Goal: Information Seeking & Learning: Check status

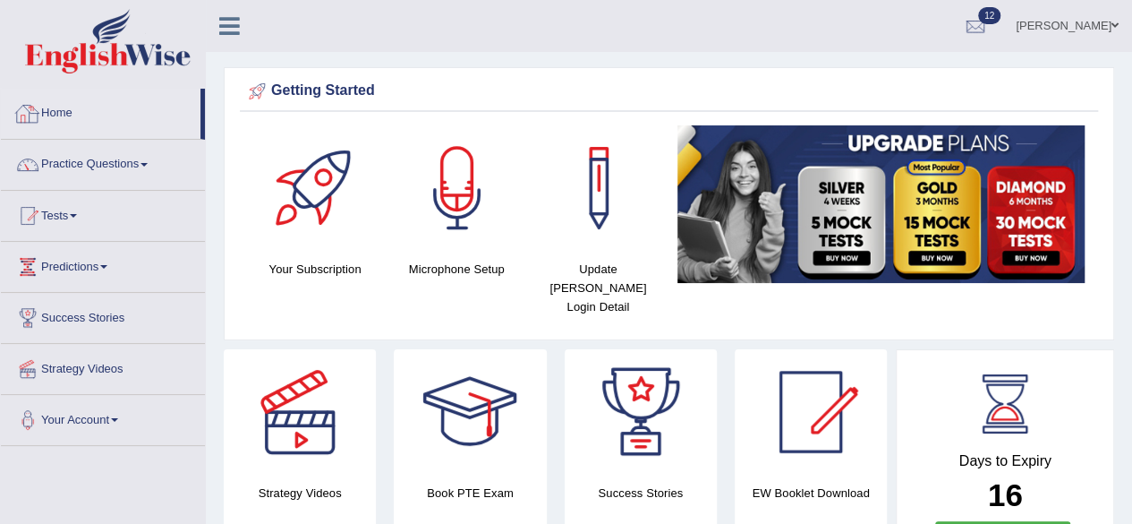
click at [69, 107] on link "Home" at bounding box center [101, 111] width 200 height 45
click at [100, 169] on link "Practice Questions" at bounding box center [103, 162] width 204 height 45
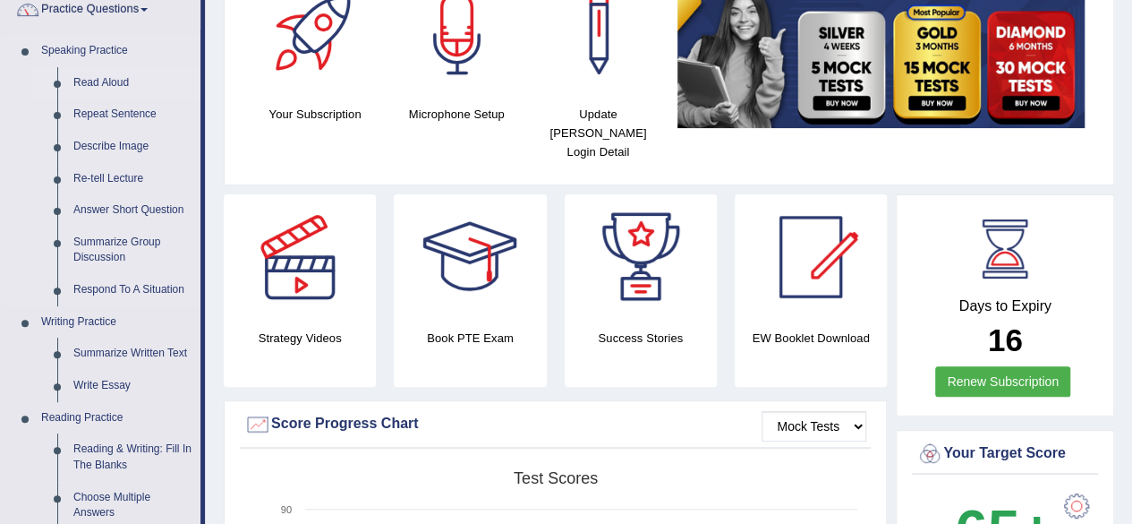
scroll to position [179, 0]
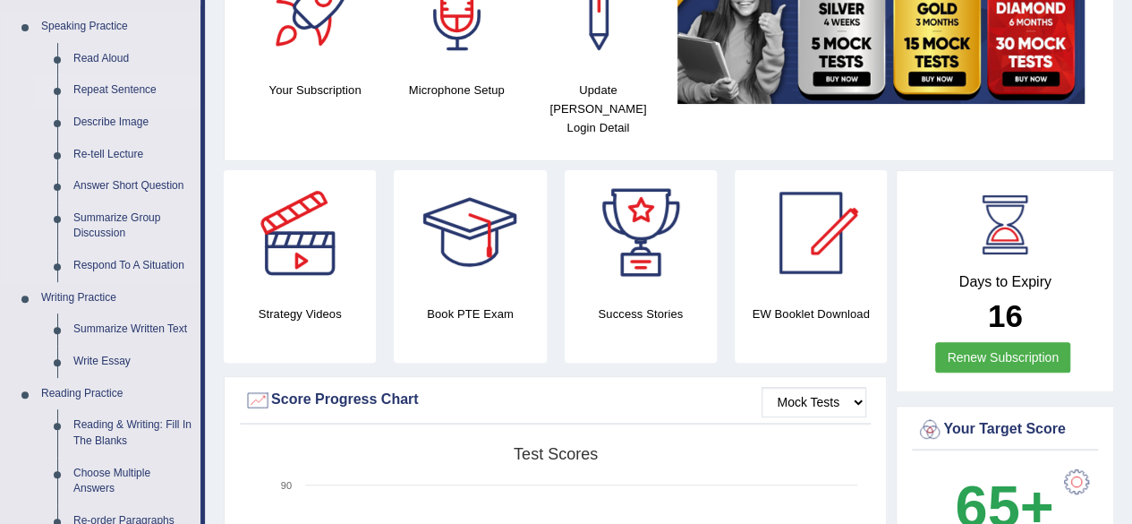
click at [129, 94] on link "Repeat Sentence" at bounding box center [132, 90] width 135 height 32
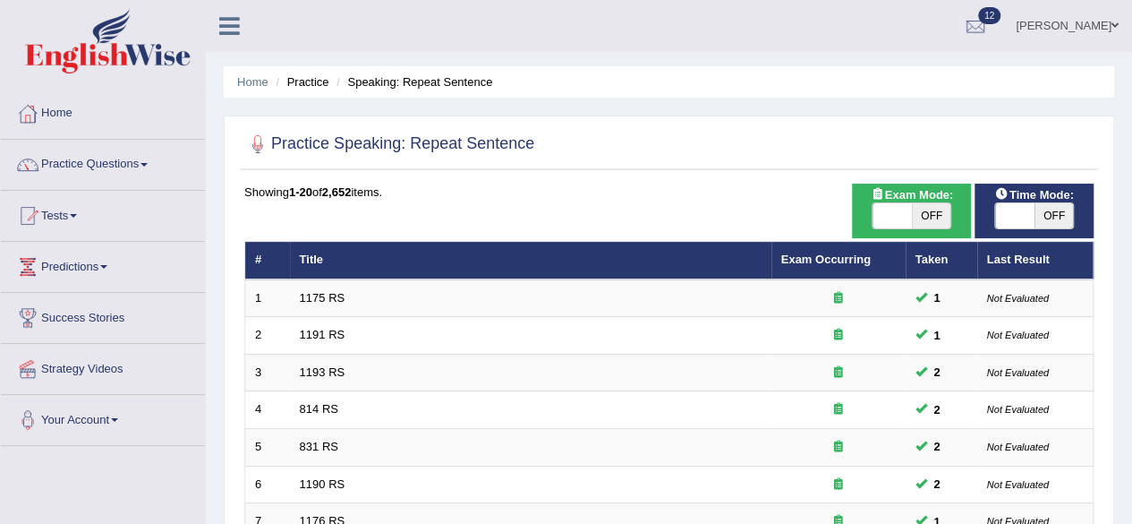
click at [927, 212] on span "OFF" at bounding box center [931, 215] width 39 height 25
checkbox input "true"
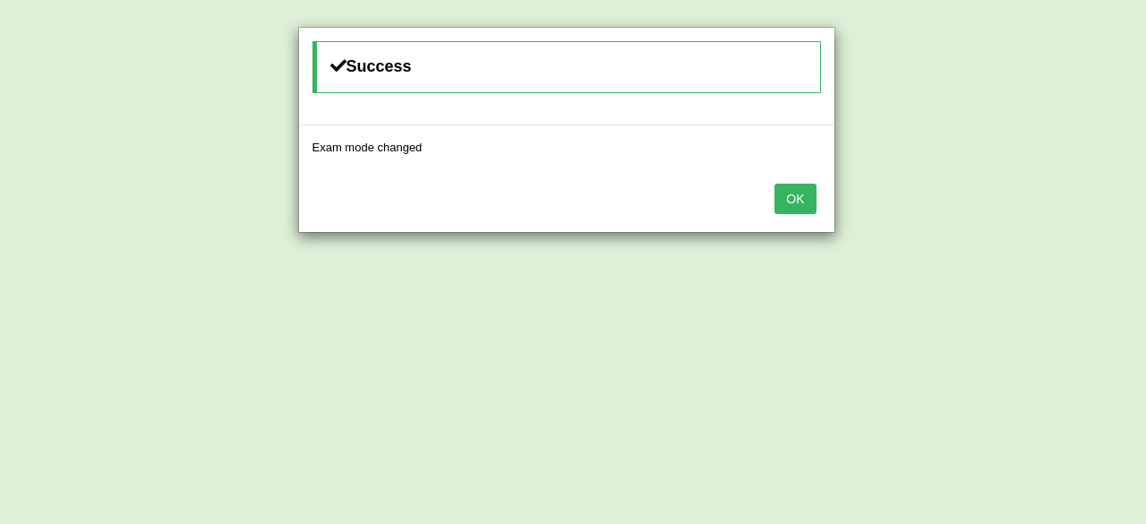
click at [804, 197] on button "OK" at bounding box center [794, 199] width 41 height 30
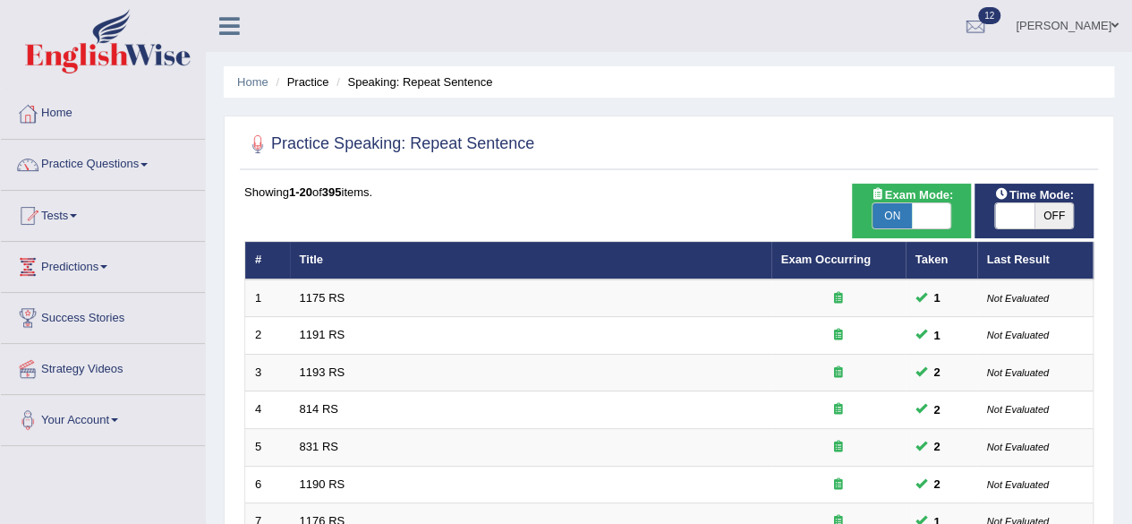
click at [1053, 213] on span "OFF" at bounding box center [1054, 215] width 39 height 25
checkbox input "true"
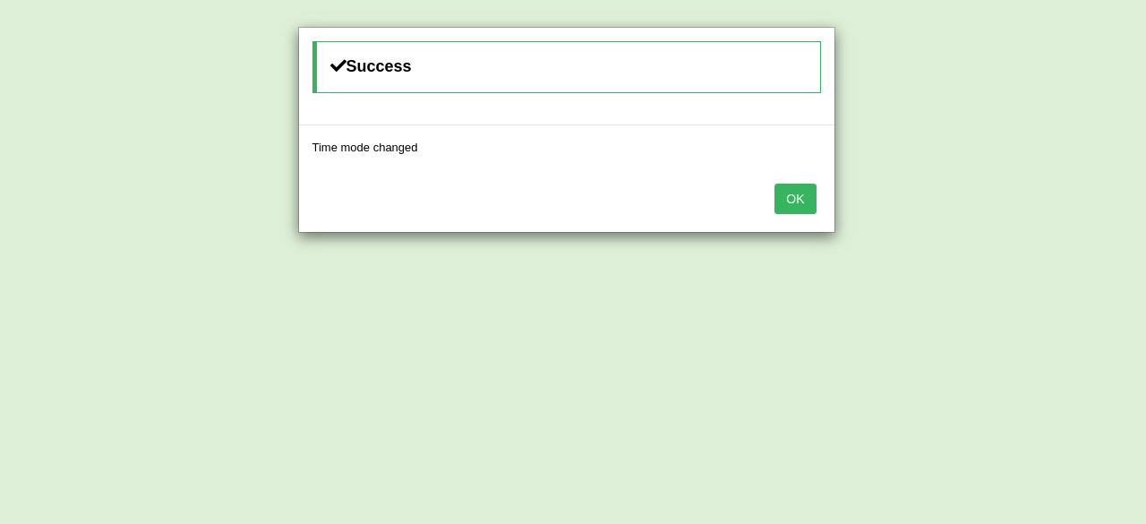
click at [790, 192] on button "OK" at bounding box center [794, 199] width 41 height 30
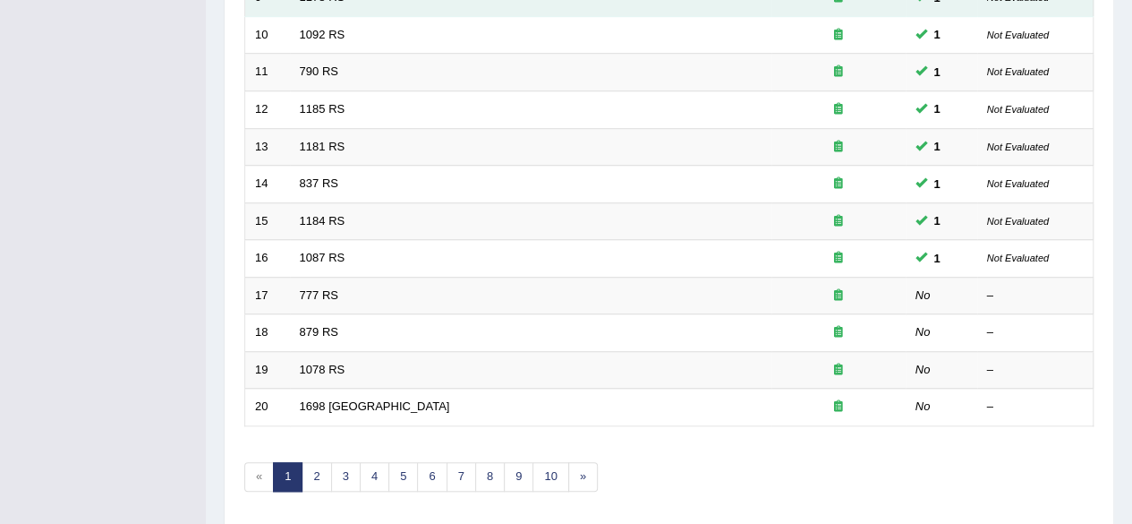
scroll to position [627, 0]
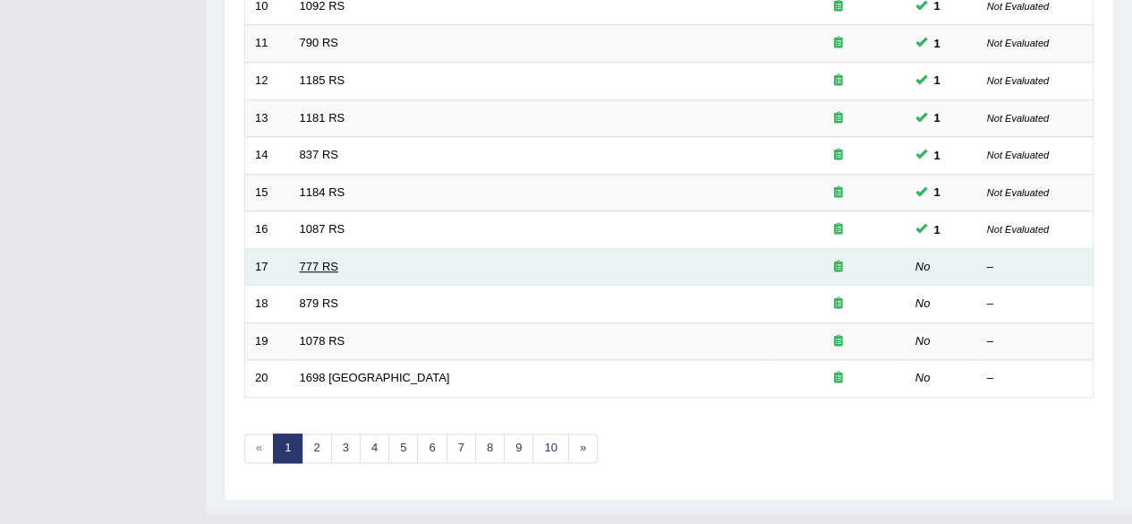
click at [313, 260] on link "777 RS" at bounding box center [319, 266] width 38 height 13
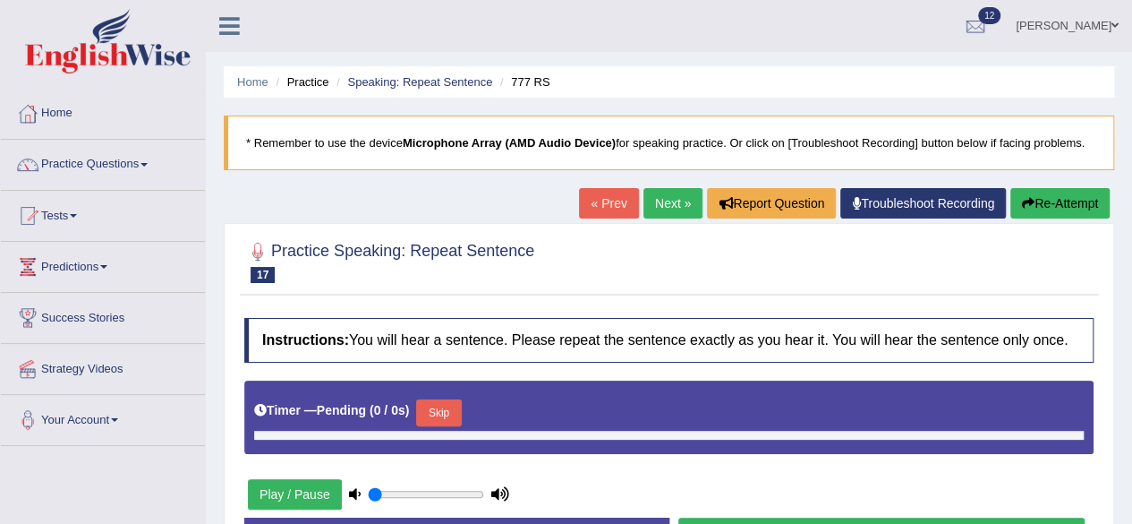
type input "1"
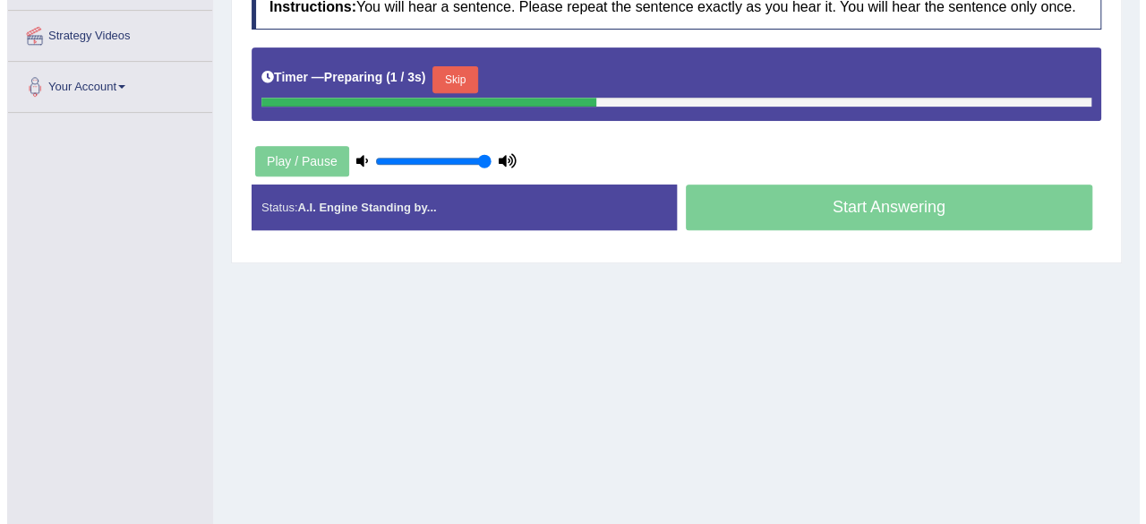
scroll to position [358, 0]
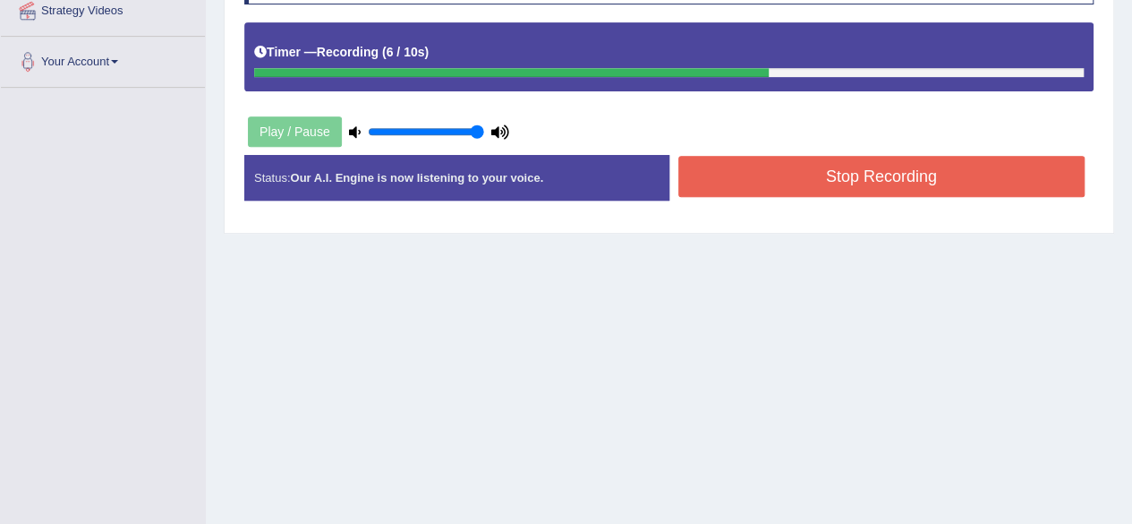
click at [938, 178] on button "Stop Recording" at bounding box center [882, 176] width 407 height 41
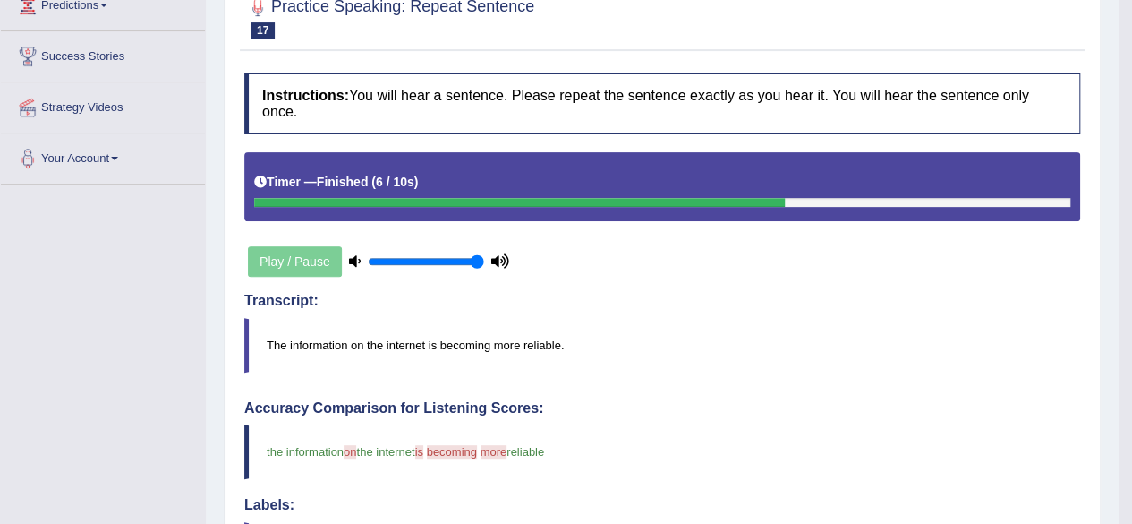
scroll to position [72, 0]
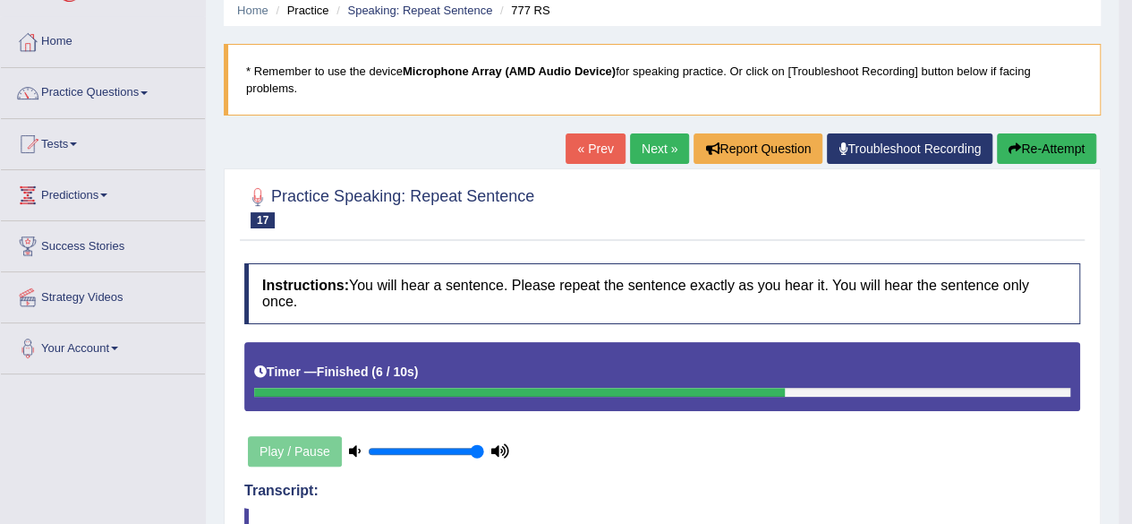
click at [643, 144] on link "Next »" at bounding box center [659, 148] width 59 height 30
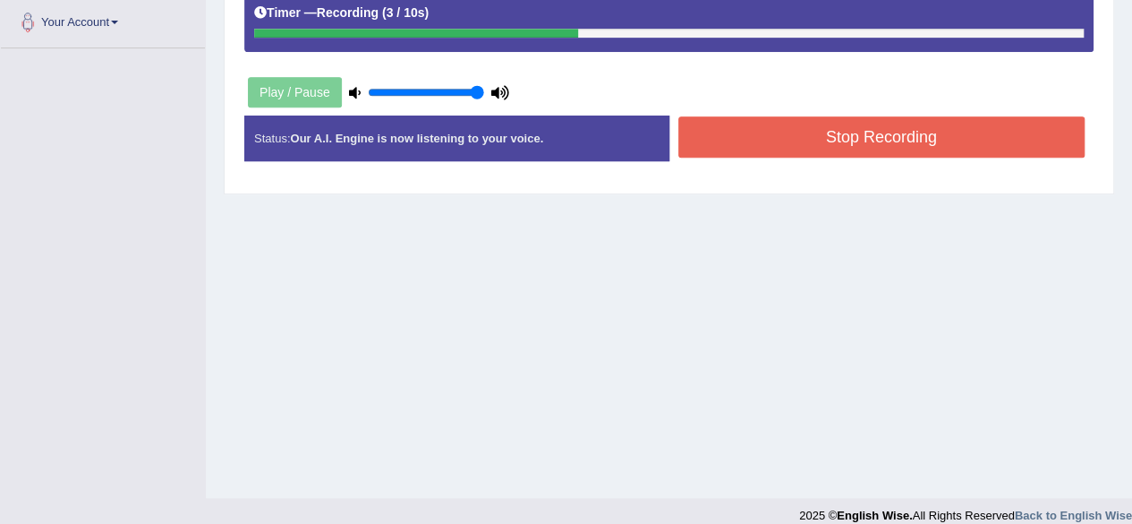
scroll to position [415, 0]
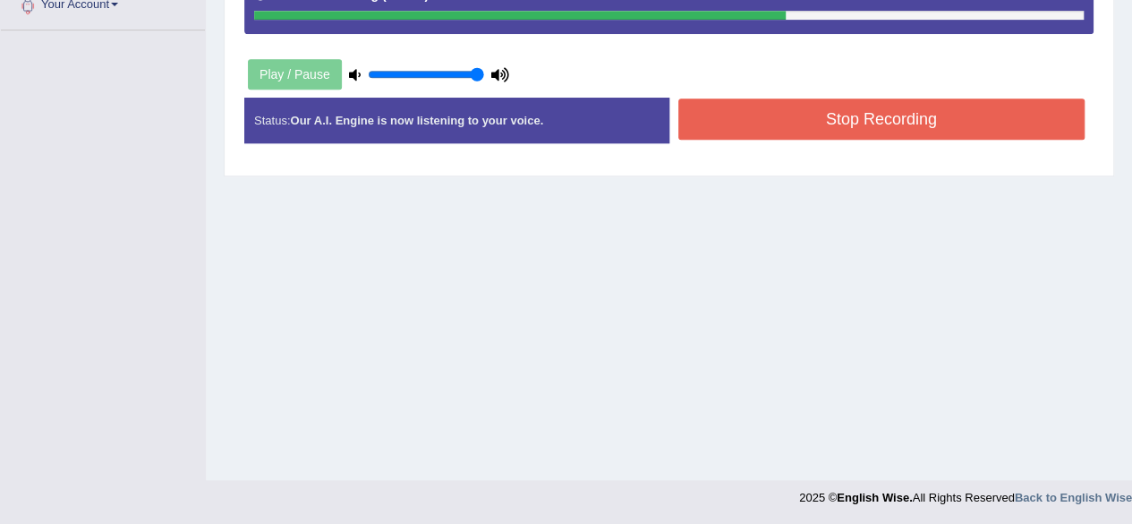
click at [858, 126] on button "Stop Recording" at bounding box center [882, 118] width 407 height 41
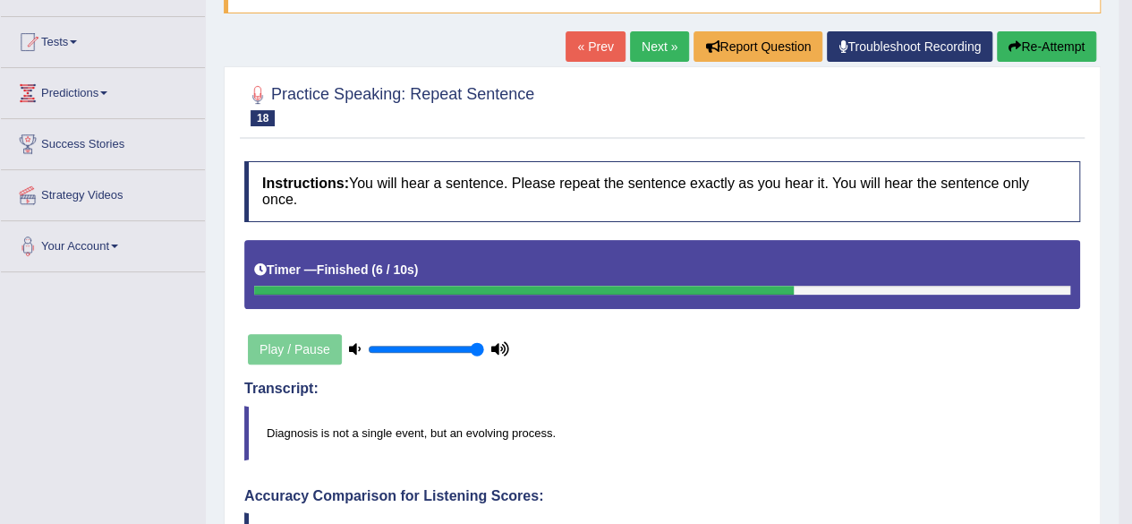
scroll to position [161, 0]
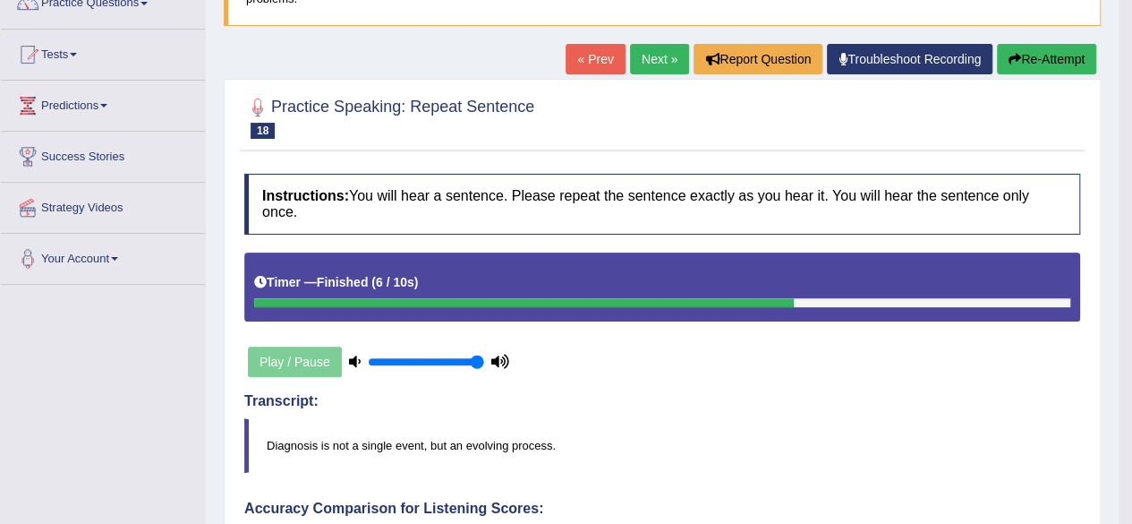
click at [654, 66] on link "Next »" at bounding box center [659, 59] width 59 height 30
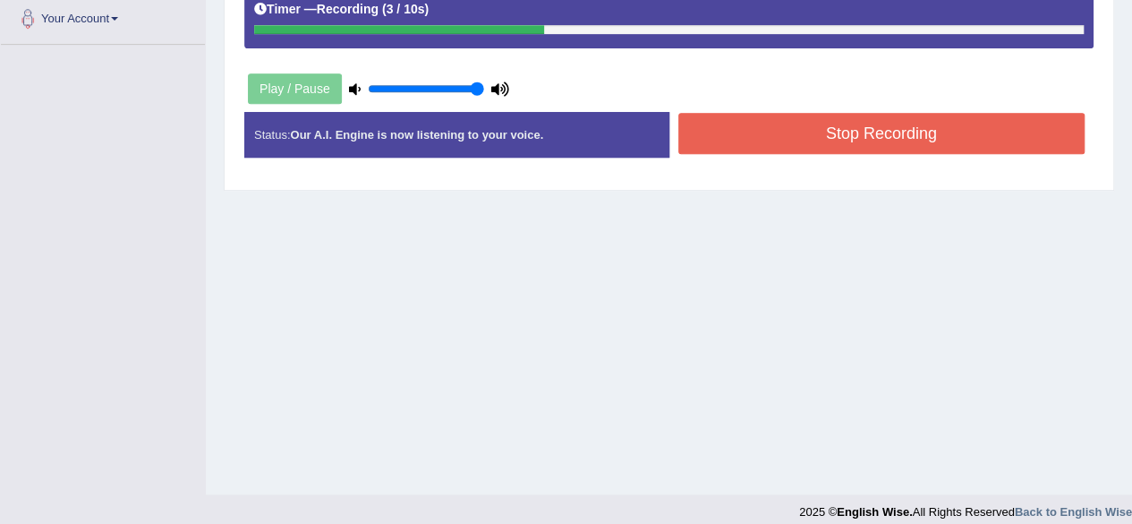
scroll to position [415, 0]
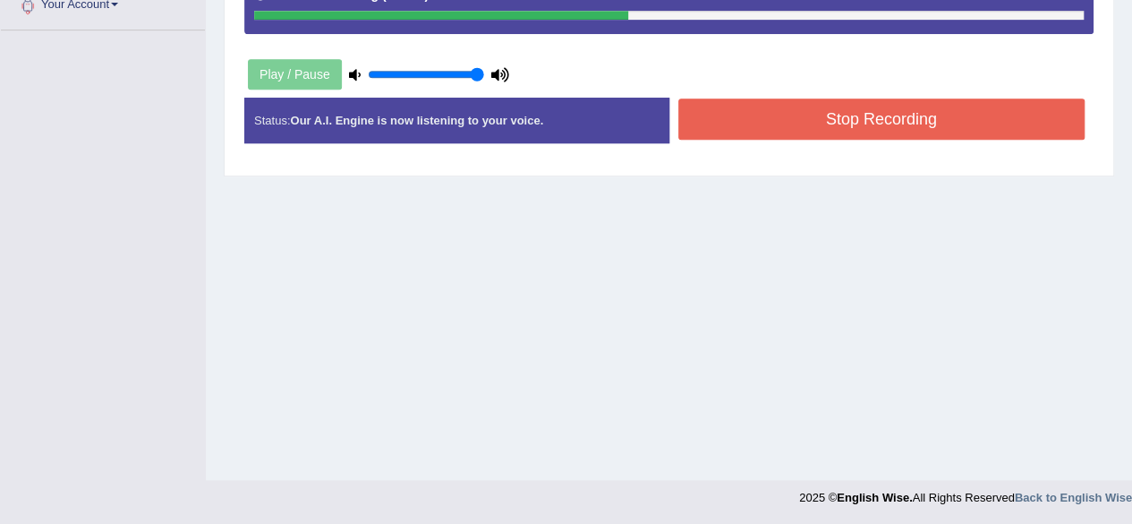
click at [874, 124] on button "Stop Recording" at bounding box center [882, 118] width 407 height 41
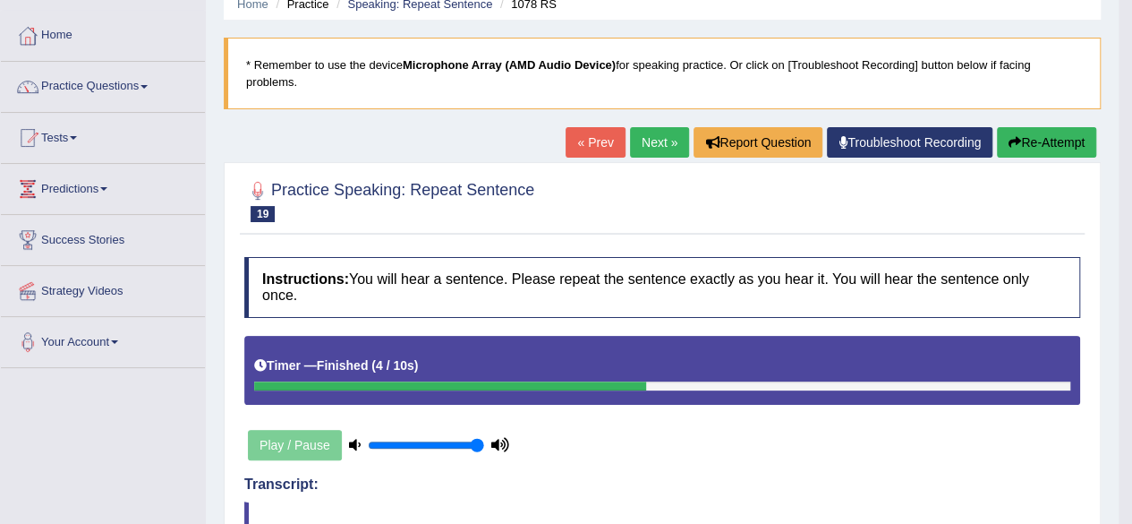
scroll to position [72, 0]
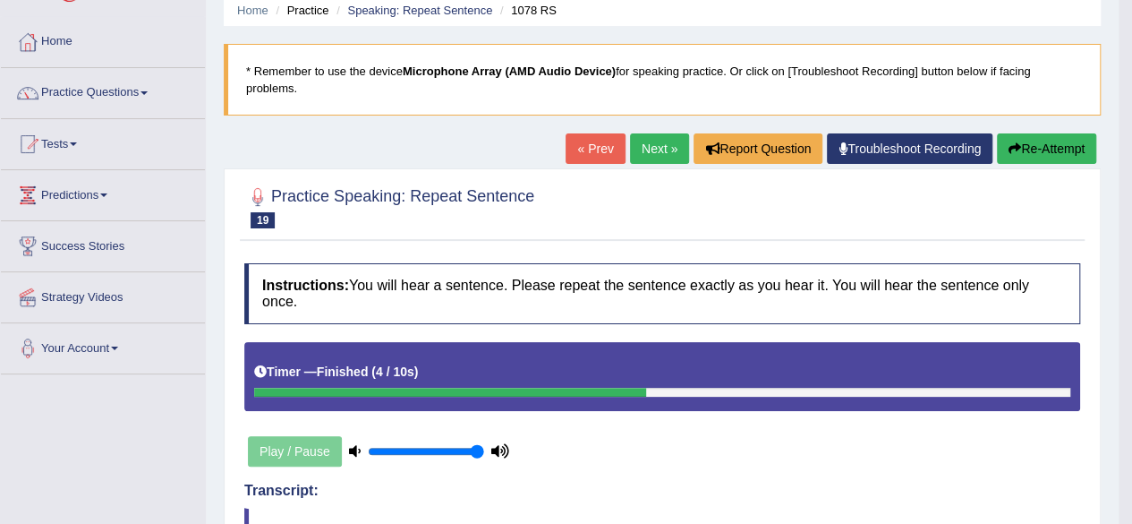
click at [657, 153] on link "Next »" at bounding box center [659, 148] width 59 height 30
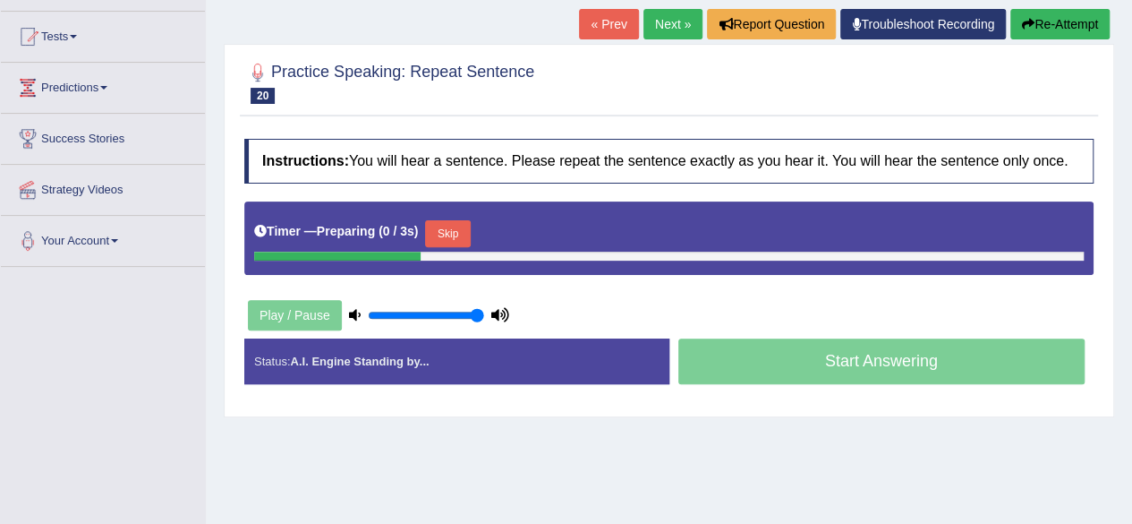
scroll to position [358, 0]
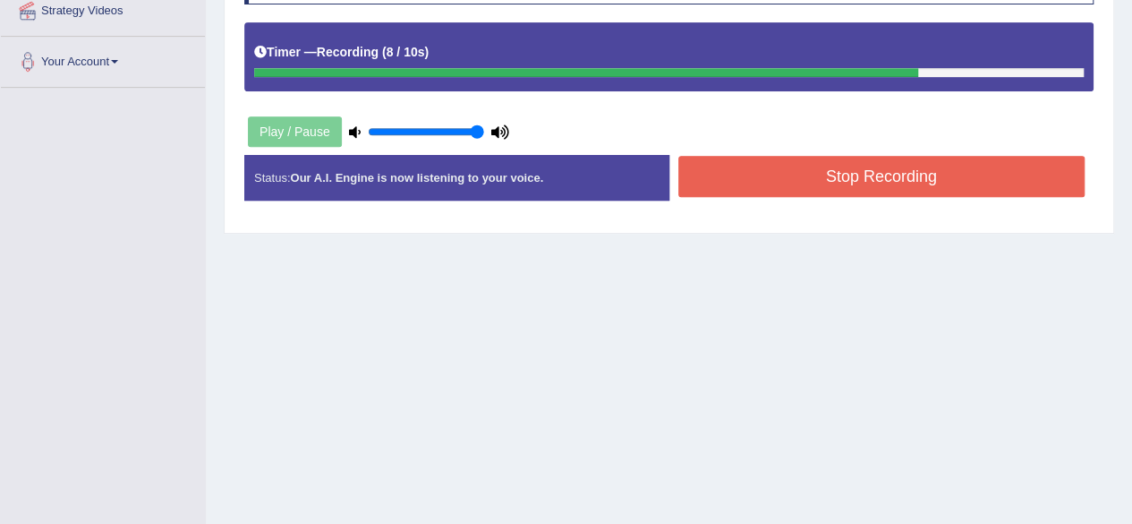
click at [725, 175] on button "Stop Recording" at bounding box center [882, 176] width 407 height 41
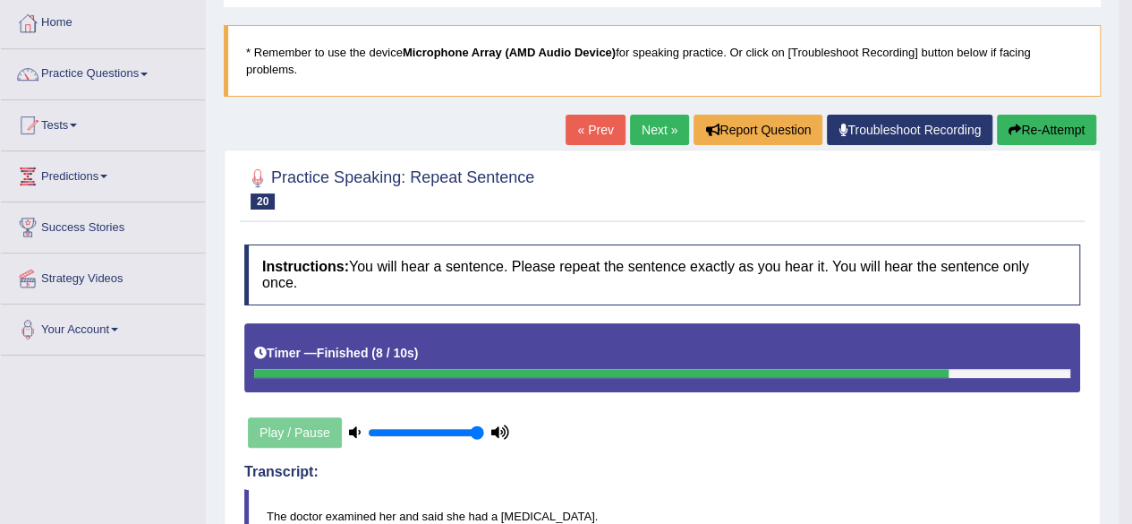
scroll to position [72, 0]
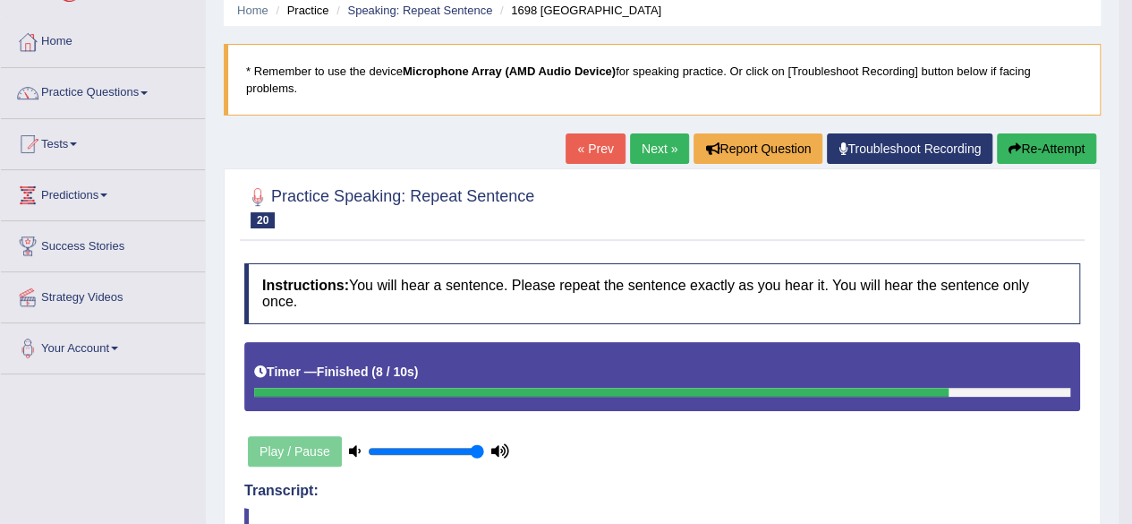
click at [664, 157] on link "Next »" at bounding box center [659, 148] width 59 height 30
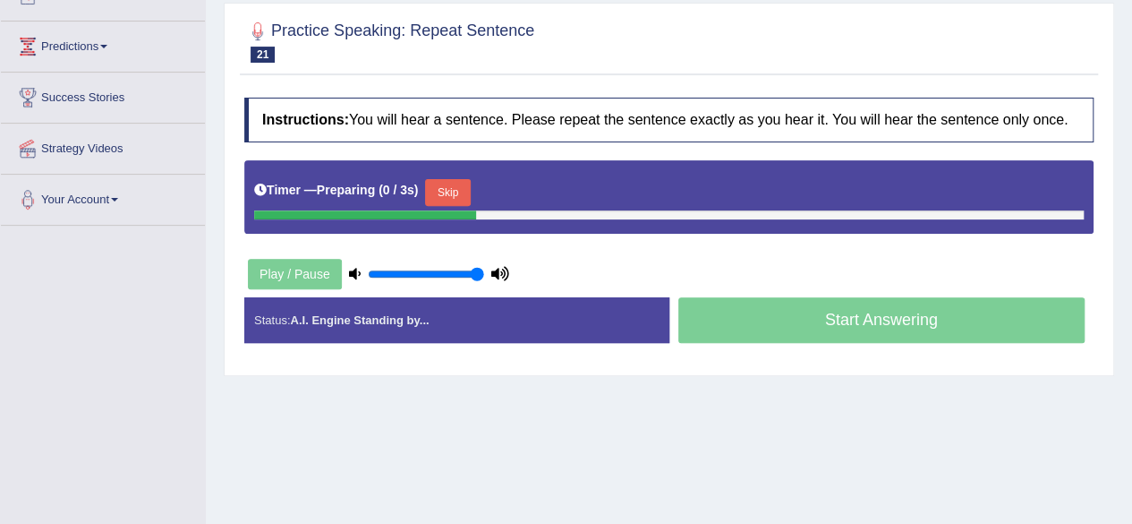
scroll to position [269, 0]
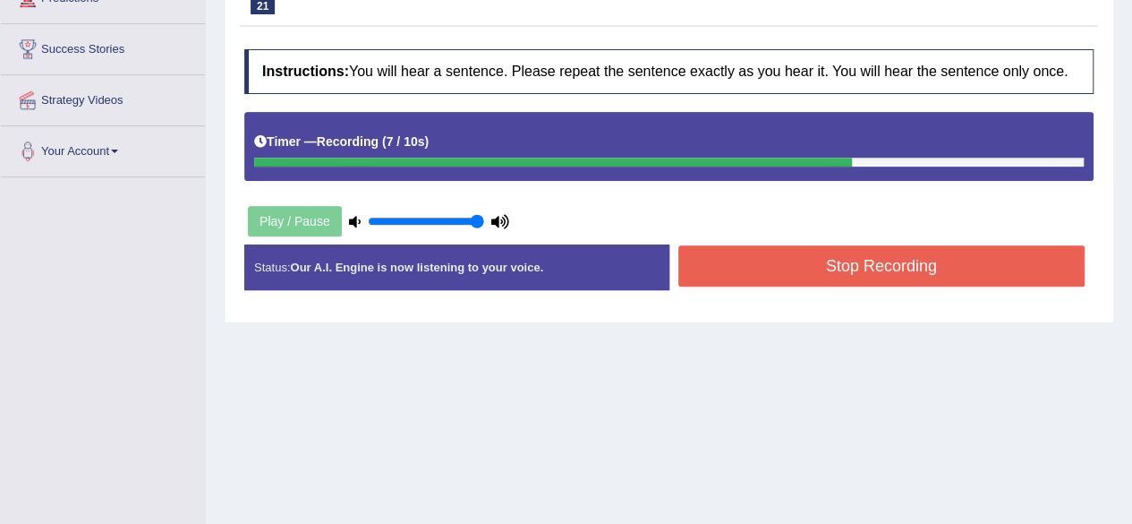
click at [774, 269] on button "Stop Recording" at bounding box center [882, 265] width 407 height 41
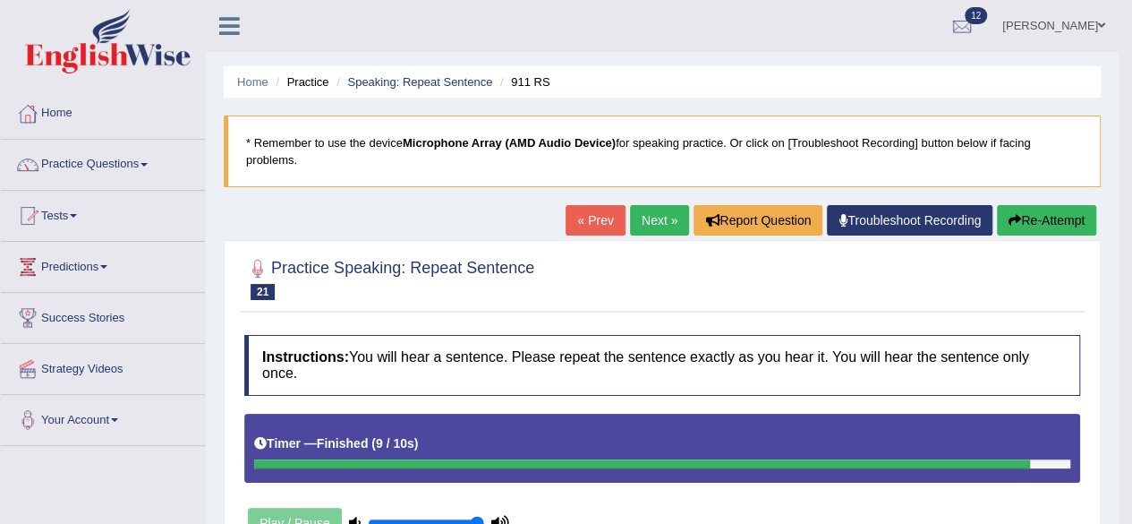
scroll to position [0, 0]
click at [658, 215] on link "Next »" at bounding box center [659, 220] width 59 height 30
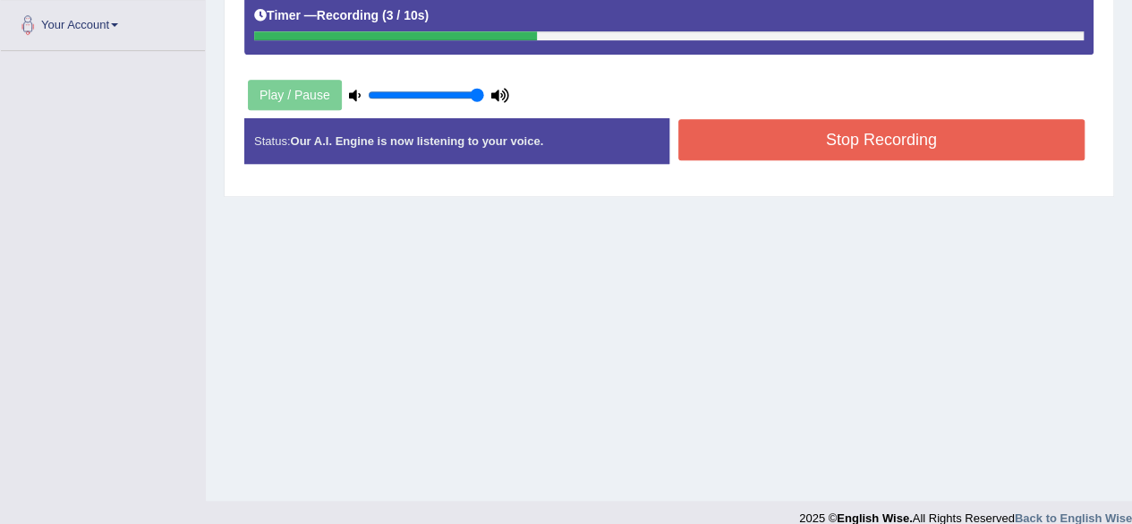
scroll to position [415, 0]
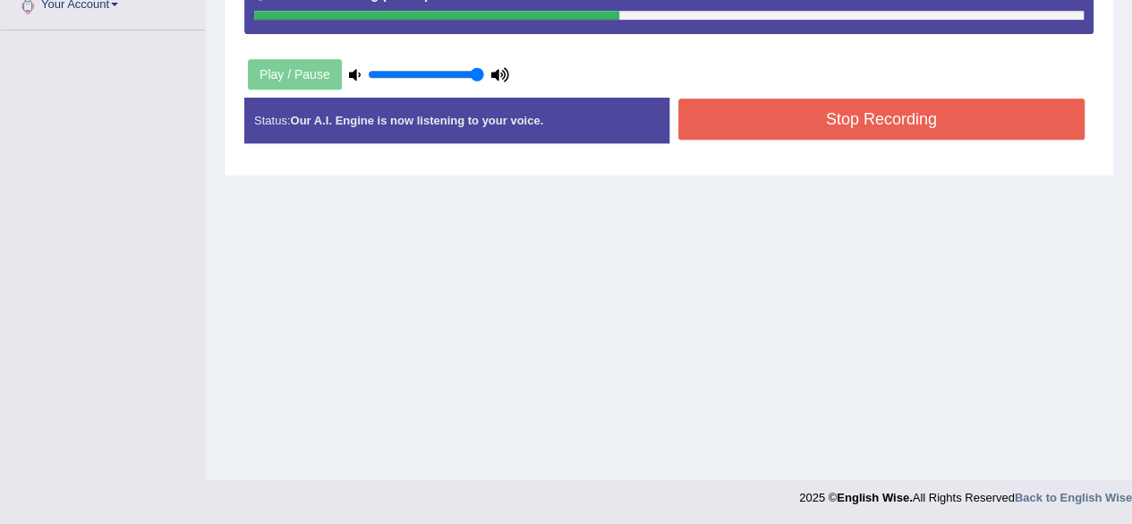
click at [788, 117] on button "Stop Recording" at bounding box center [882, 118] width 407 height 41
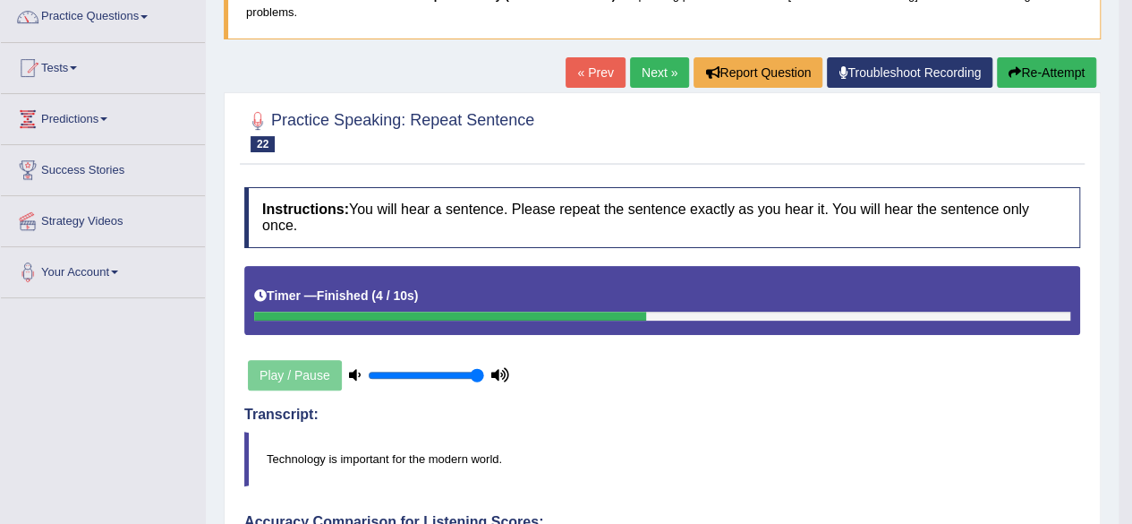
scroll to position [147, 0]
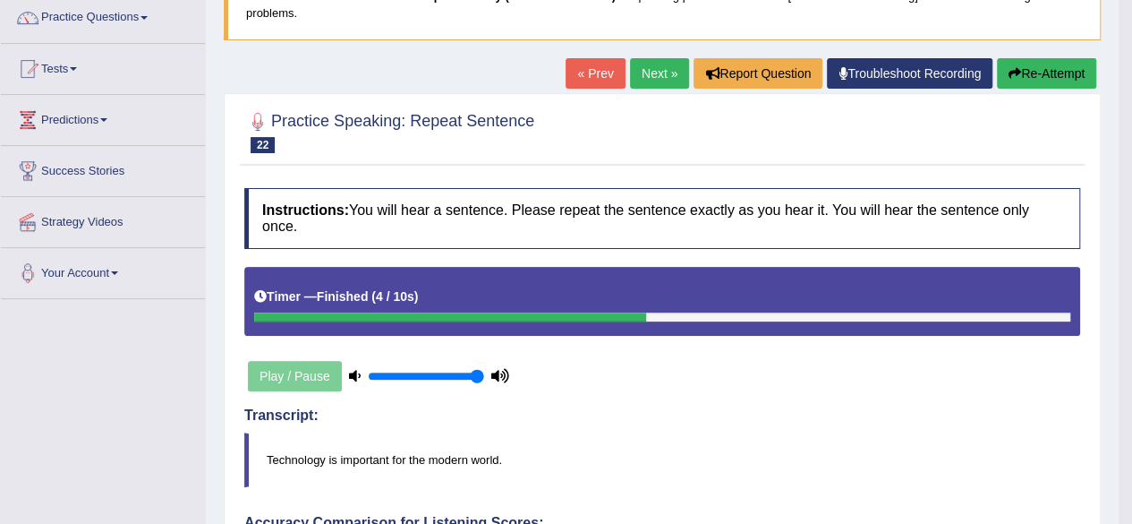
click at [652, 71] on link "Next »" at bounding box center [659, 73] width 59 height 30
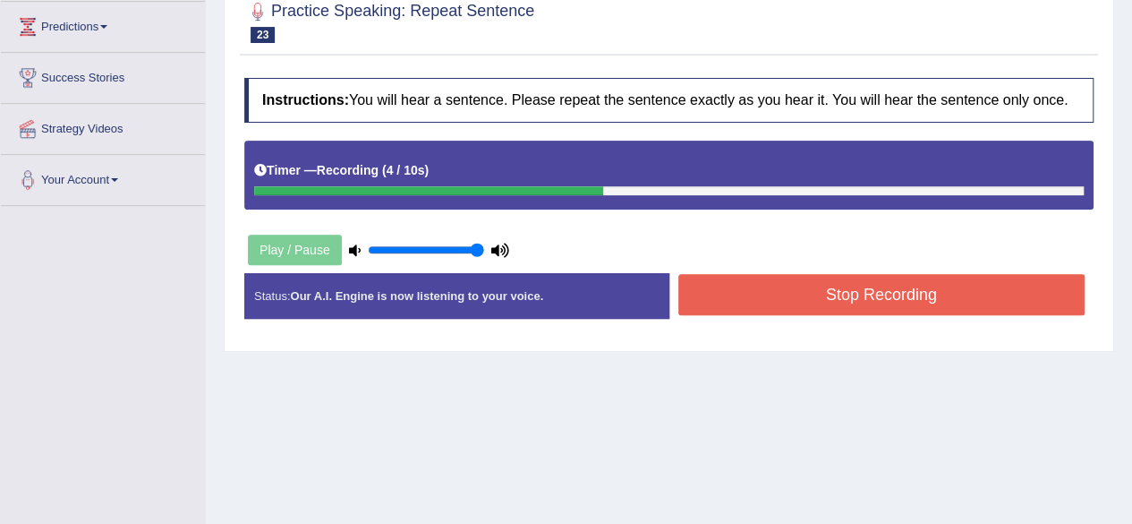
scroll to position [269, 0]
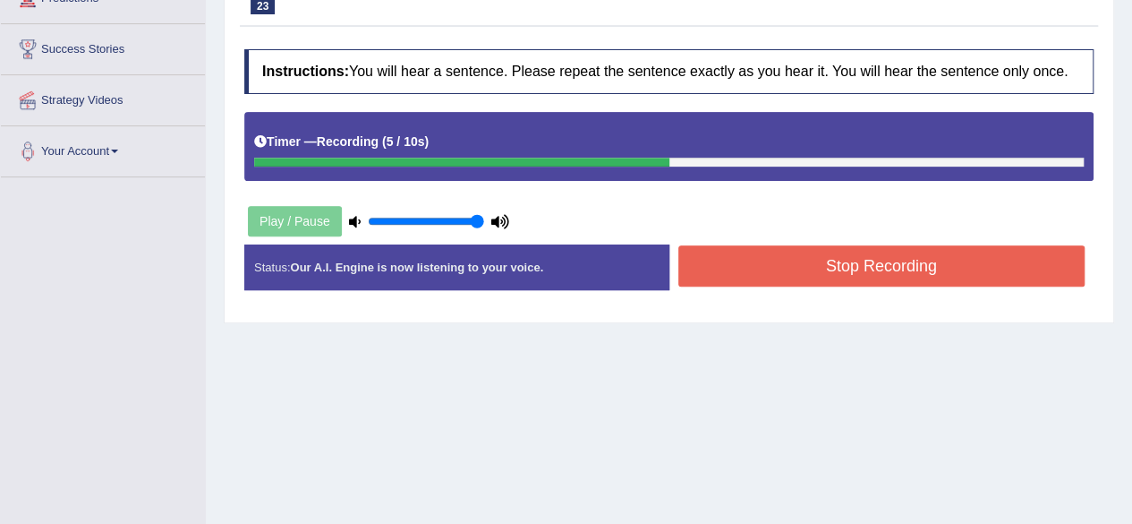
click at [811, 275] on button "Stop Recording" at bounding box center [882, 265] width 407 height 41
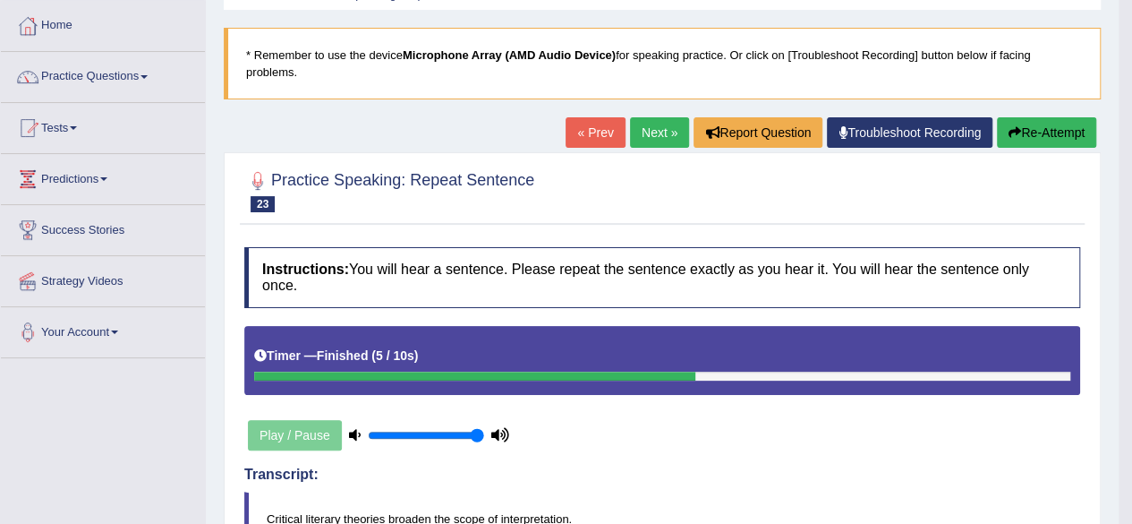
scroll to position [0, 0]
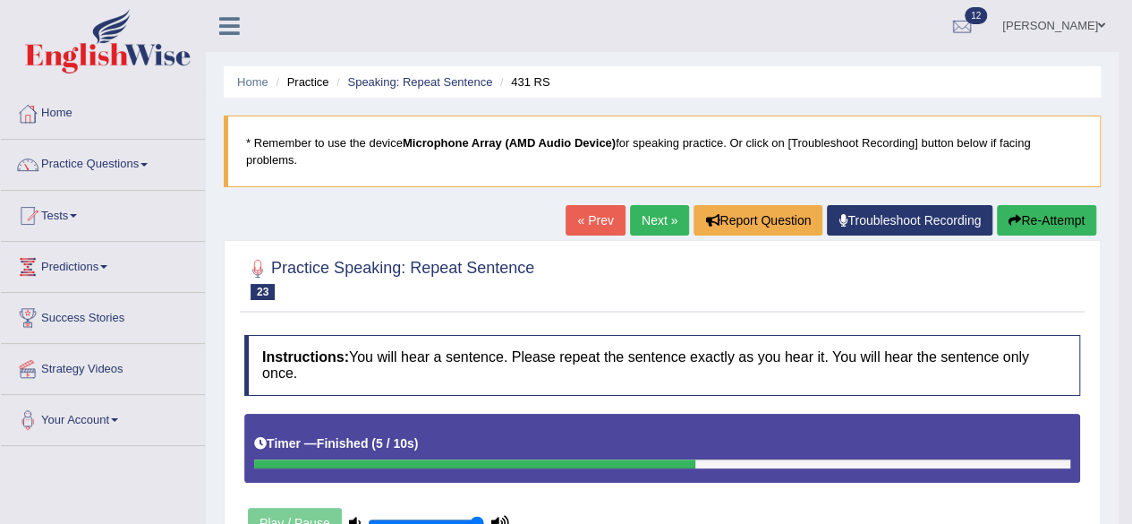
click at [664, 216] on link "Next »" at bounding box center [659, 220] width 59 height 30
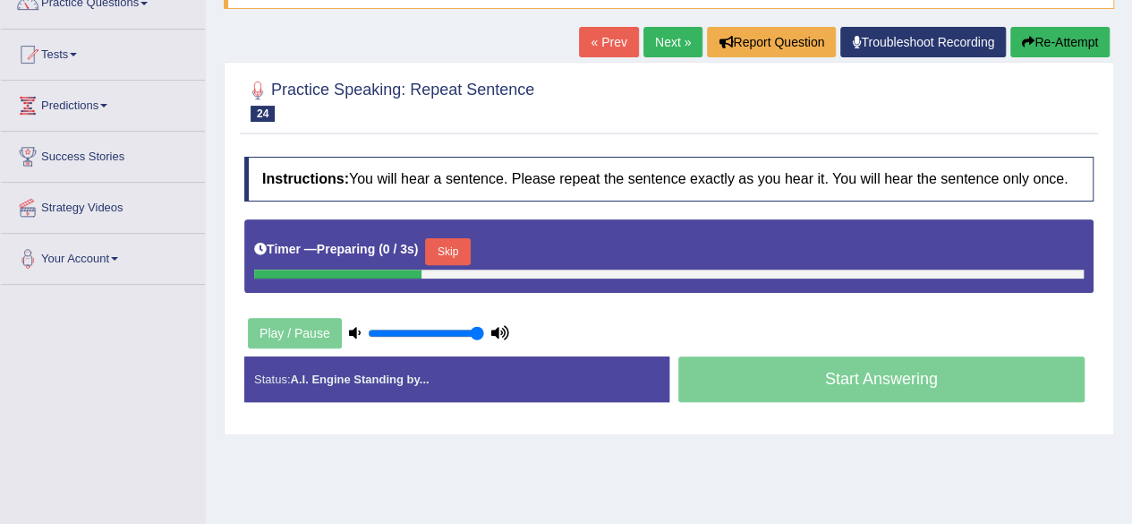
scroll to position [179, 0]
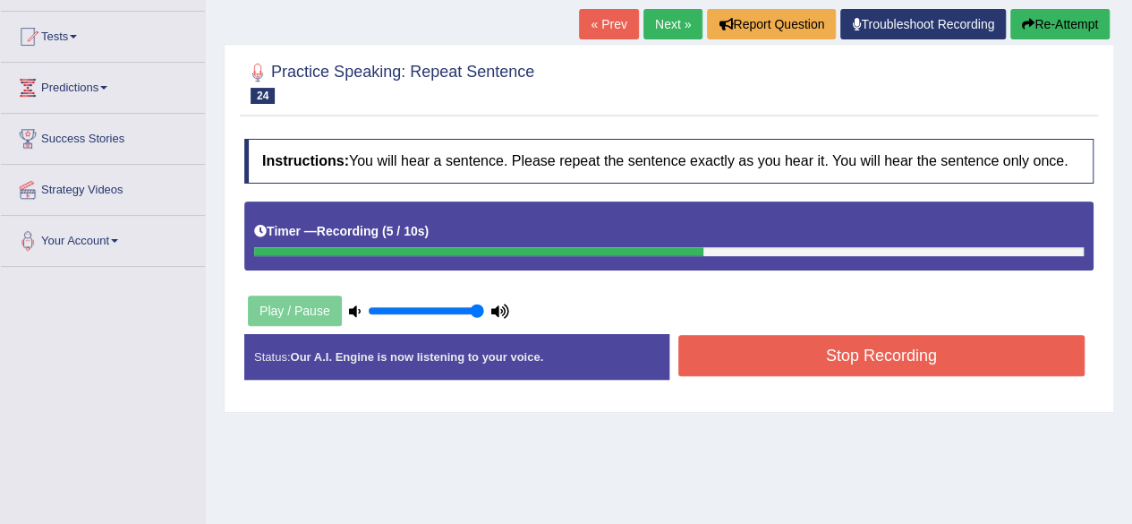
click at [808, 360] on button "Stop Recording" at bounding box center [882, 355] width 407 height 41
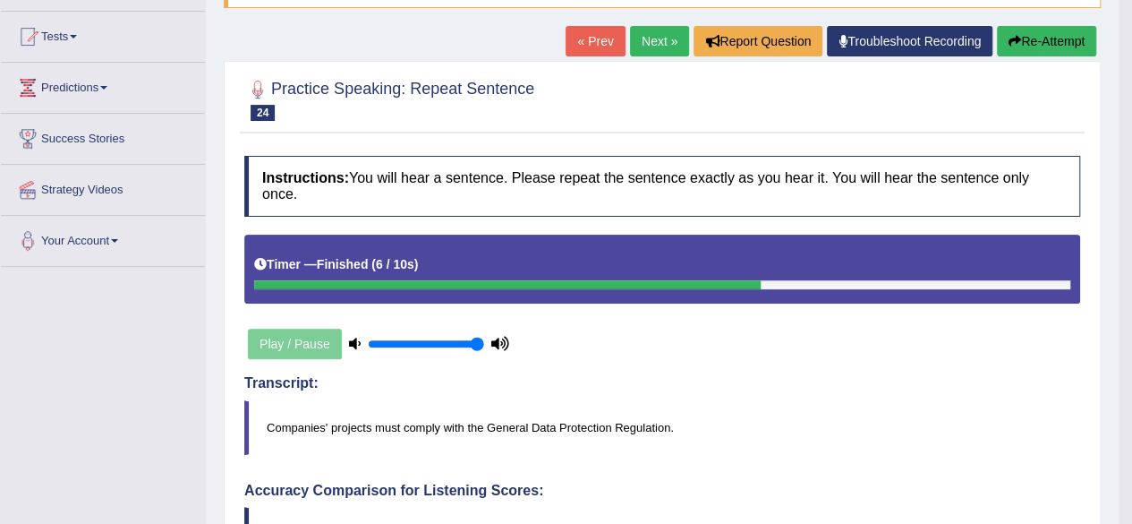
click at [662, 45] on link "Next »" at bounding box center [659, 41] width 59 height 30
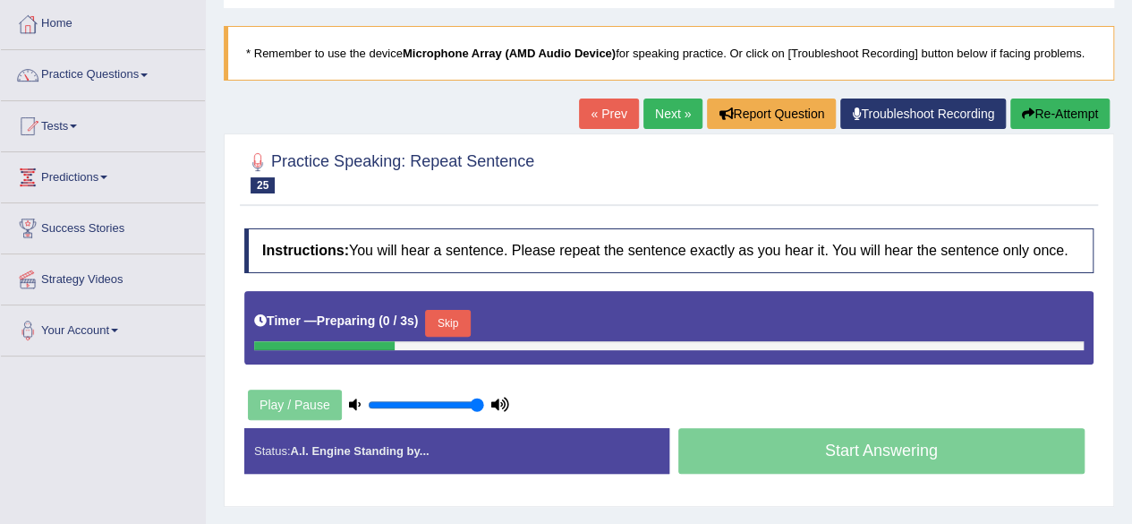
scroll to position [179, 0]
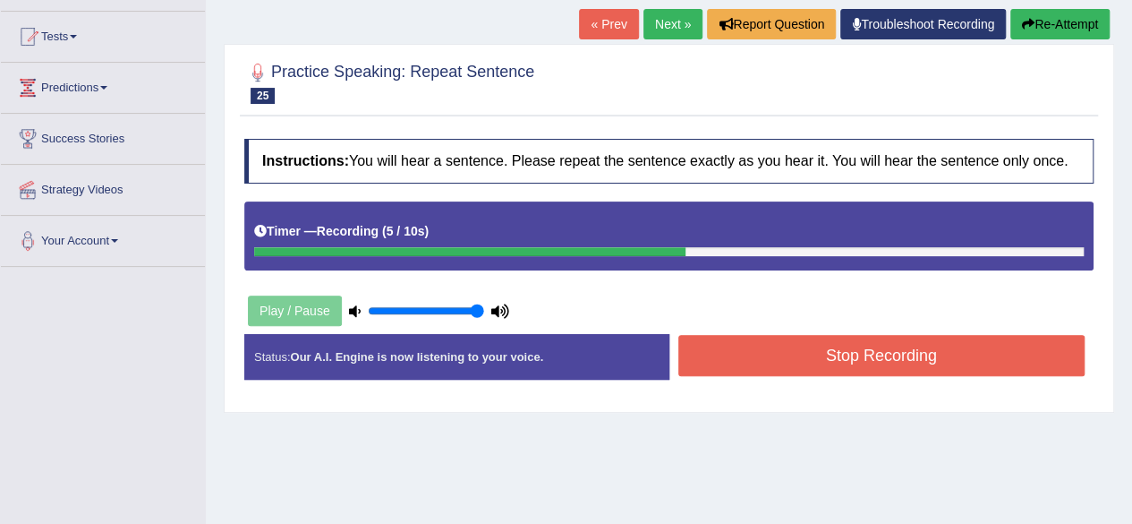
click at [794, 356] on button "Stop Recording" at bounding box center [882, 355] width 407 height 41
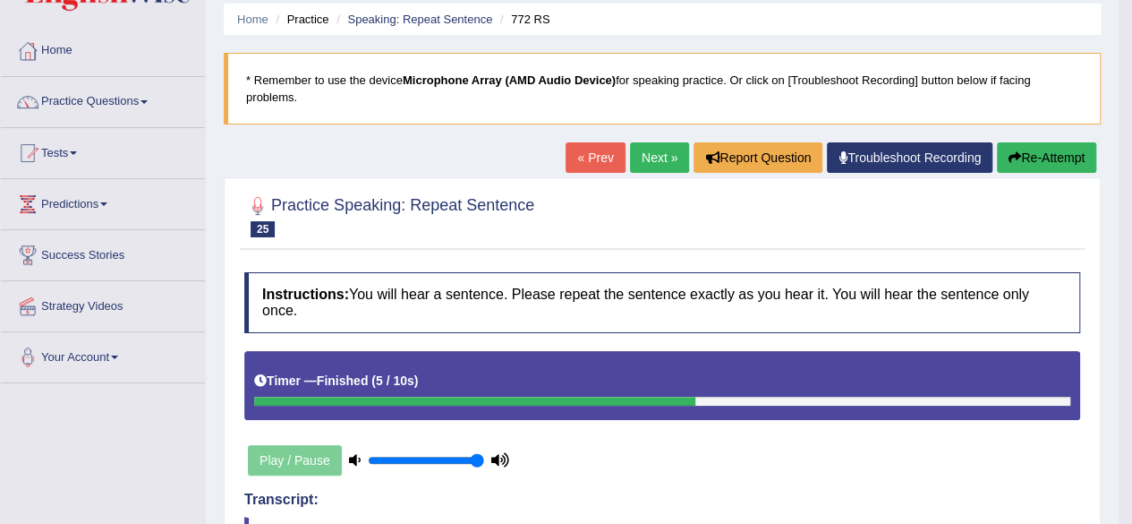
scroll to position [0, 0]
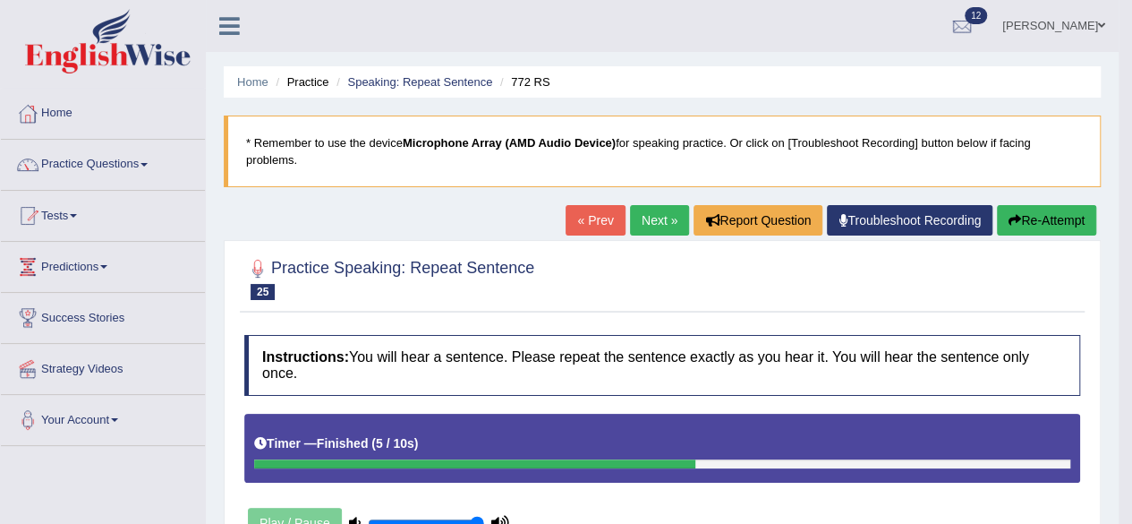
click at [650, 219] on link "Next »" at bounding box center [659, 220] width 59 height 30
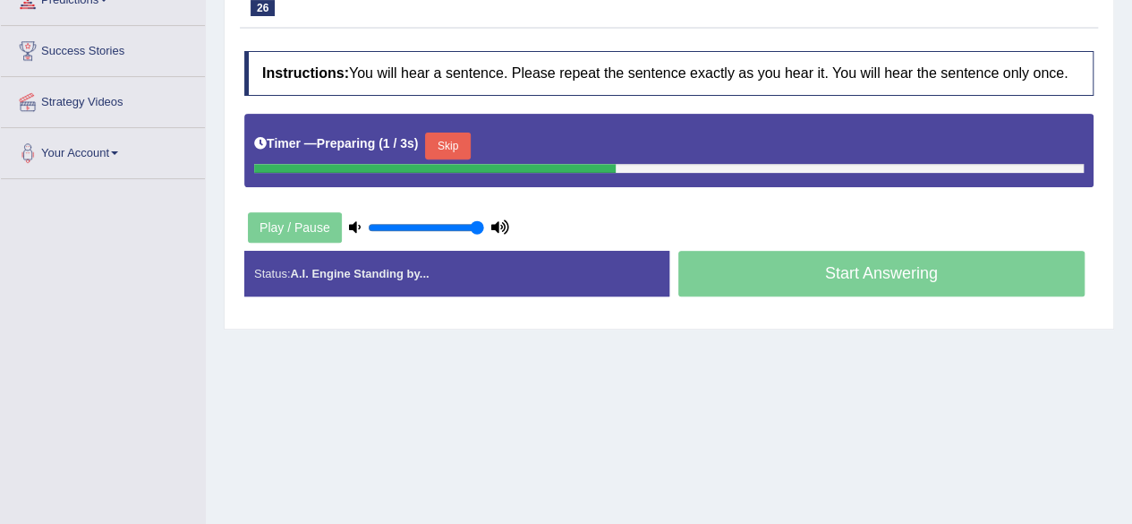
scroll to position [269, 0]
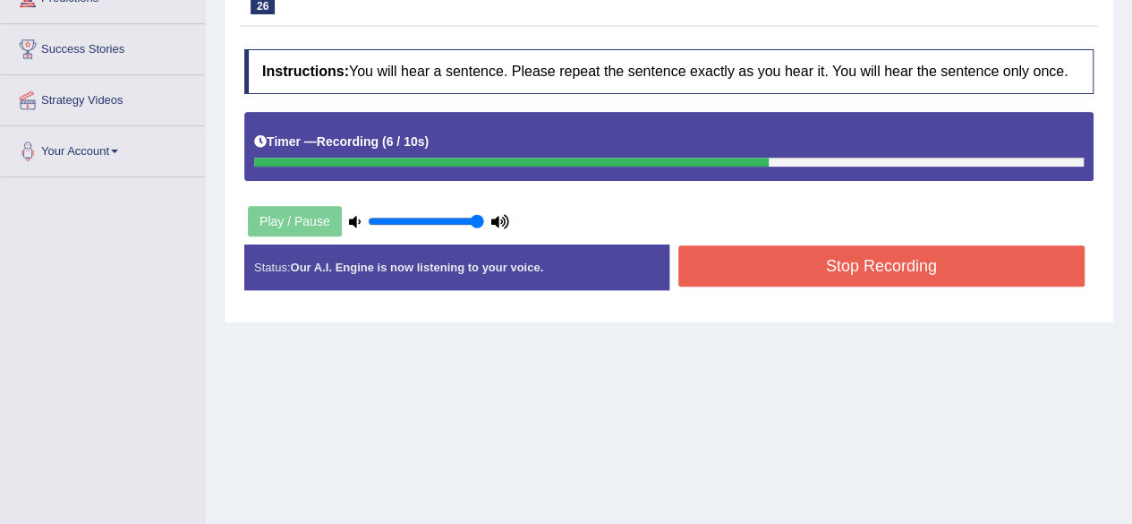
click at [805, 266] on button "Stop Recording" at bounding box center [882, 265] width 407 height 41
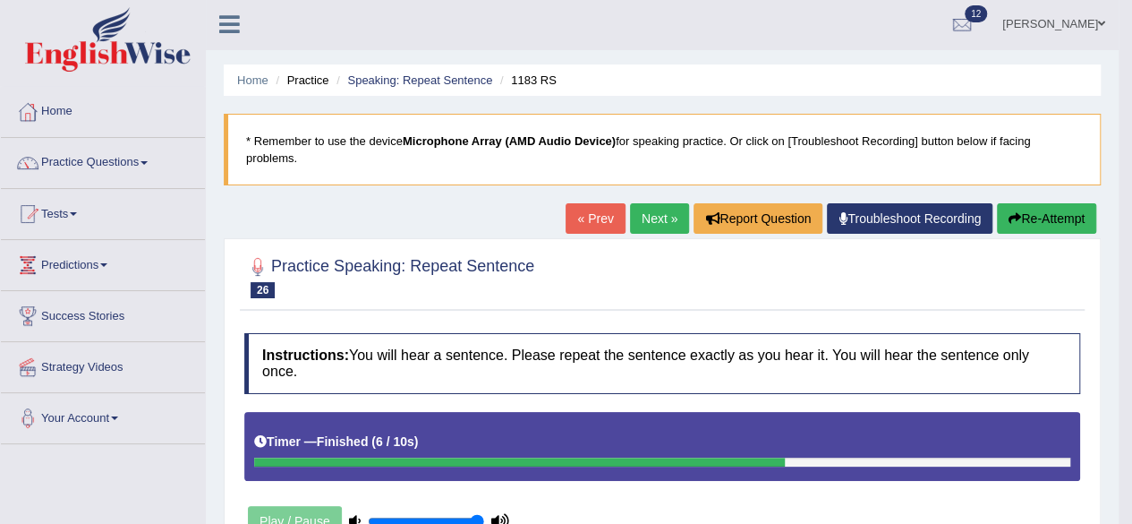
scroll to position [0, 0]
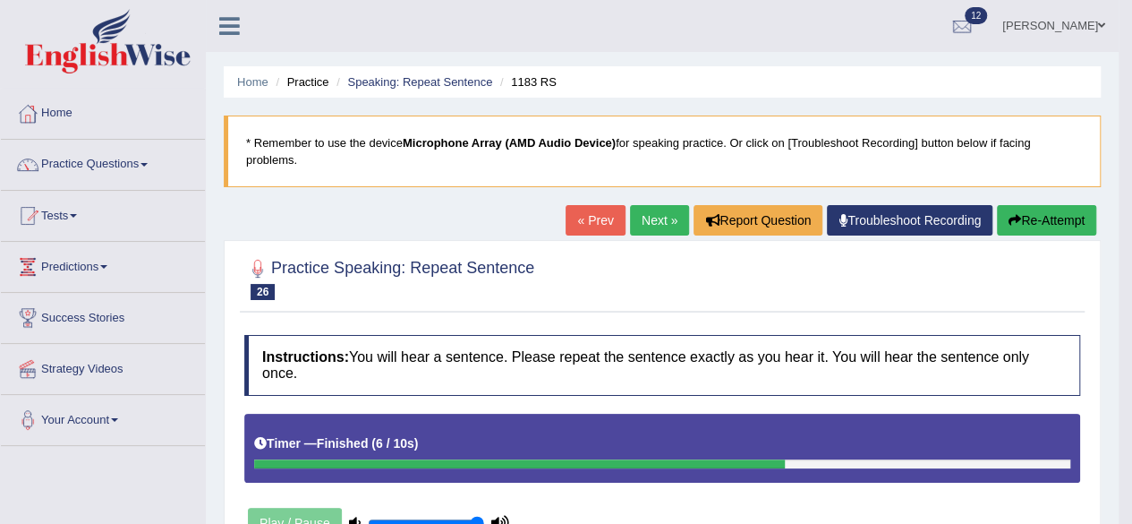
click at [661, 218] on link "Next »" at bounding box center [659, 220] width 59 height 30
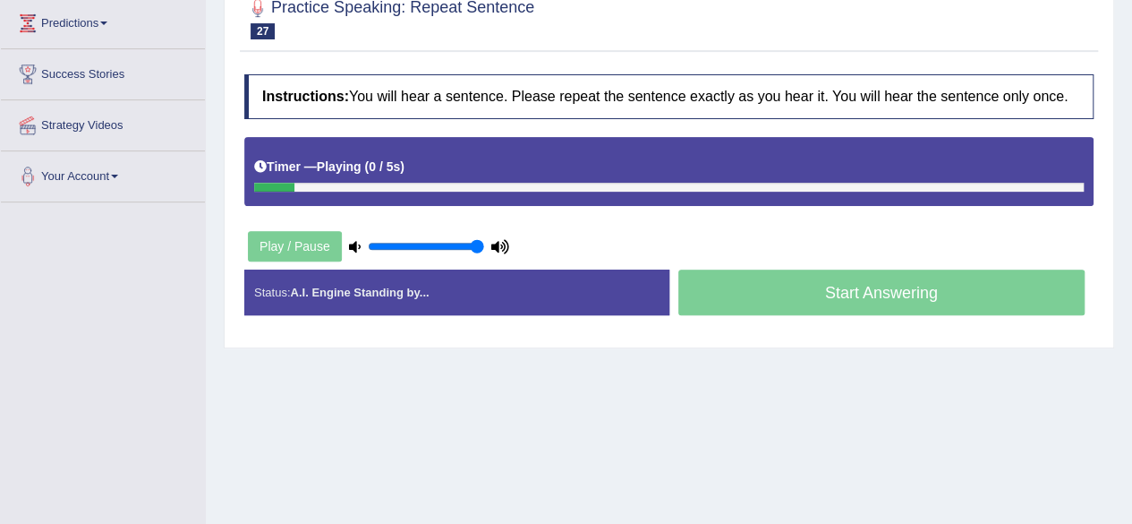
scroll to position [269, 0]
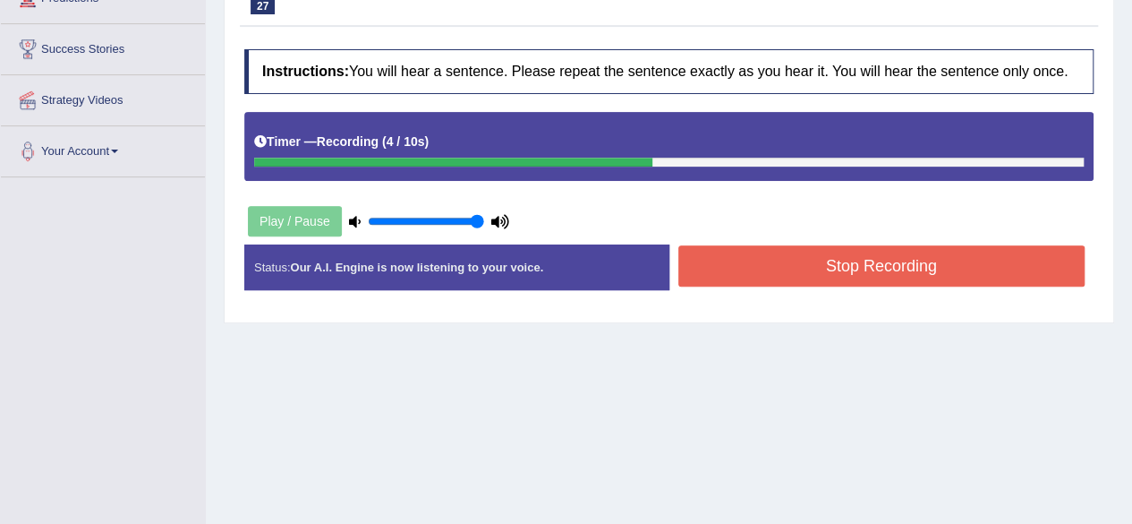
click at [749, 255] on button "Stop Recording" at bounding box center [882, 265] width 407 height 41
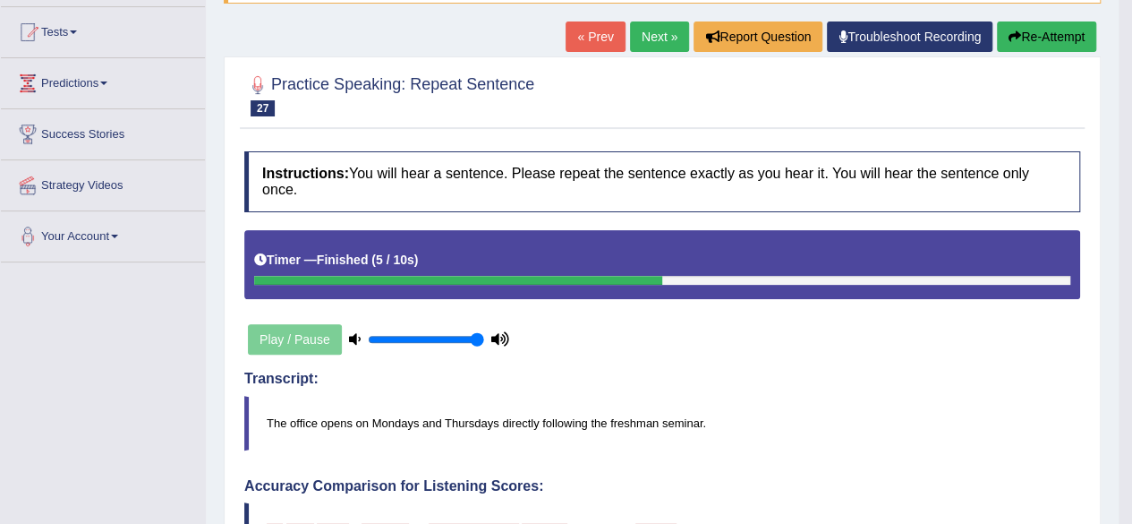
scroll to position [0, 0]
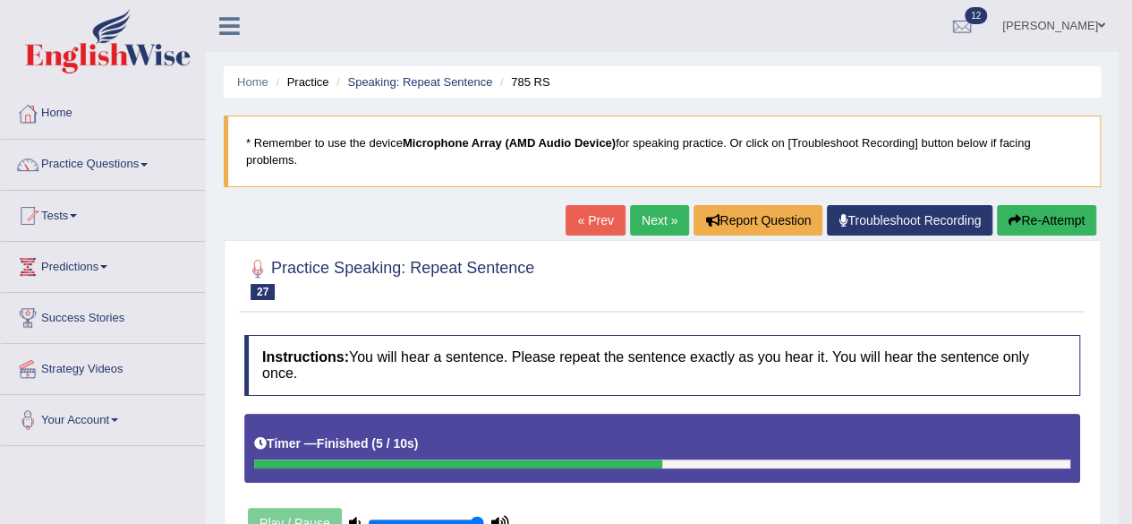
click at [657, 223] on link "Next »" at bounding box center [659, 220] width 59 height 30
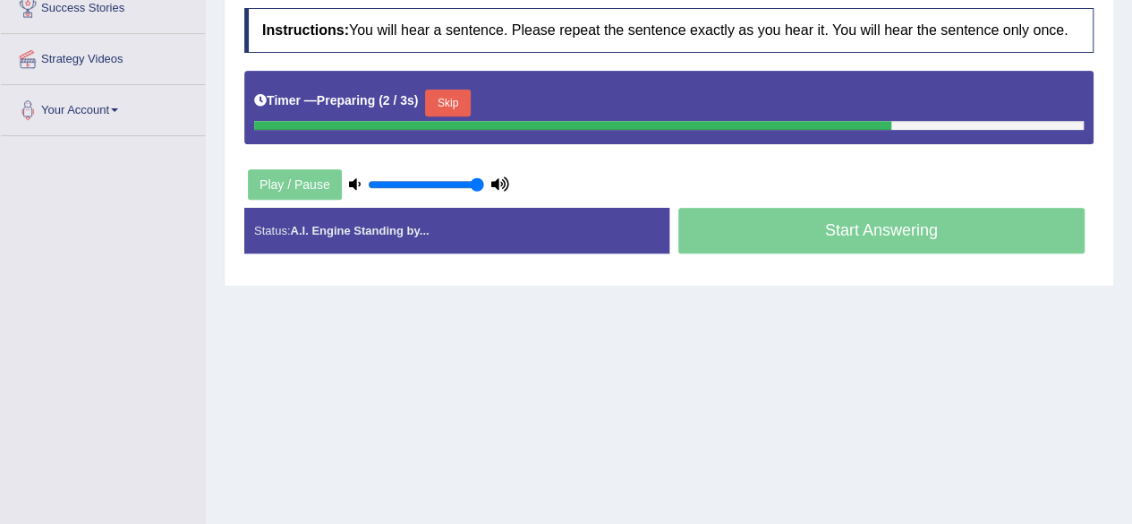
scroll to position [269, 0]
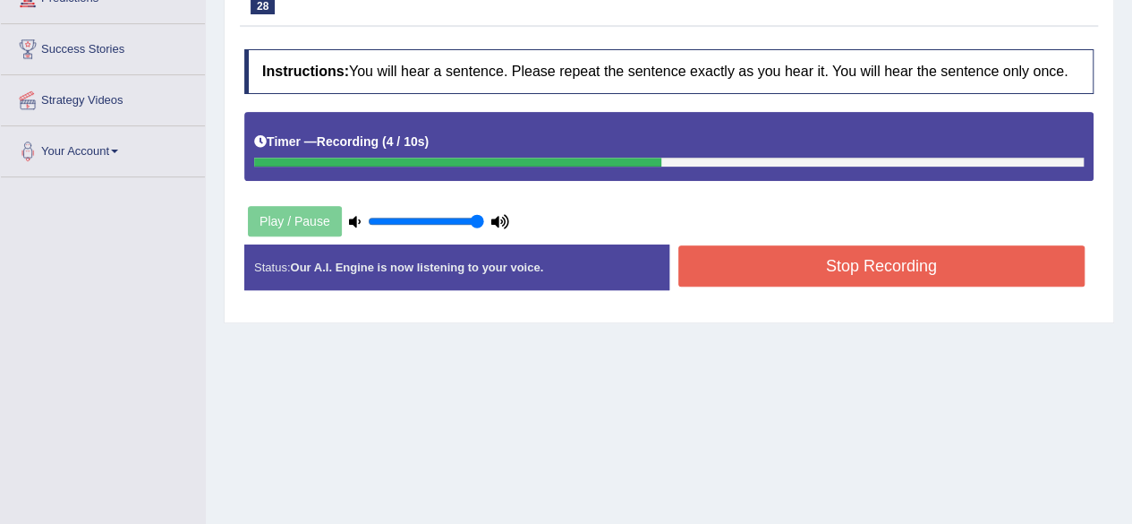
click at [802, 261] on button "Stop Recording" at bounding box center [882, 265] width 407 height 41
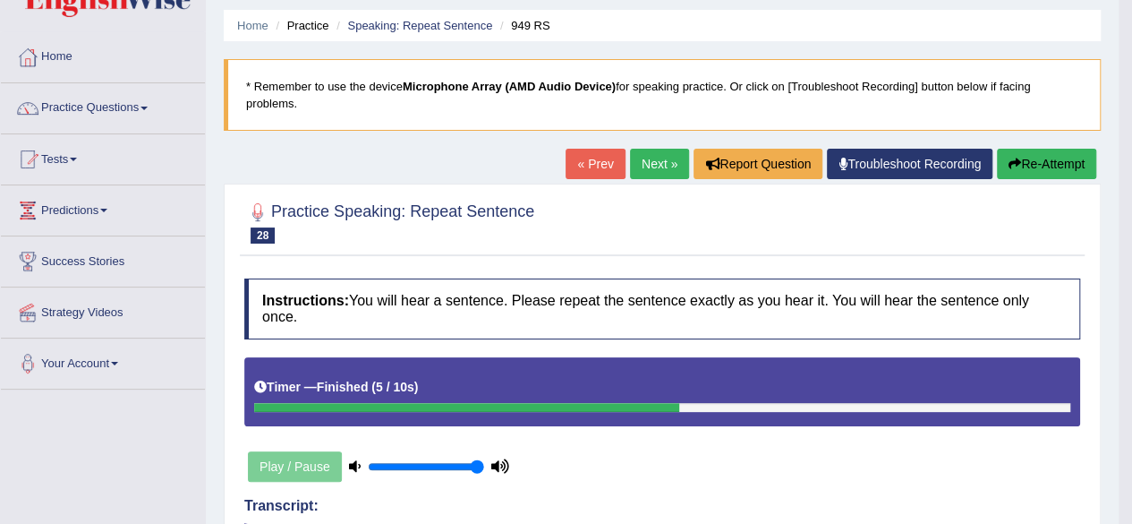
scroll to position [0, 0]
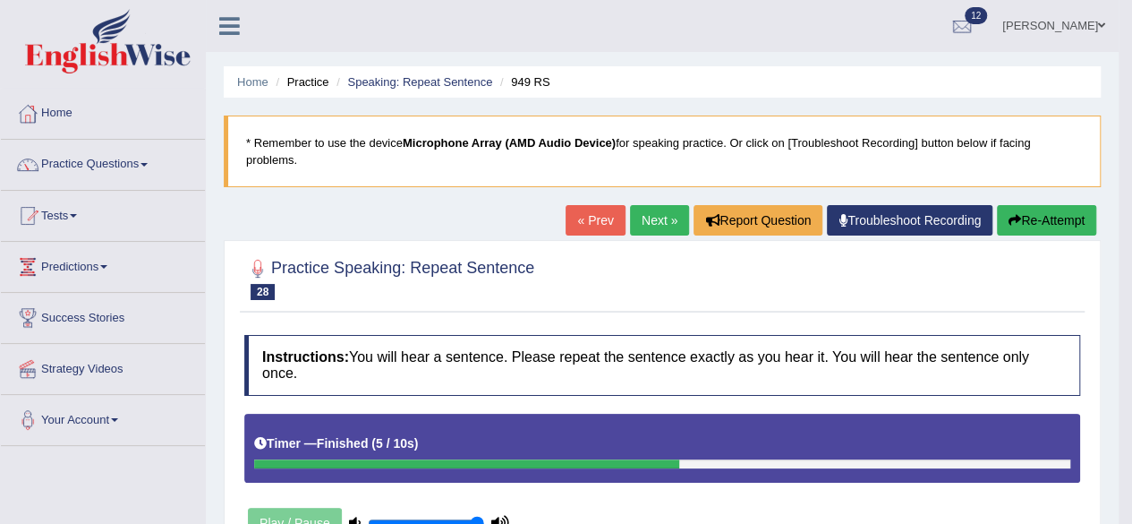
click at [666, 209] on link "Next »" at bounding box center [659, 220] width 59 height 30
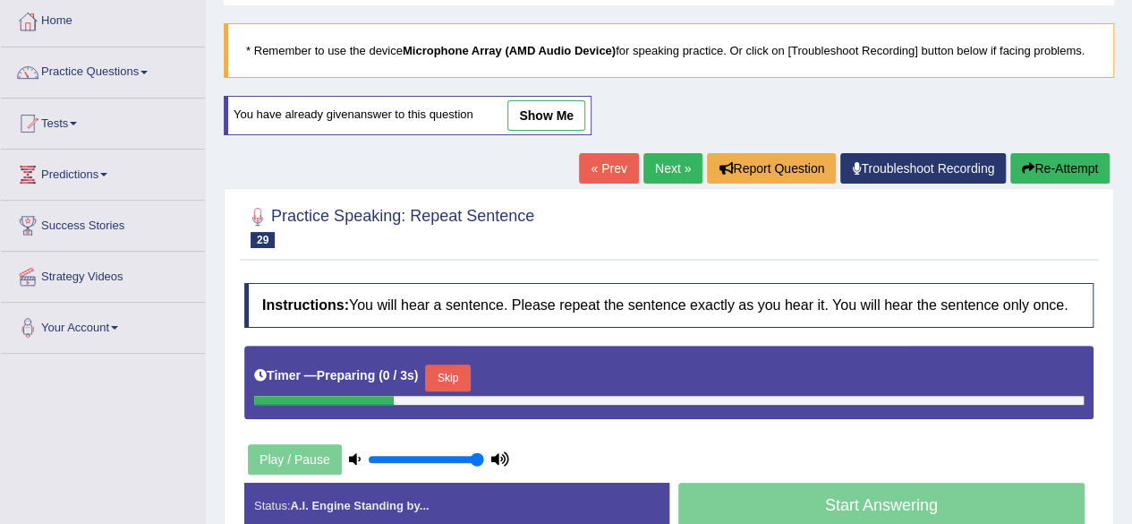
scroll to position [179, 0]
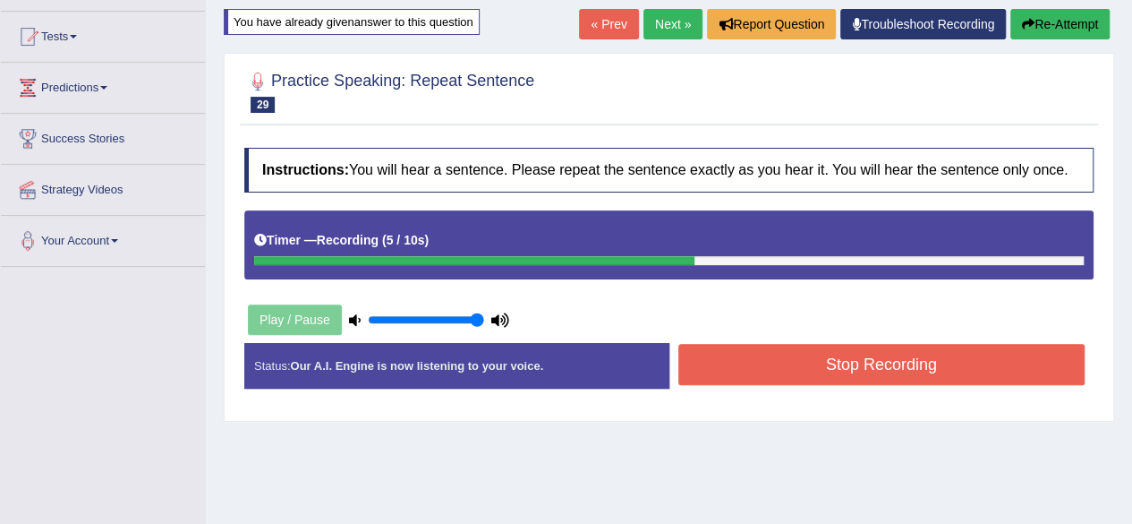
click at [864, 364] on button "Stop Recording" at bounding box center [882, 364] width 407 height 41
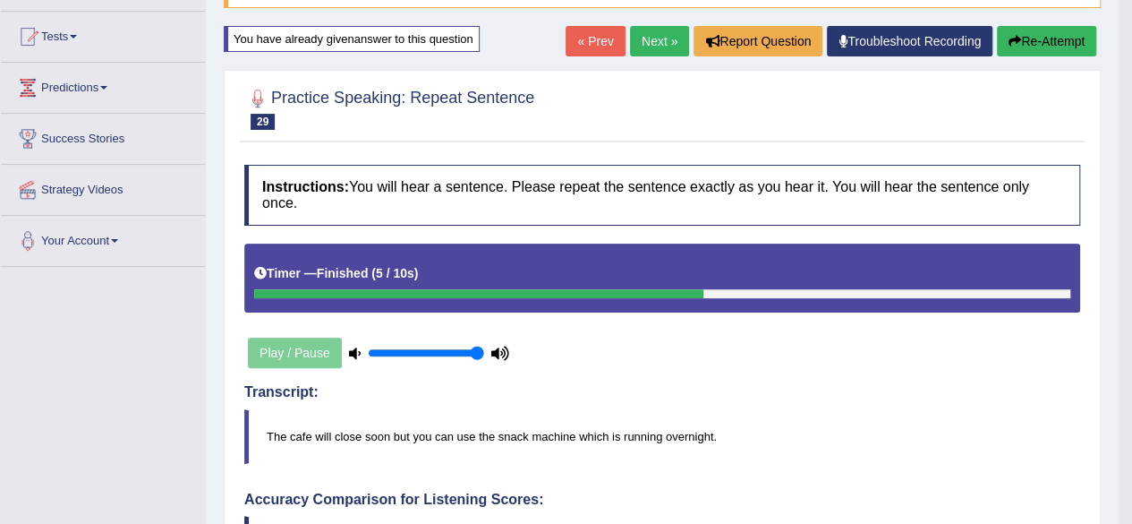
click at [645, 35] on link "Next »" at bounding box center [659, 41] width 59 height 30
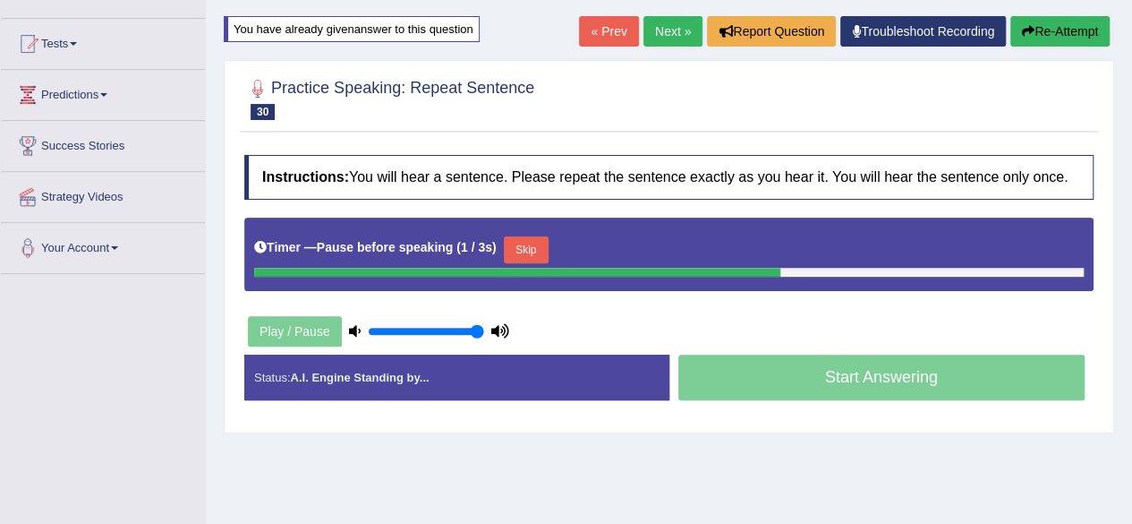
scroll to position [179, 0]
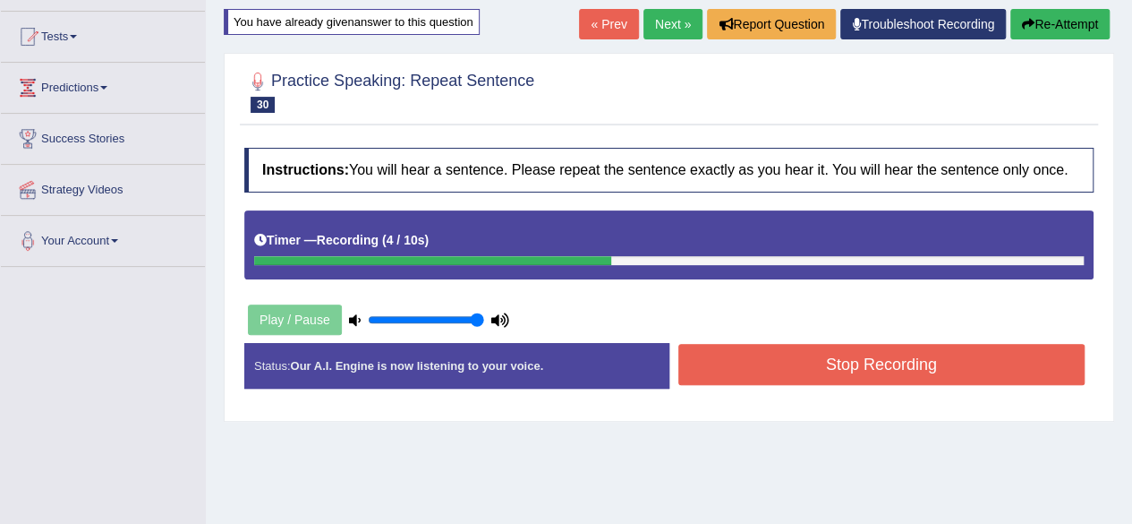
click at [816, 370] on button "Stop Recording" at bounding box center [882, 364] width 407 height 41
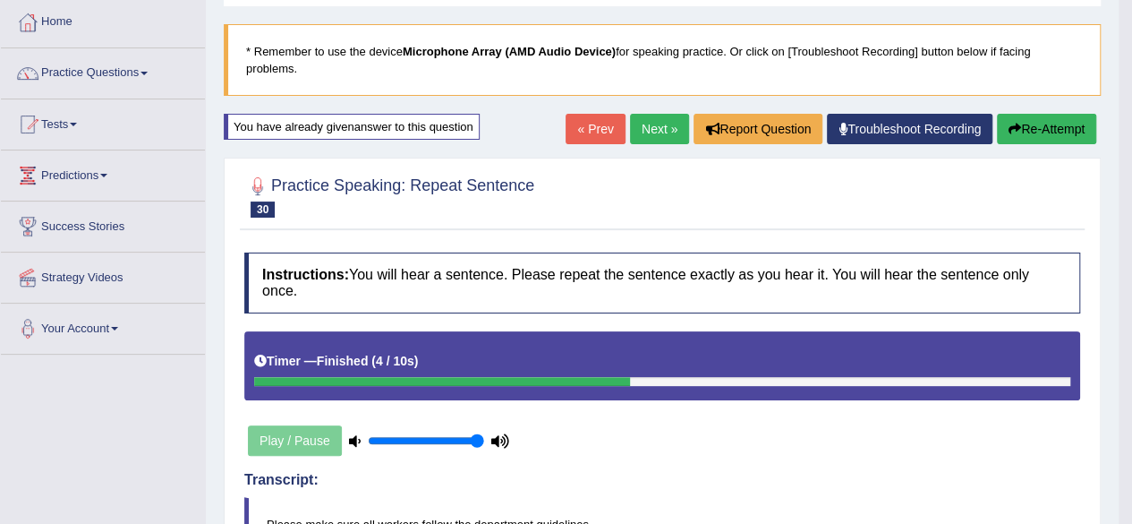
scroll to position [90, 0]
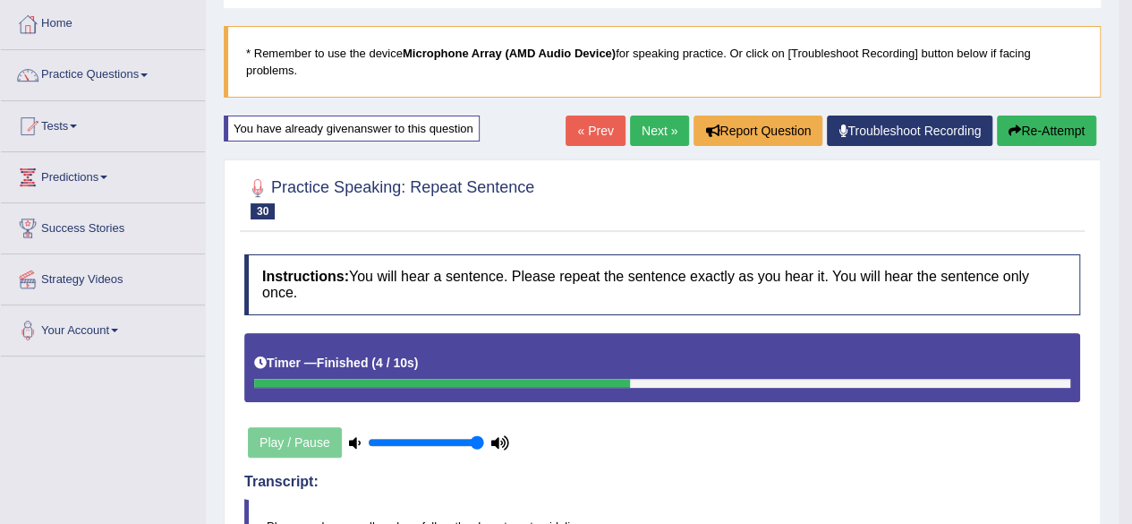
click at [653, 130] on link "Next »" at bounding box center [659, 130] width 59 height 30
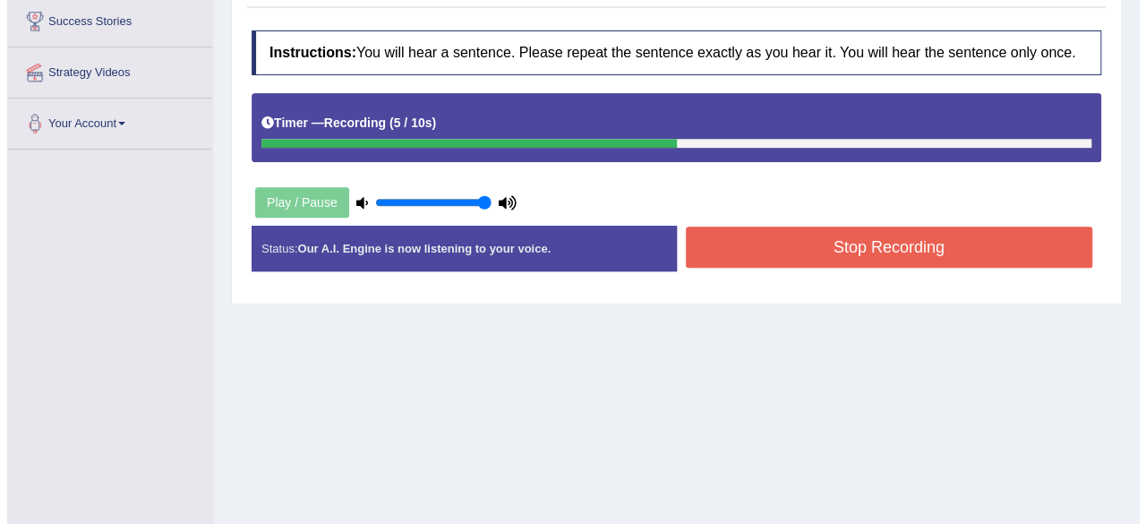
scroll to position [269, 0]
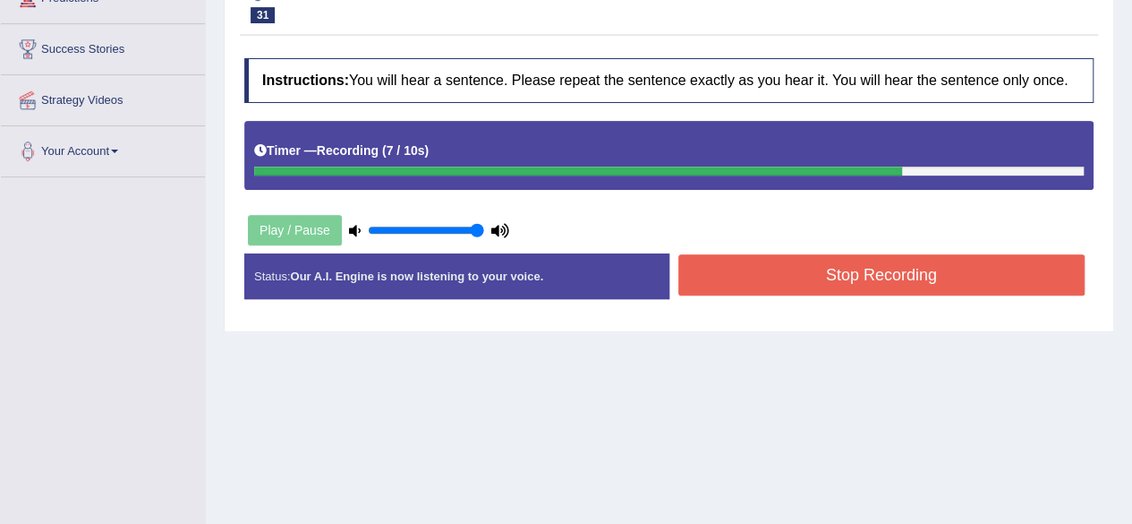
click at [842, 277] on button "Stop Recording" at bounding box center [882, 274] width 407 height 41
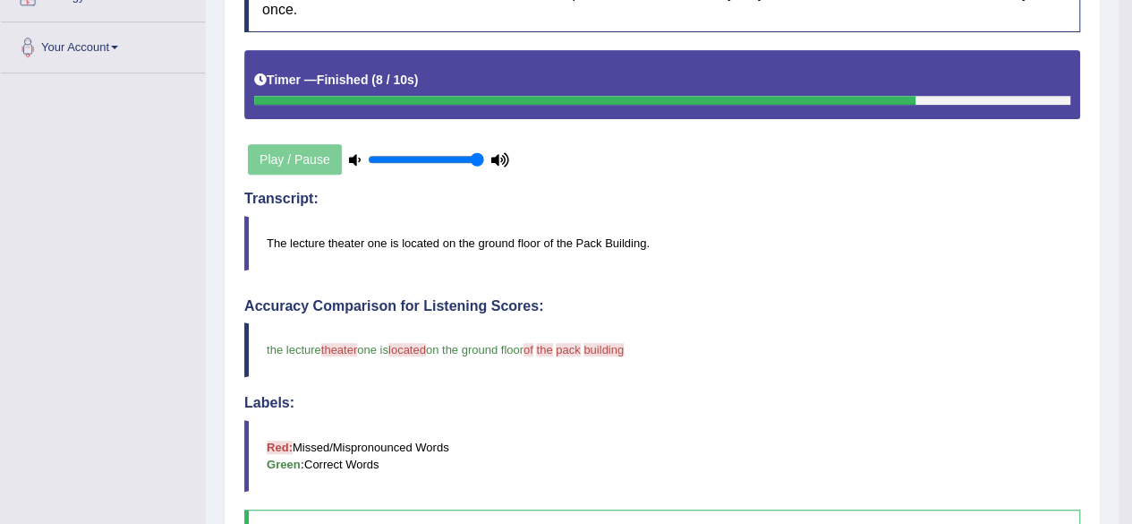
scroll to position [179, 0]
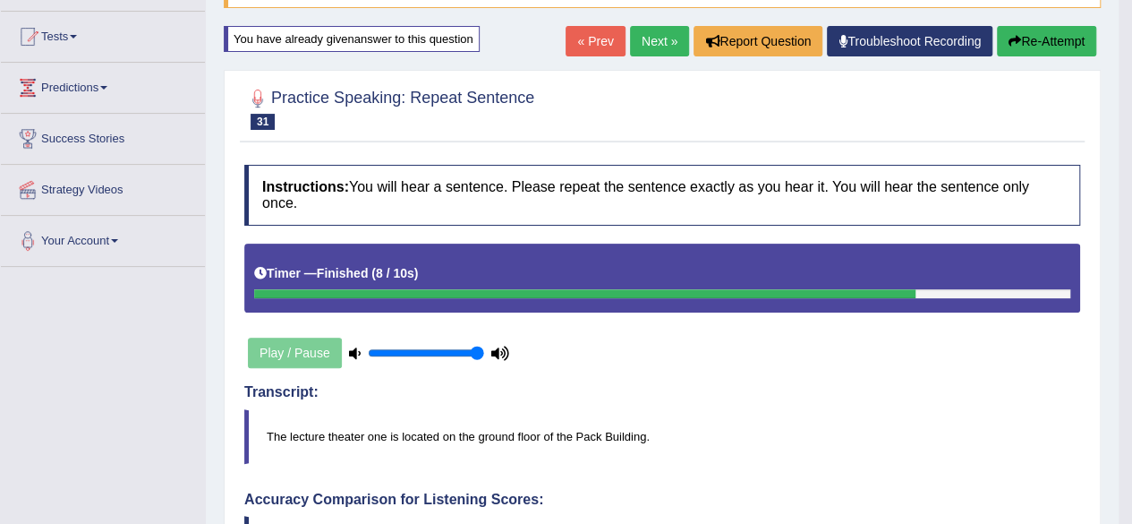
click at [643, 38] on link "Next »" at bounding box center [659, 41] width 59 height 30
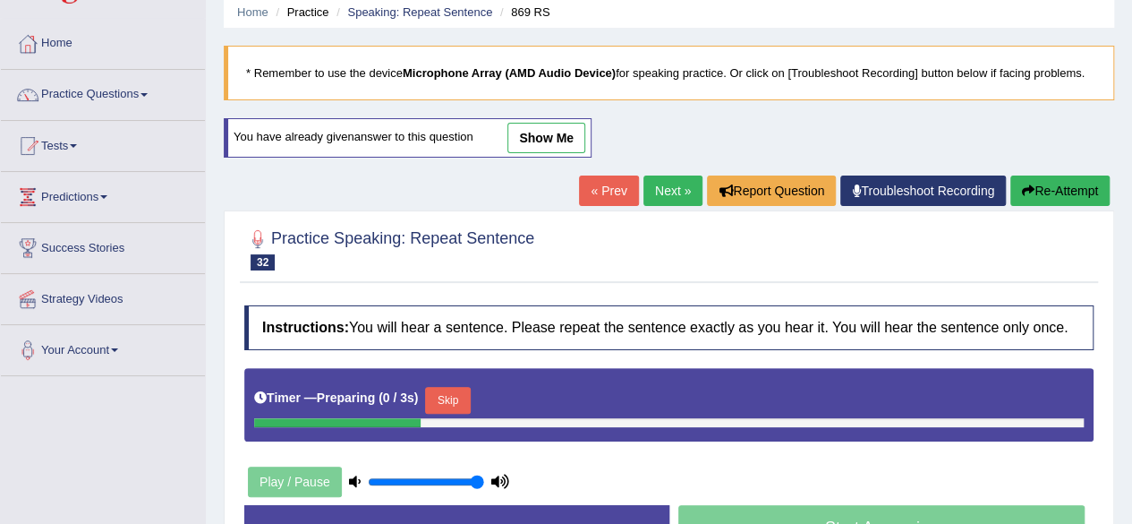
scroll to position [179, 0]
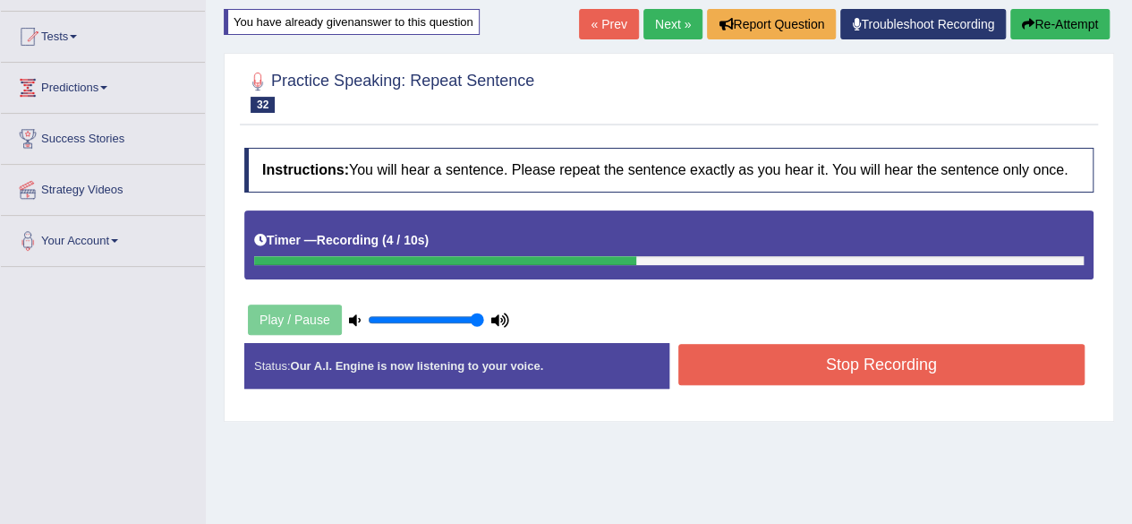
click at [820, 355] on button "Stop Recording" at bounding box center [882, 364] width 407 height 41
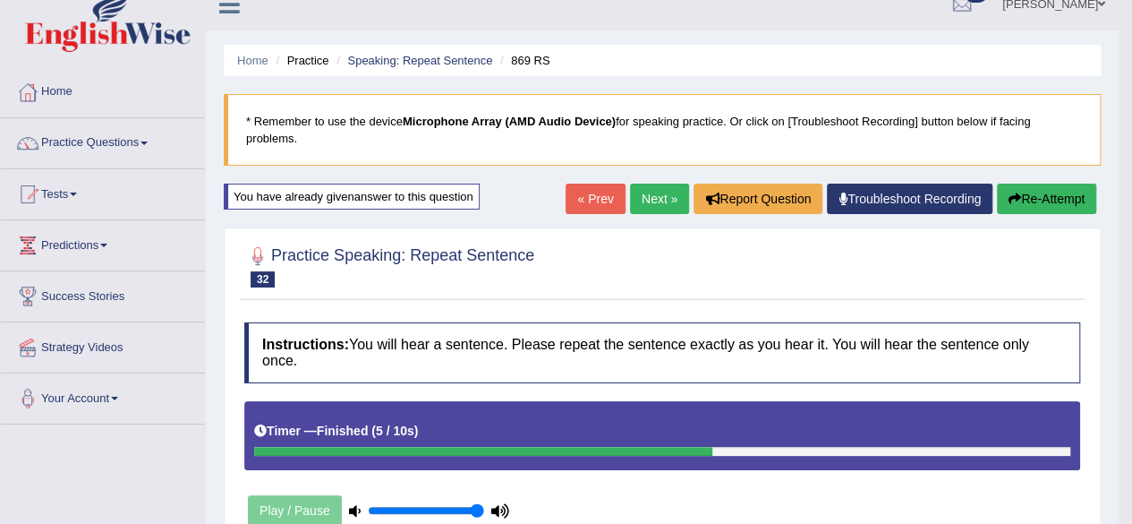
scroll to position [0, 0]
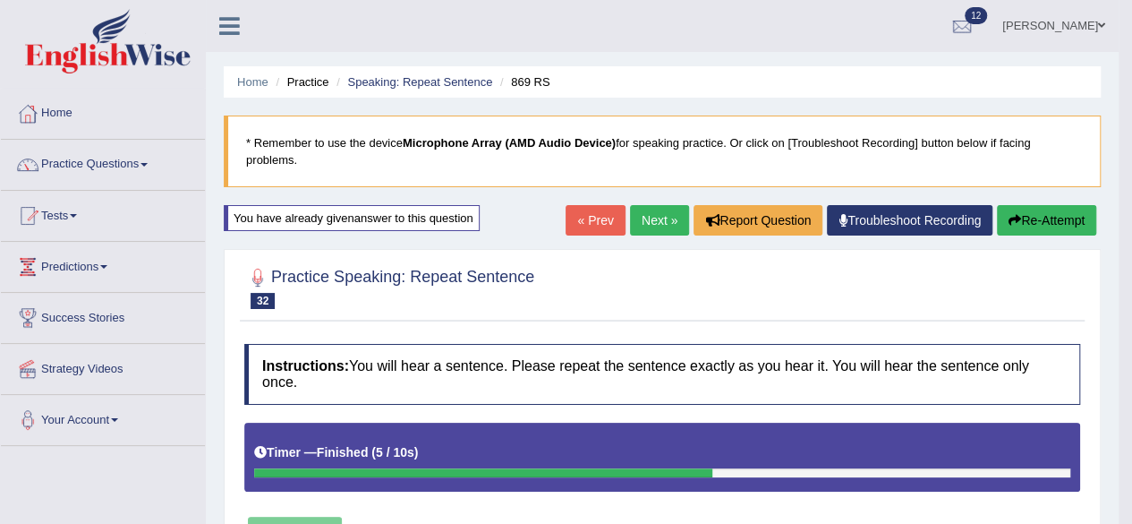
click at [659, 216] on link "Next »" at bounding box center [659, 220] width 59 height 30
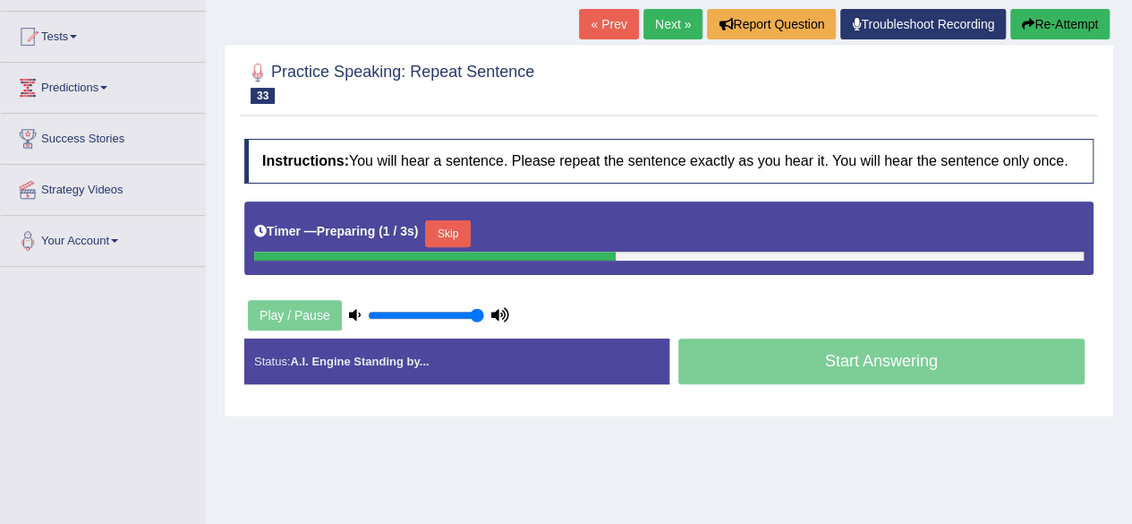
scroll to position [269, 0]
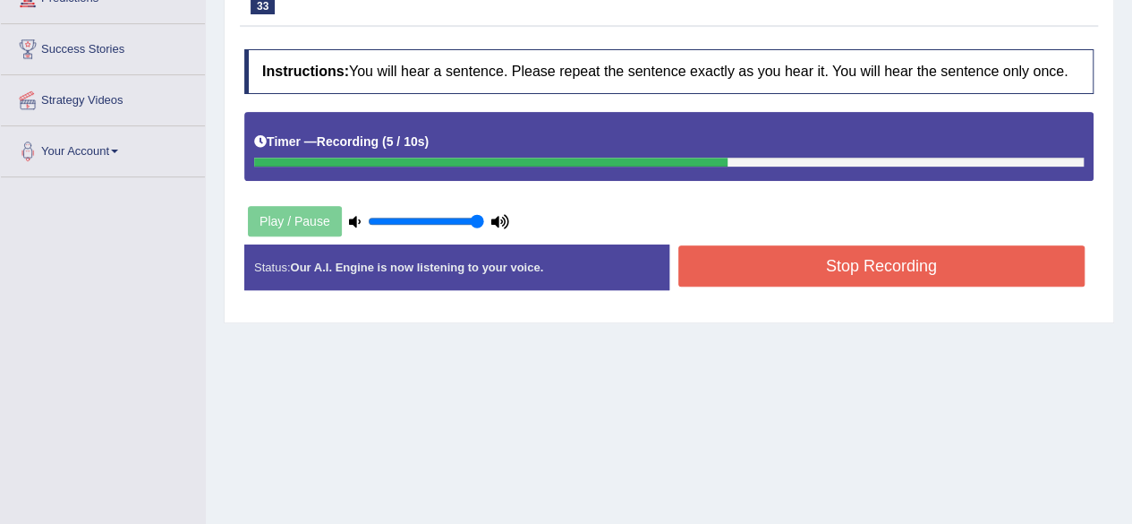
click at [834, 271] on button "Stop Recording" at bounding box center [882, 265] width 407 height 41
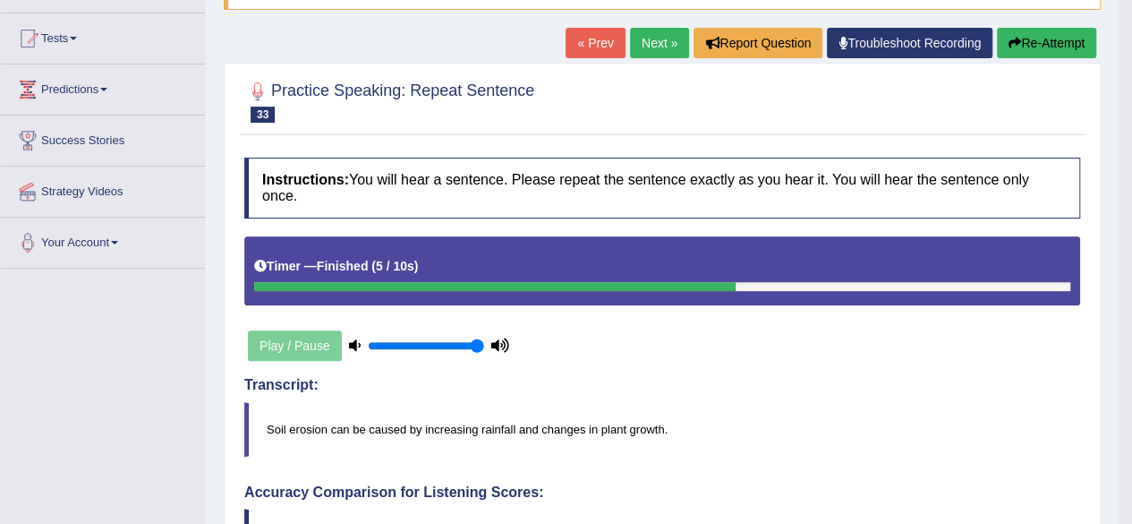
scroll to position [0, 0]
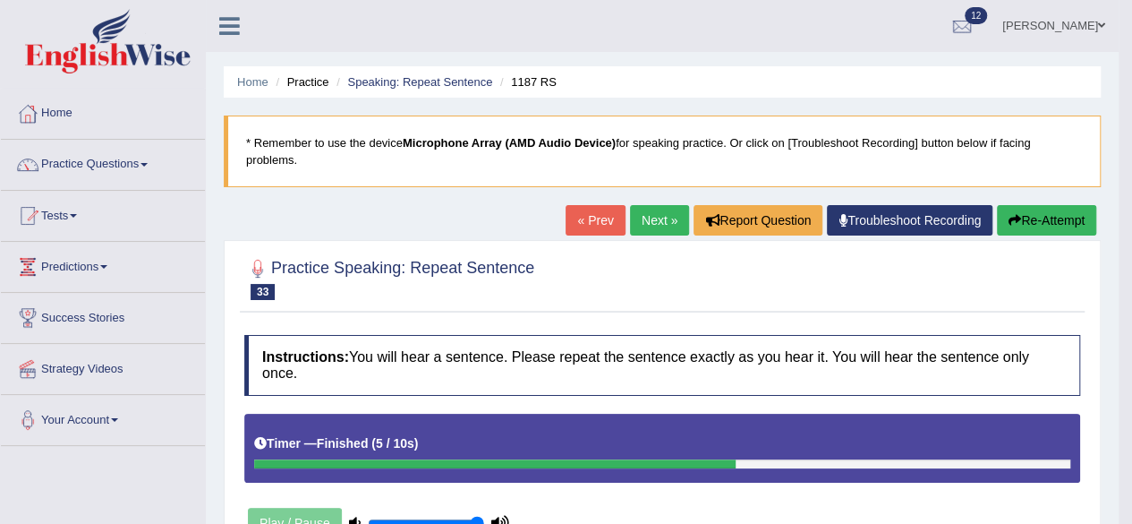
click at [654, 210] on link "Next »" at bounding box center [659, 220] width 59 height 30
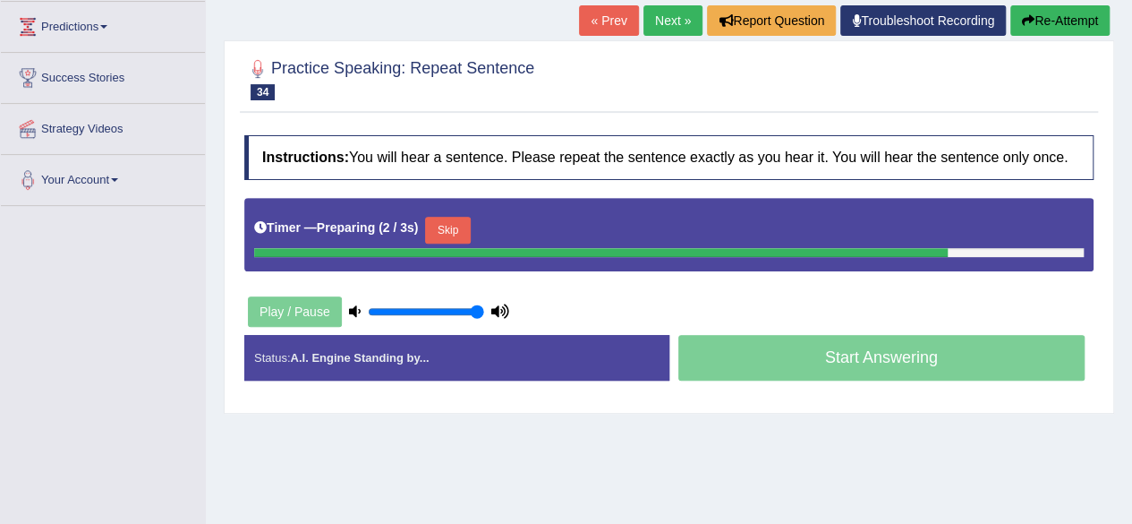
scroll to position [269, 0]
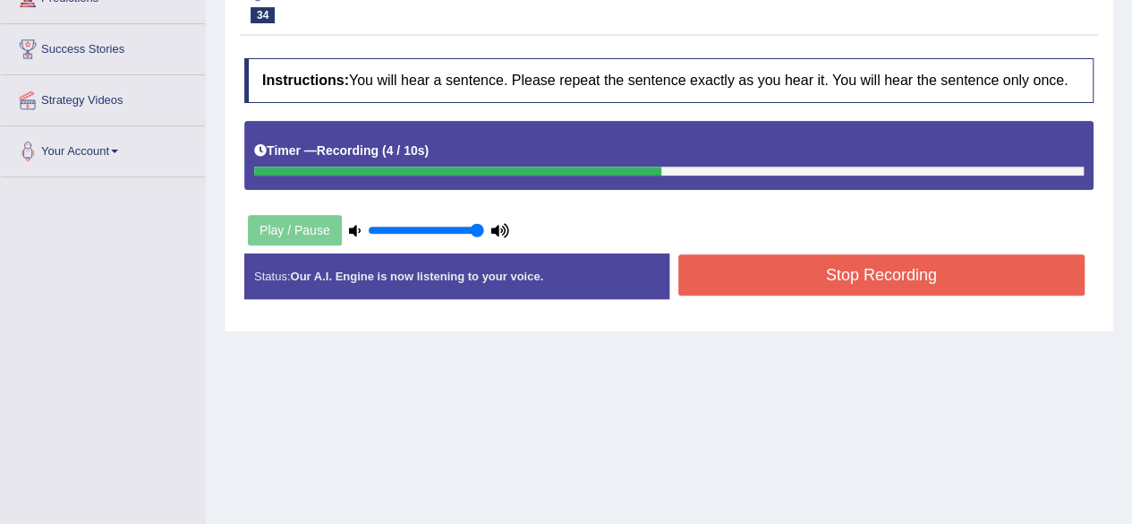
click at [804, 278] on button "Stop Recording" at bounding box center [882, 274] width 407 height 41
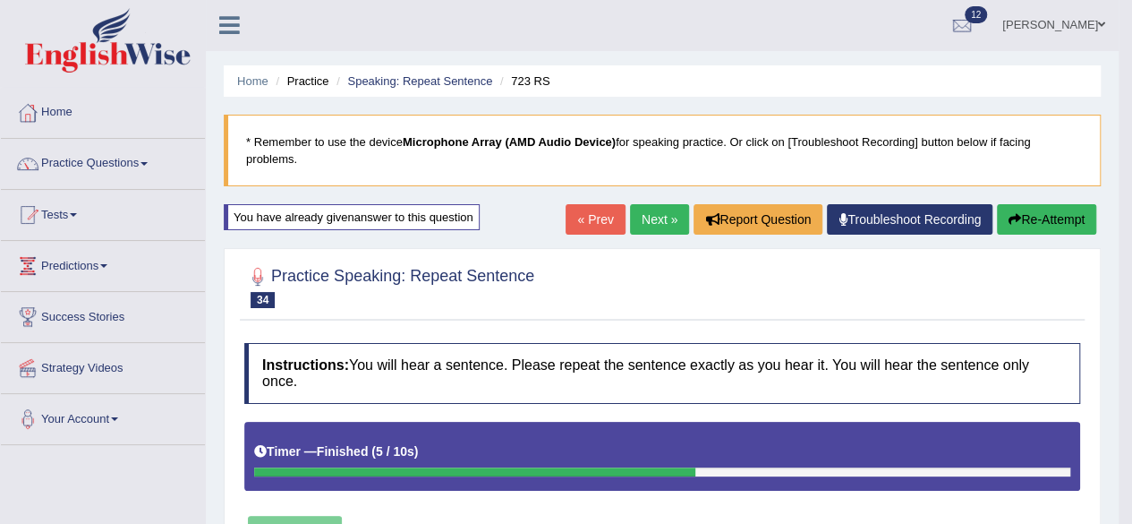
scroll to position [0, 0]
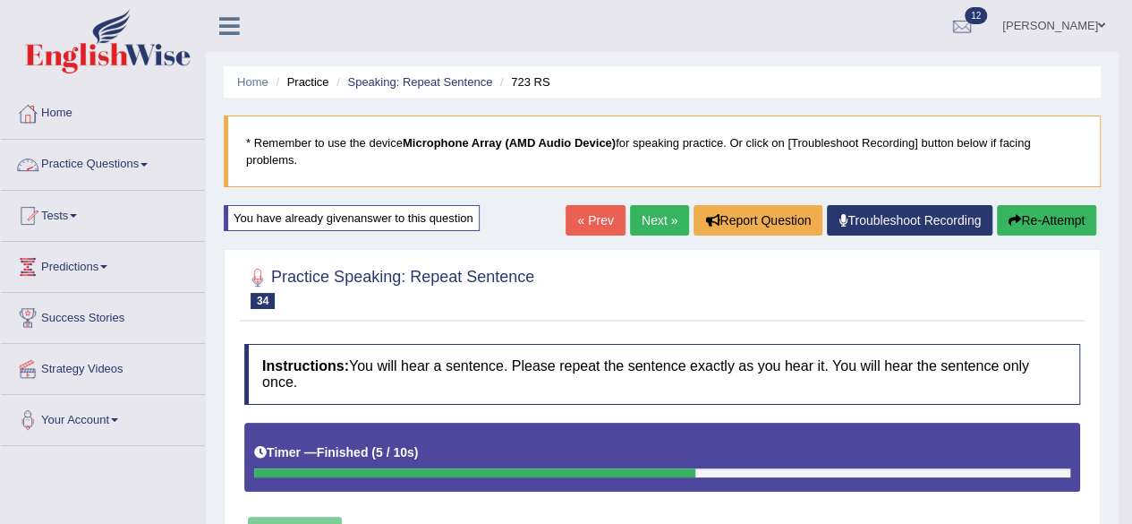
click at [76, 168] on link "Practice Questions" at bounding box center [103, 162] width 204 height 45
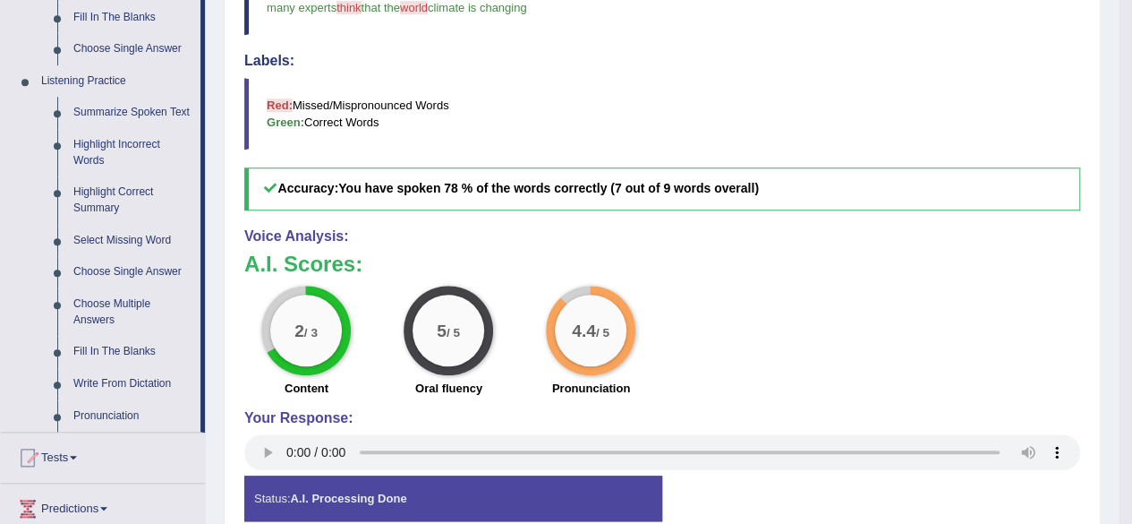
scroll to position [716, 0]
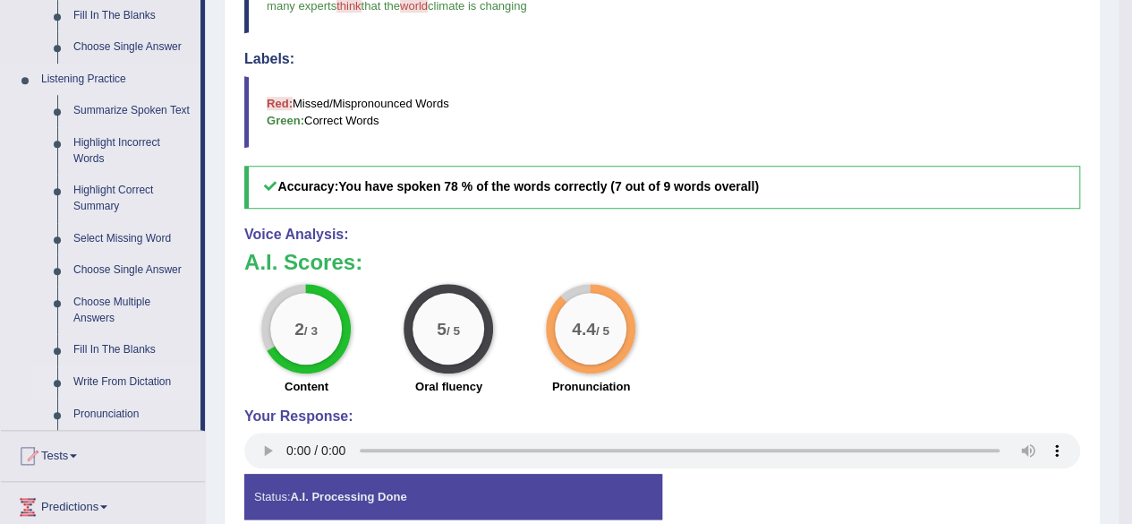
click at [87, 380] on link "Write From Dictation" at bounding box center [132, 382] width 135 height 32
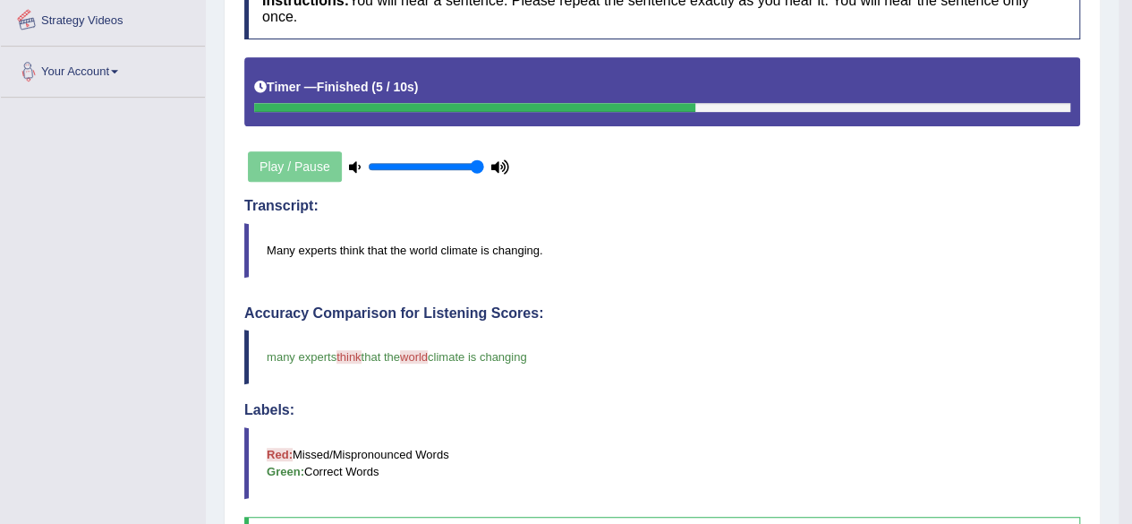
scroll to position [543, 0]
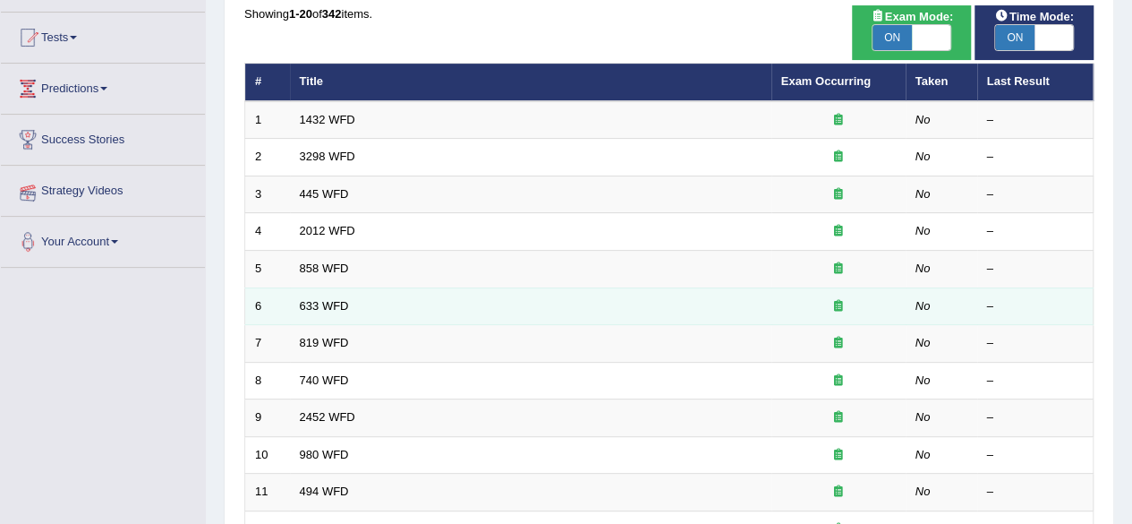
scroll to position [179, 0]
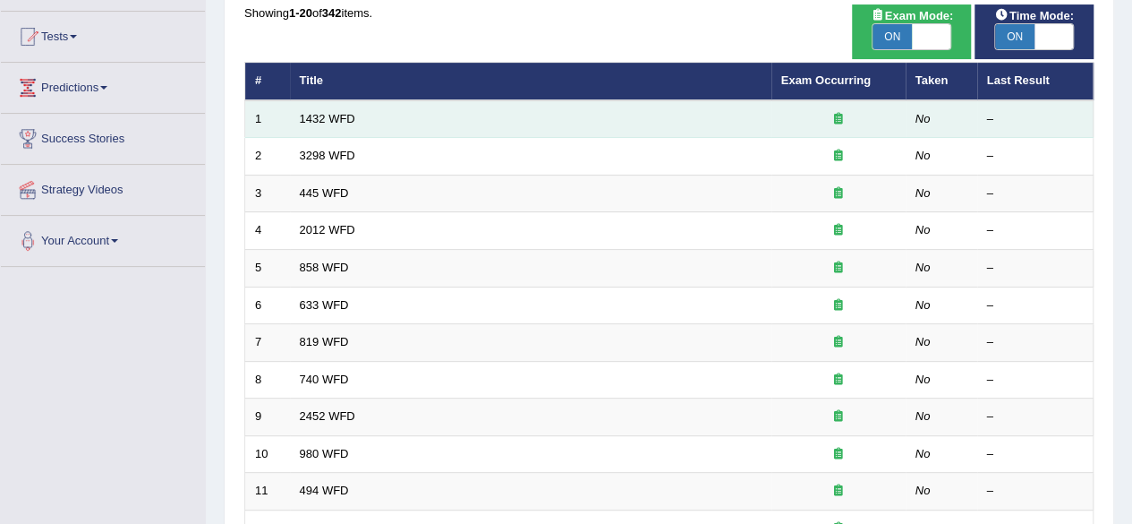
click at [732, 115] on td "1432 WFD" at bounding box center [531, 119] width 482 height 38
click at [320, 109] on td "1432 WFD" at bounding box center [531, 119] width 482 height 38
click at [321, 115] on link "1432 WFD" at bounding box center [328, 118] width 56 height 13
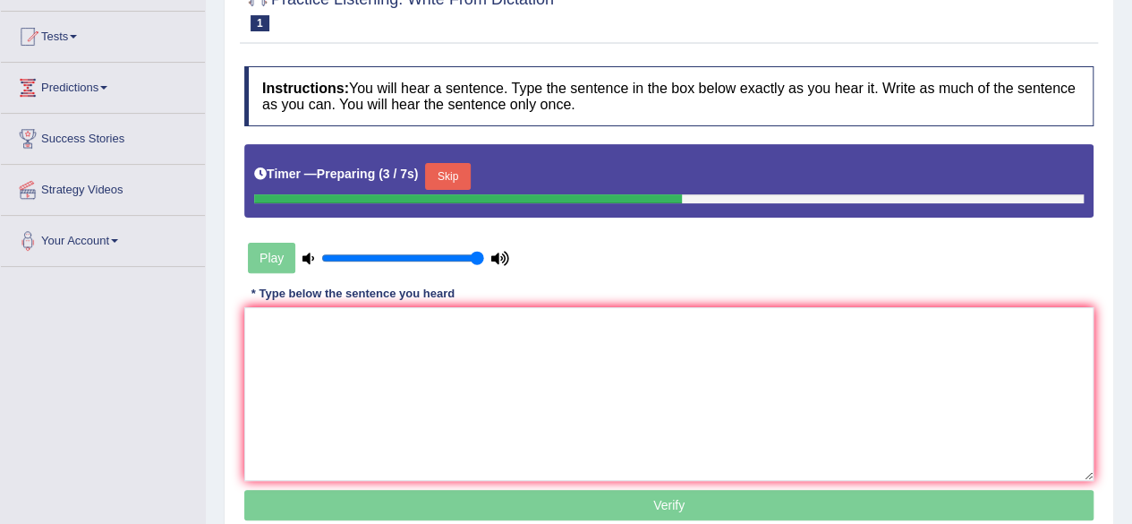
scroll to position [269, 0]
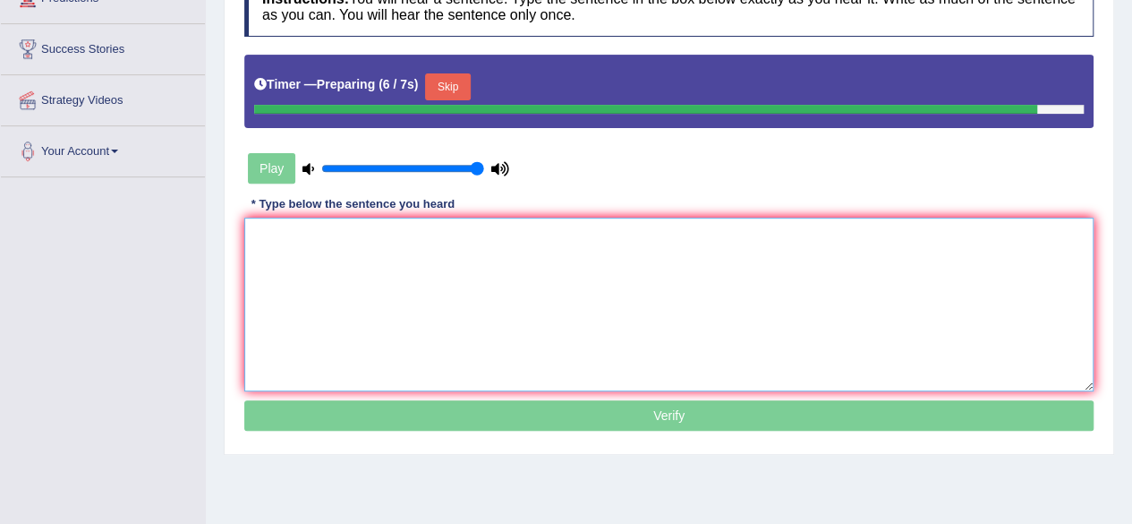
click at [367, 232] on textarea at bounding box center [669, 305] width 850 height 174
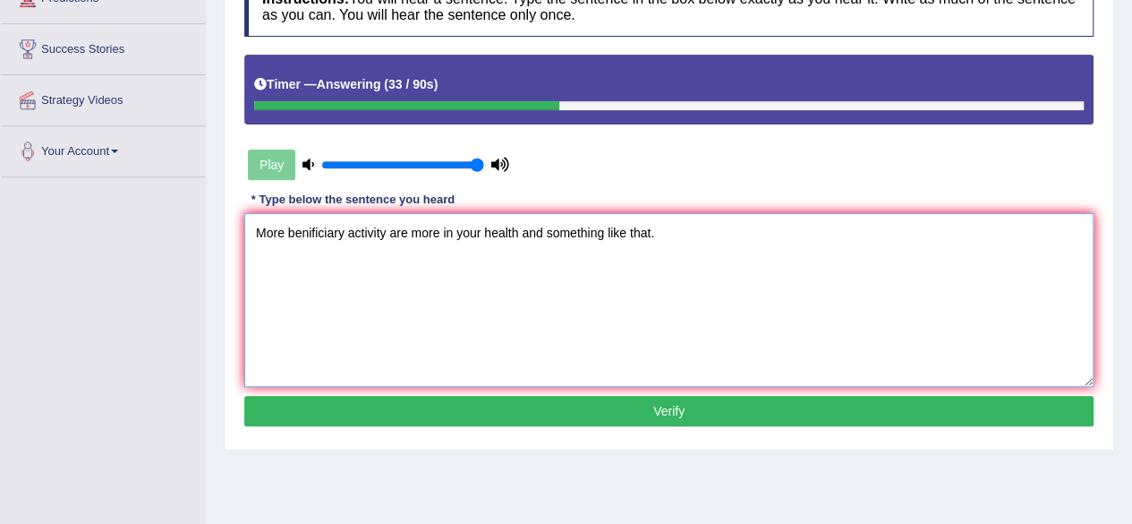
type textarea "More benificiary activity are more in your health and something like that."
click at [349, 410] on button "Verify" at bounding box center [669, 411] width 850 height 30
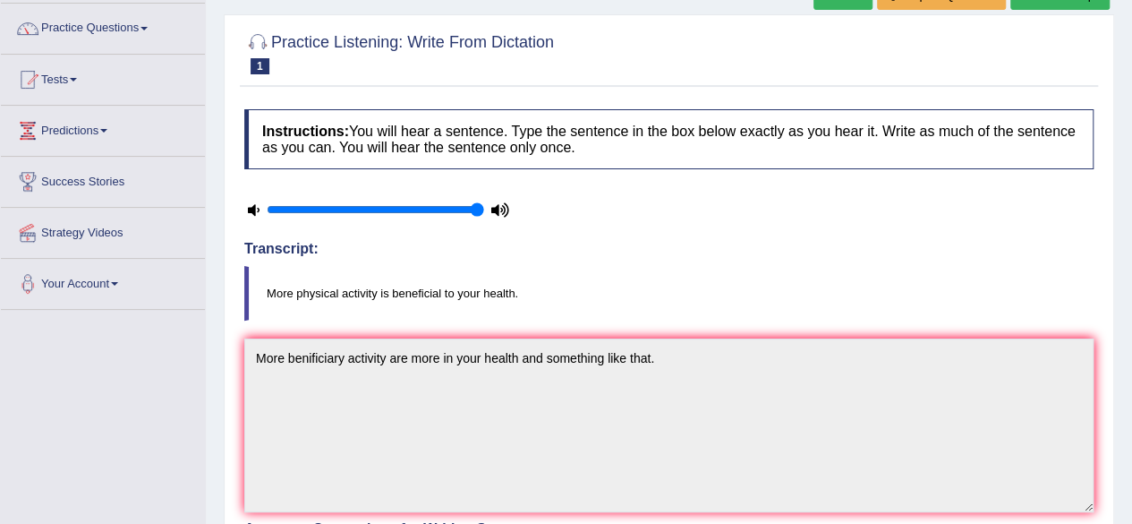
scroll to position [0, 0]
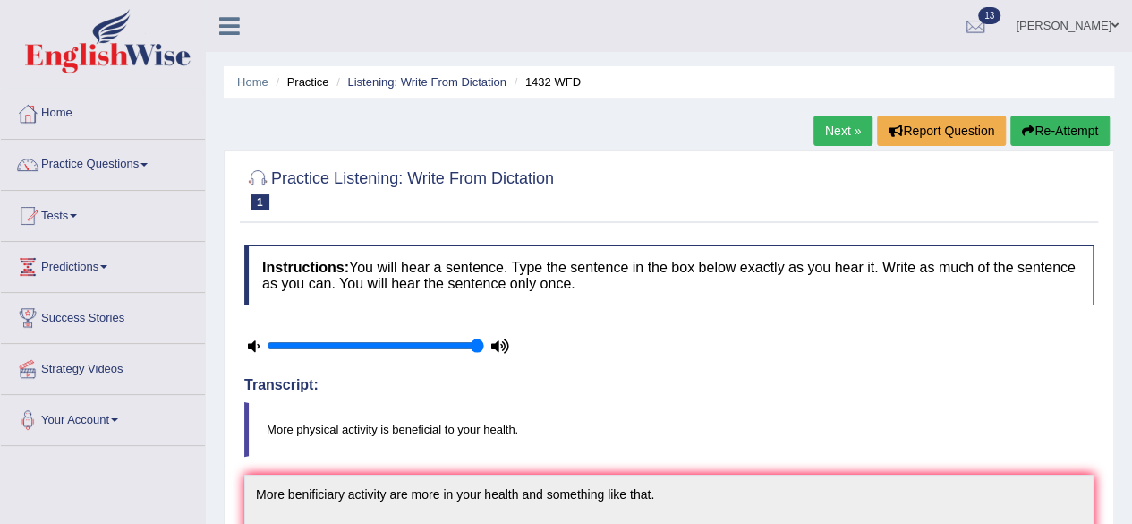
click at [853, 130] on link "Next »" at bounding box center [843, 130] width 59 height 30
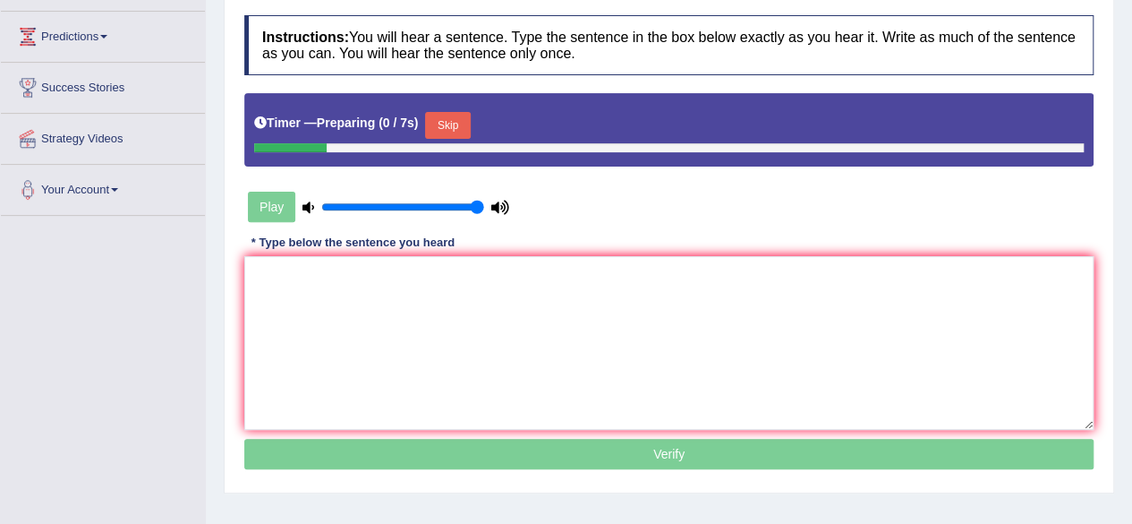
scroll to position [269, 0]
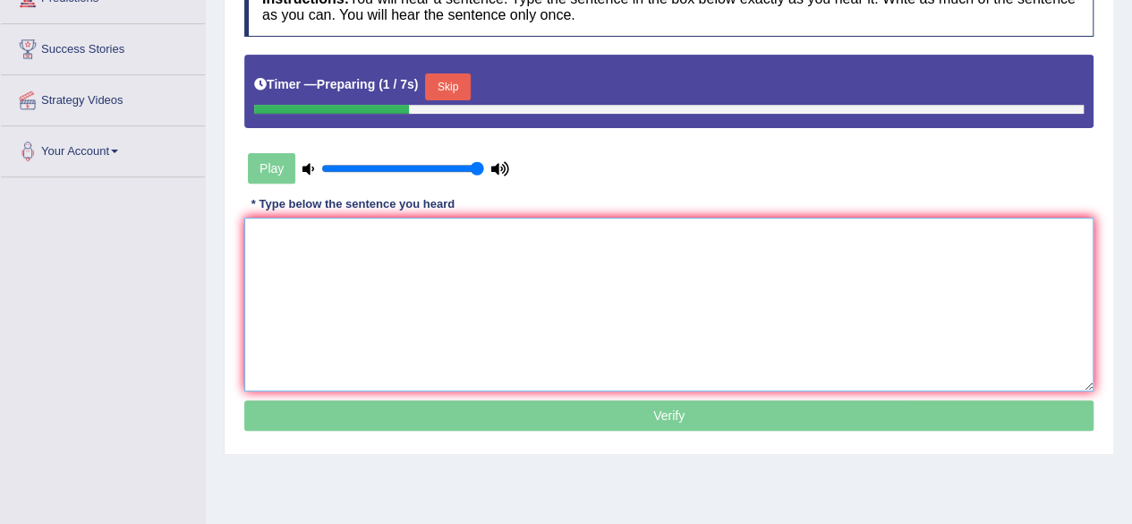
click at [705, 233] on textarea at bounding box center [669, 305] width 850 height 174
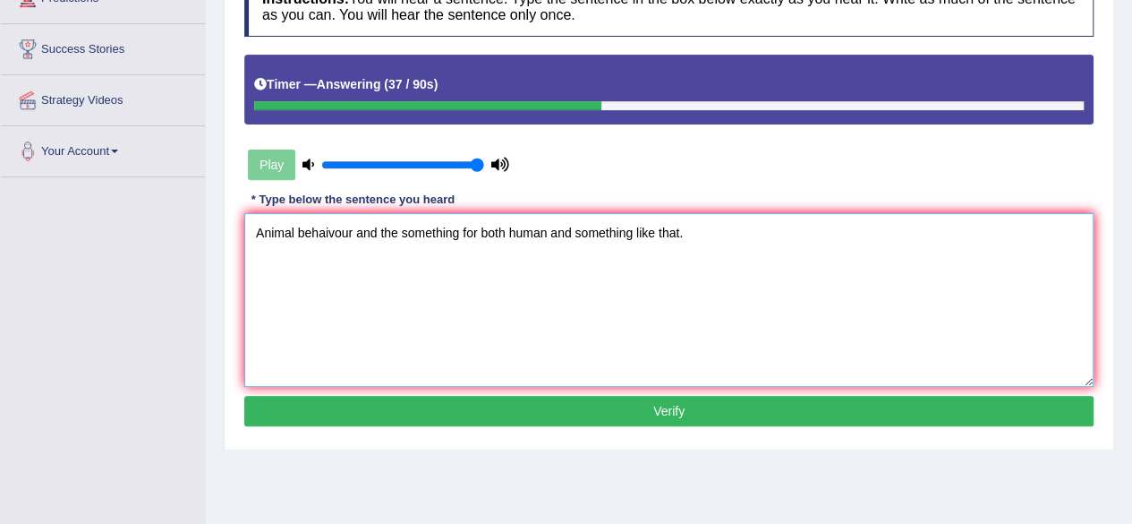
type textarea "Animal behaivour and the something for both human and something like that."
click at [455, 398] on button "Verify" at bounding box center [669, 411] width 850 height 30
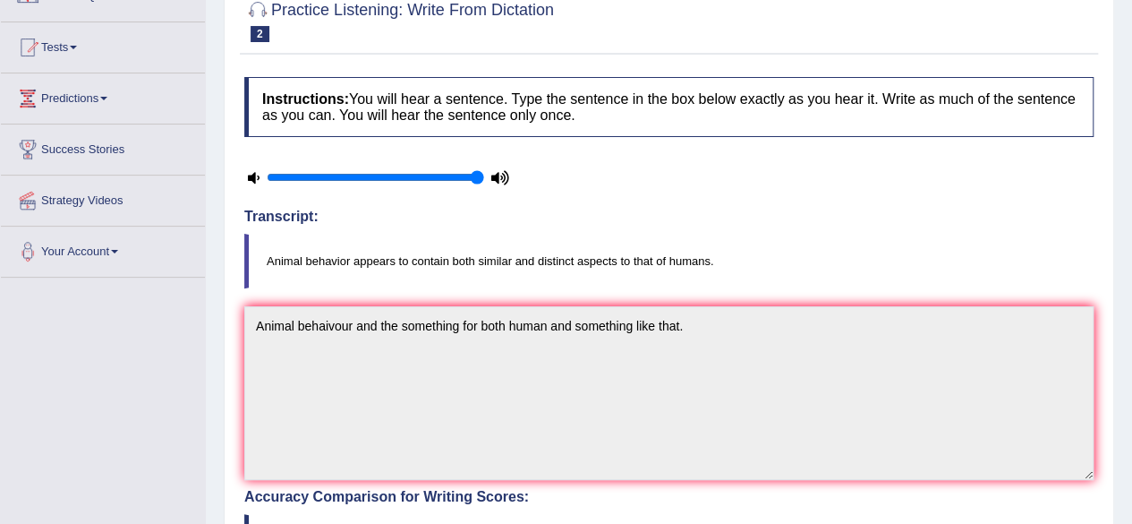
scroll to position [56, 0]
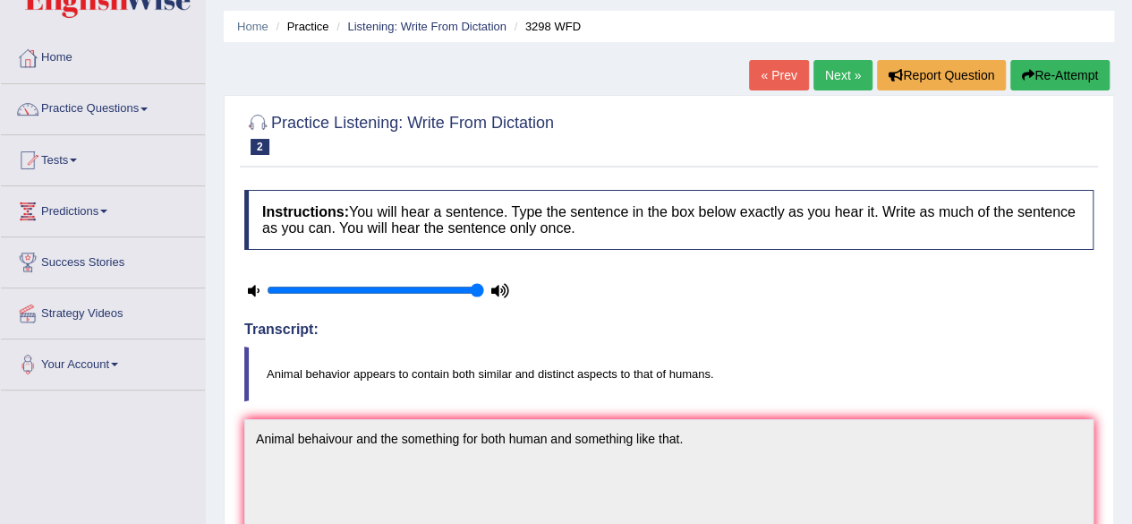
click at [835, 73] on link "Next »" at bounding box center [843, 75] width 59 height 30
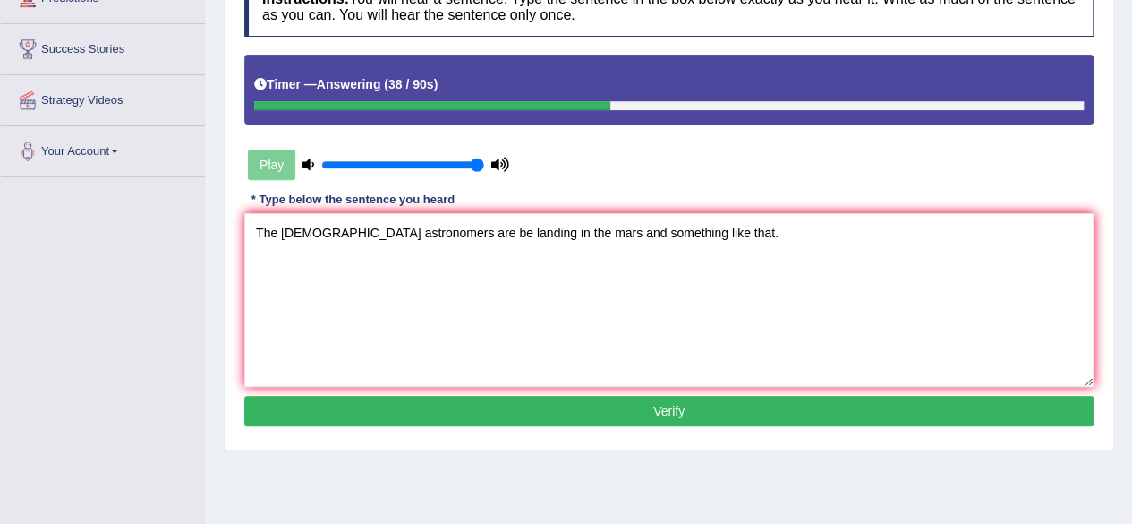
type textarea "The americans astronomers are be landing in the mars and something like that."
click at [525, 413] on button "Verify" at bounding box center [669, 411] width 850 height 30
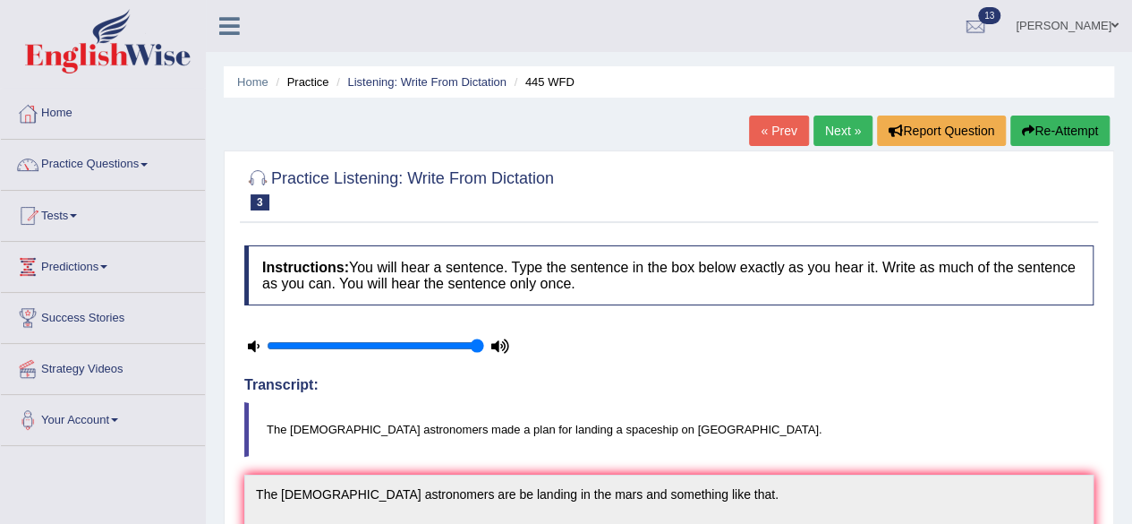
click at [834, 137] on link "Next »" at bounding box center [843, 130] width 59 height 30
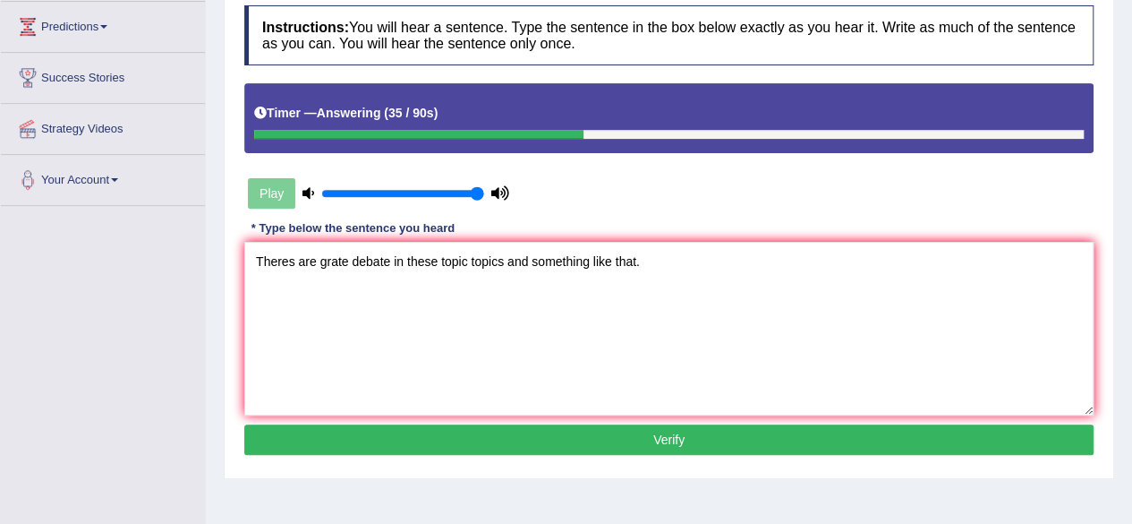
scroll to position [269, 0]
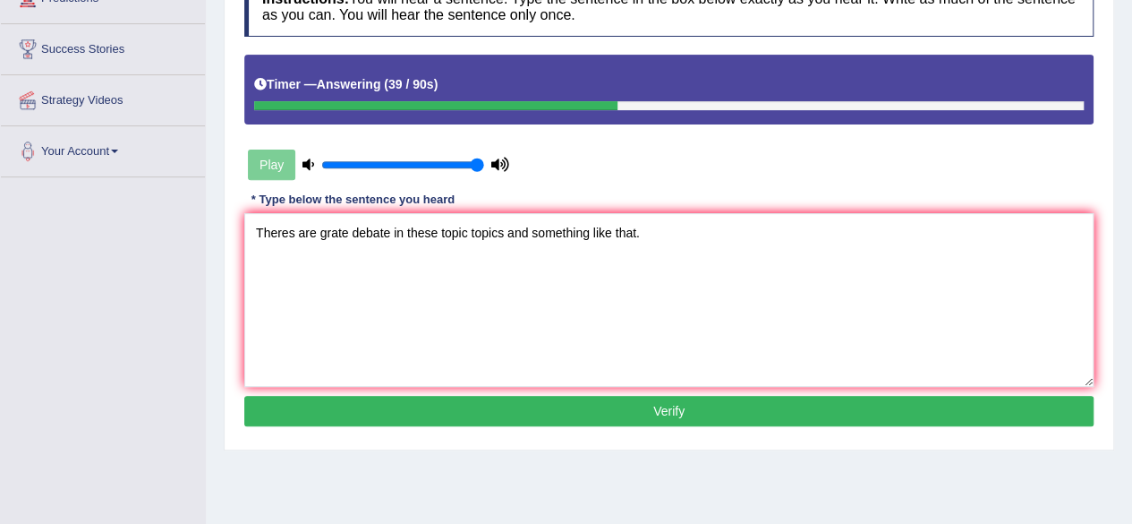
click at [406, 223] on textarea "Theres are grate debate in these topic topics and something like that." at bounding box center [669, 300] width 850 height 174
type textarea "Theres are grate debate in the these topic topics and something like that."
click at [931, 414] on button "Verify" at bounding box center [669, 411] width 850 height 30
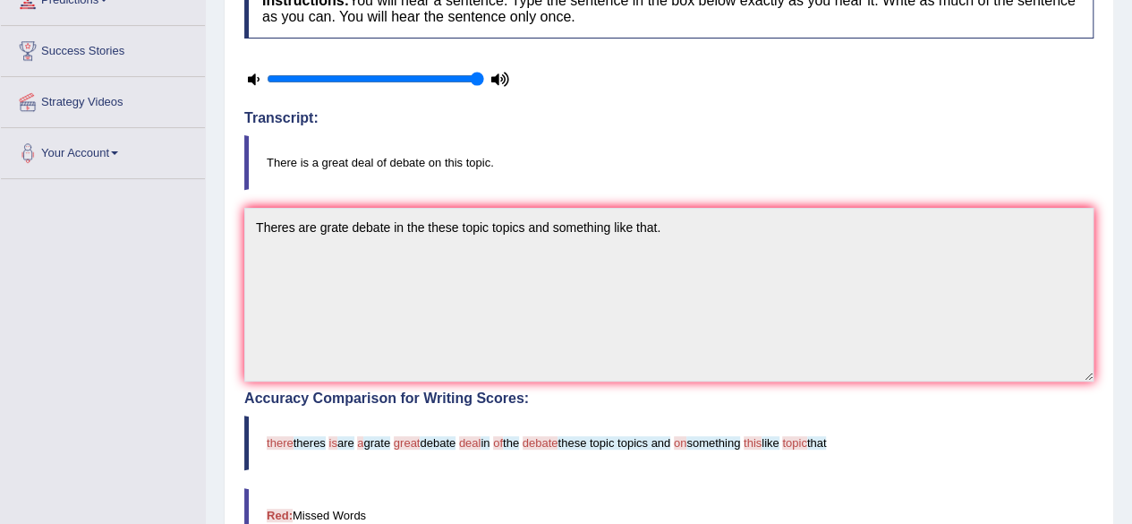
scroll to position [90, 0]
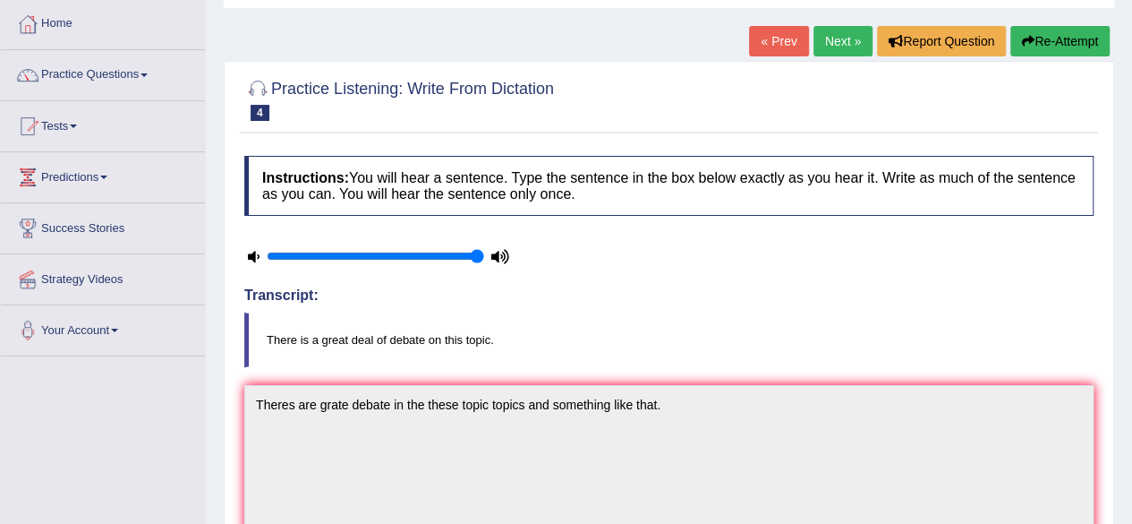
click at [831, 46] on link "Next »" at bounding box center [843, 41] width 59 height 30
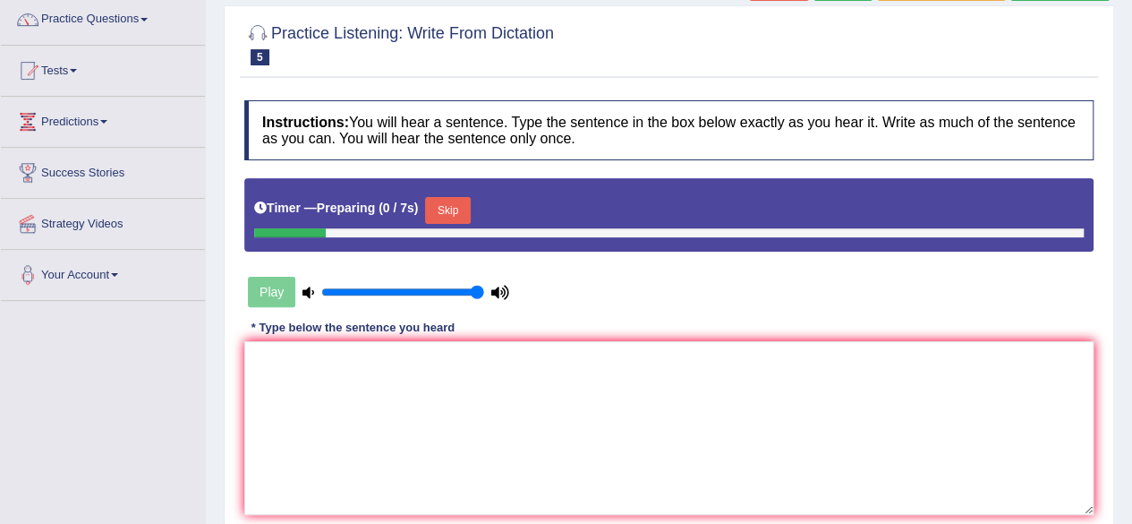
scroll to position [269, 0]
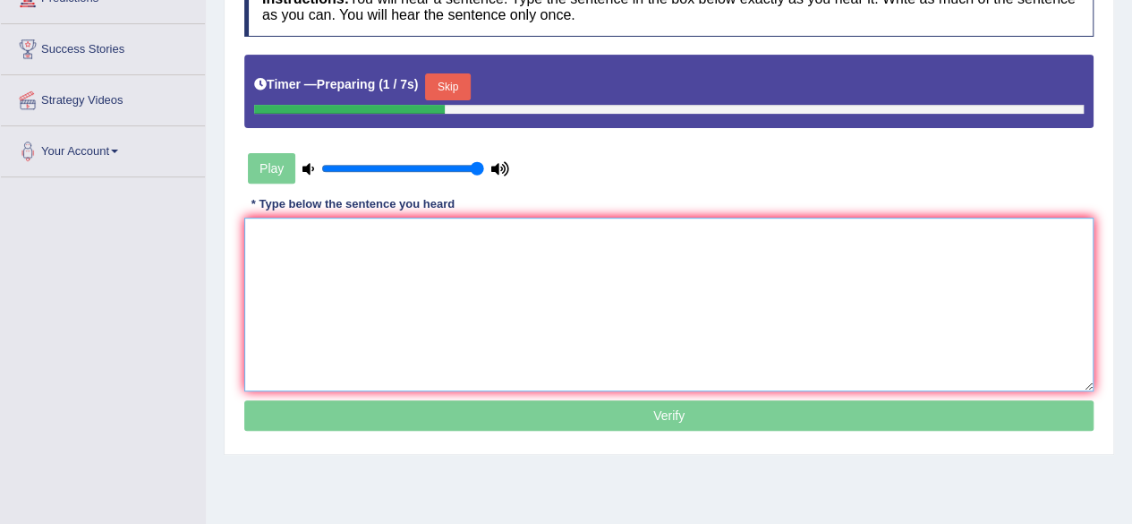
click at [689, 229] on textarea at bounding box center [669, 305] width 850 height 174
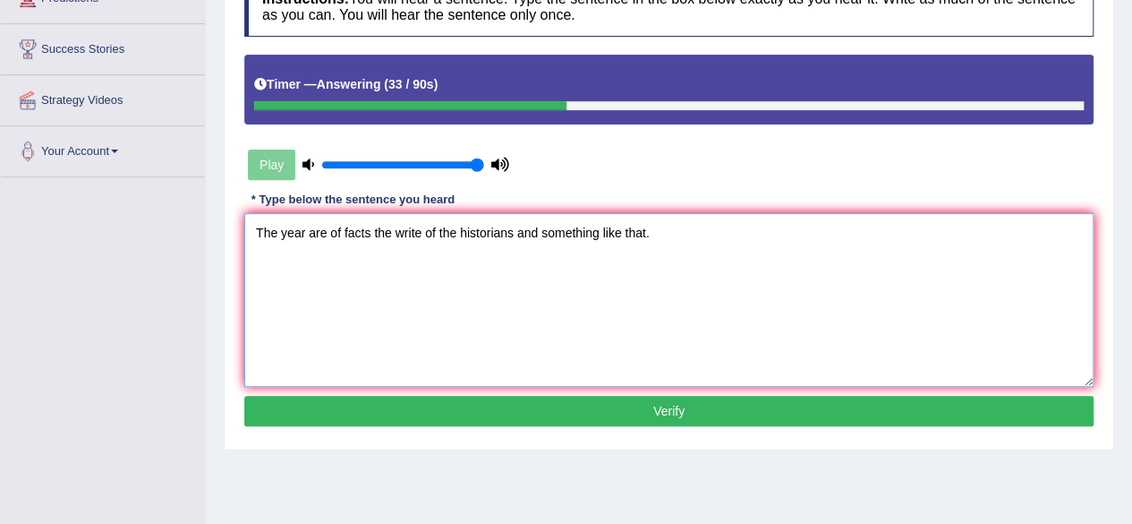
type textarea "The year are of facts the write of the historians and something like that."
click at [620, 420] on button "Verify" at bounding box center [669, 411] width 850 height 30
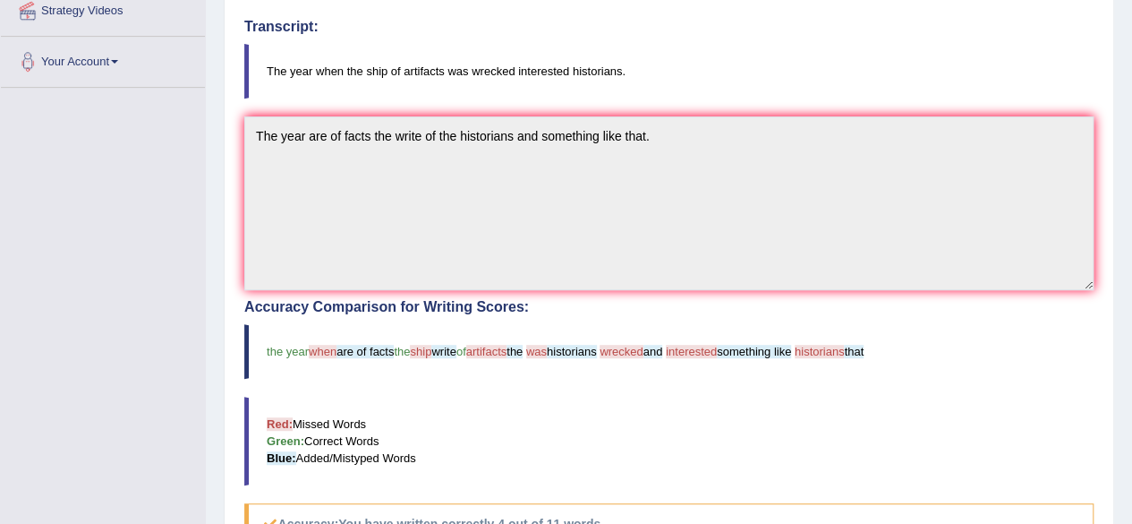
scroll to position [90, 0]
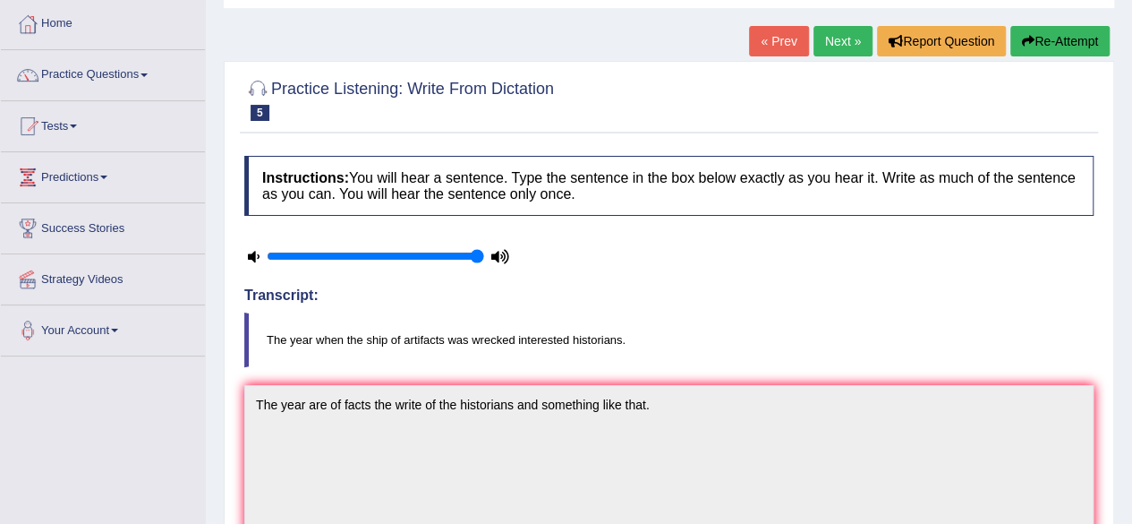
click at [847, 47] on link "Next »" at bounding box center [843, 41] width 59 height 30
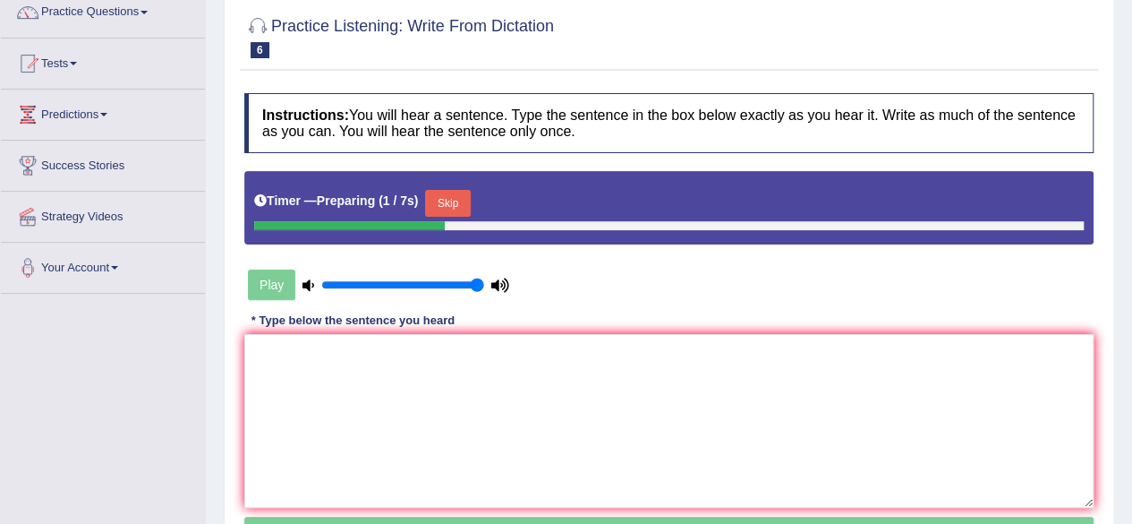
scroll to position [179, 0]
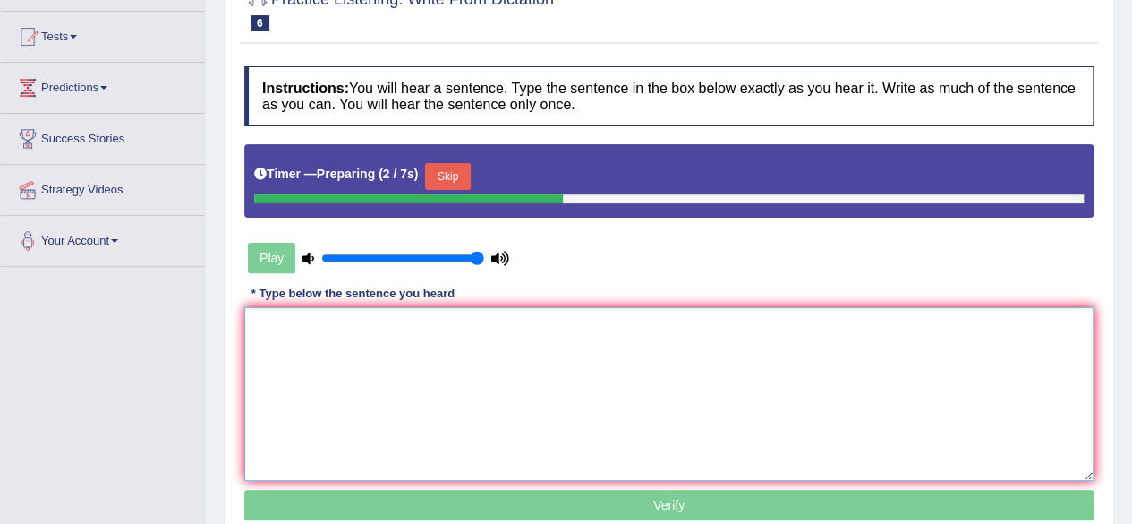
click at [744, 347] on textarea at bounding box center [669, 394] width 850 height 174
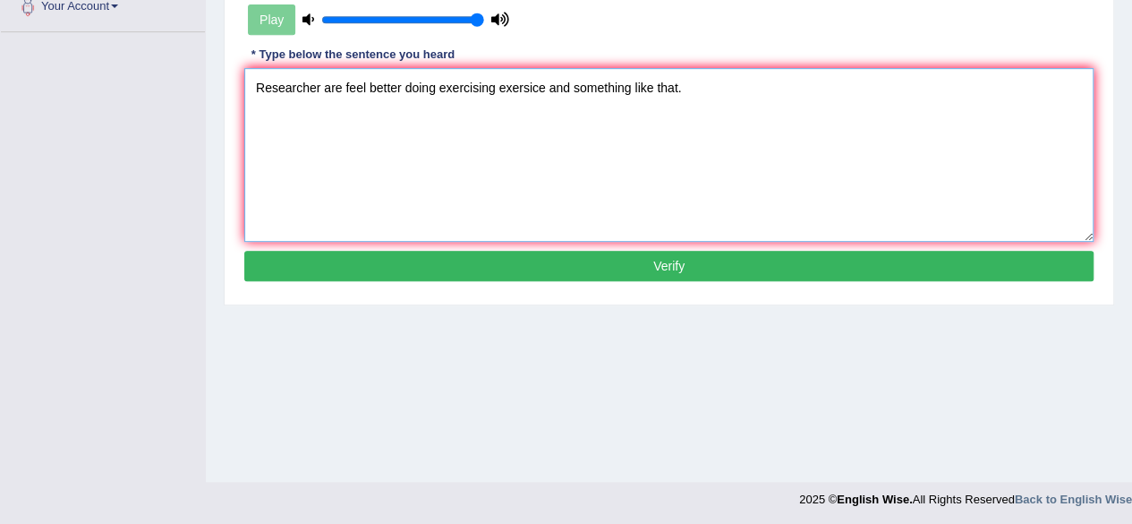
scroll to position [415, 0]
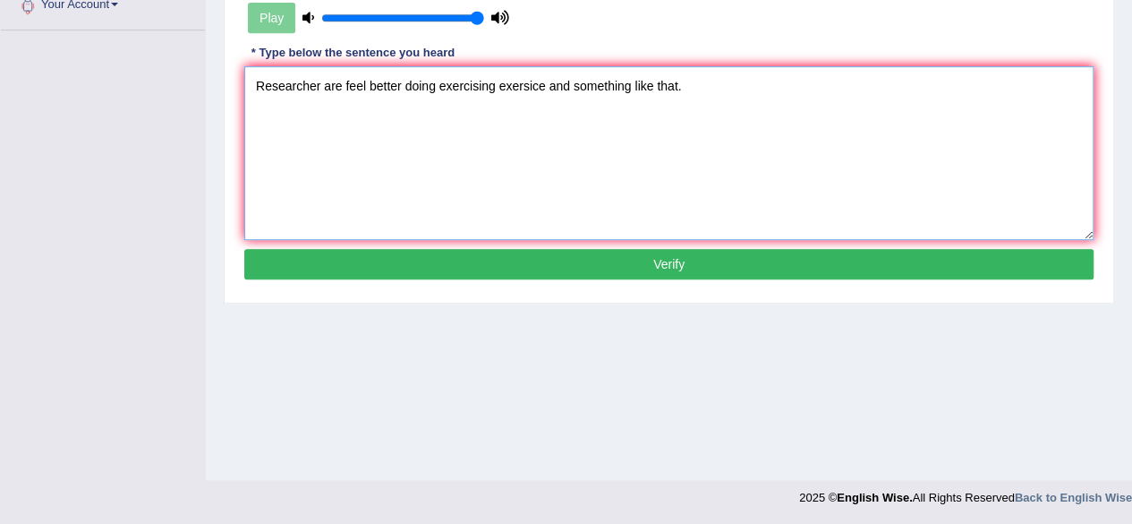
type textarea "Researcher are feel better doing exercising exersice and something like that."
click at [836, 270] on button "Verify" at bounding box center [669, 264] width 850 height 30
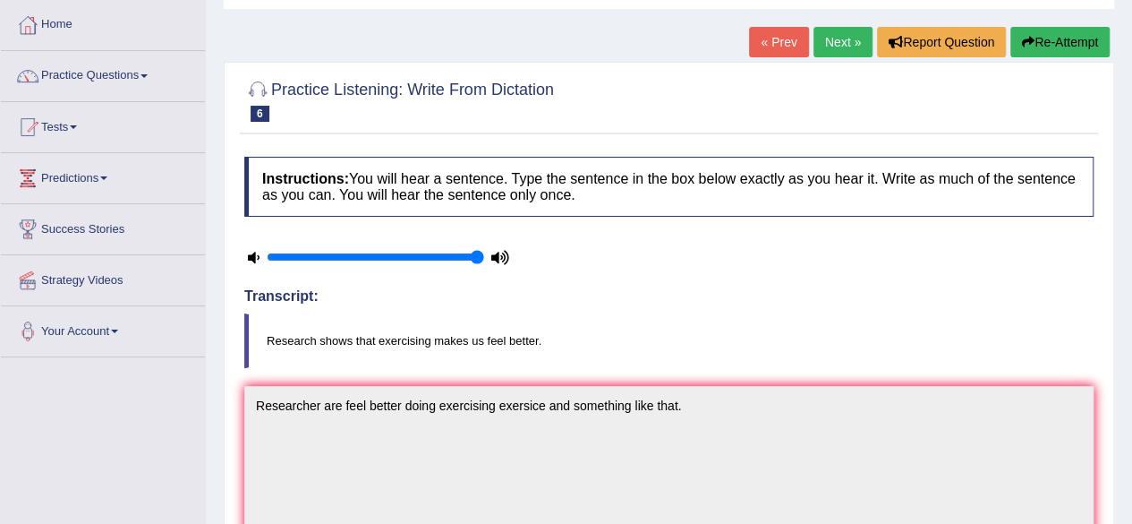
scroll to position [0, 0]
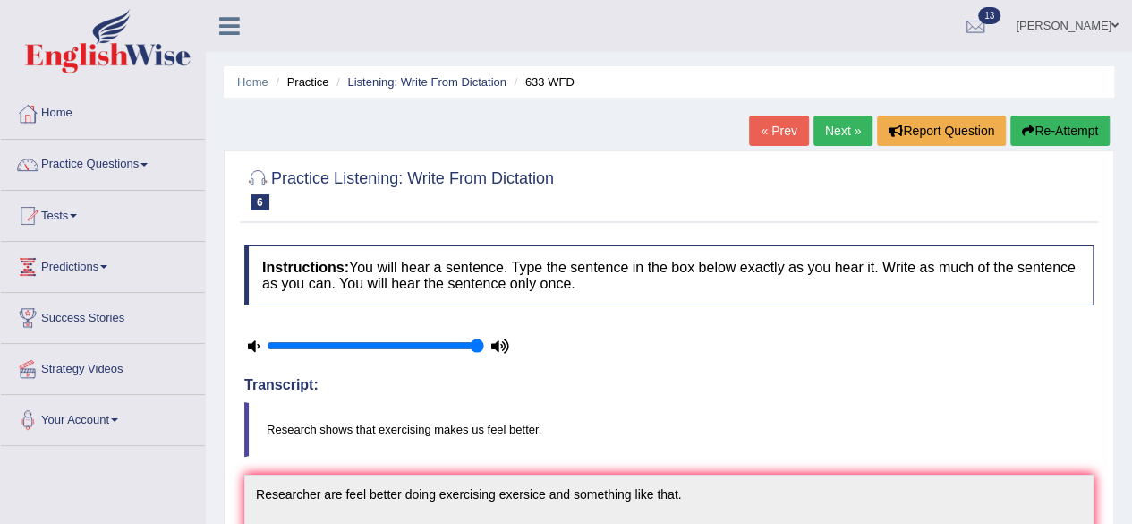
click at [822, 127] on link "Next »" at bounding box center [843, 130] width 59 height 30
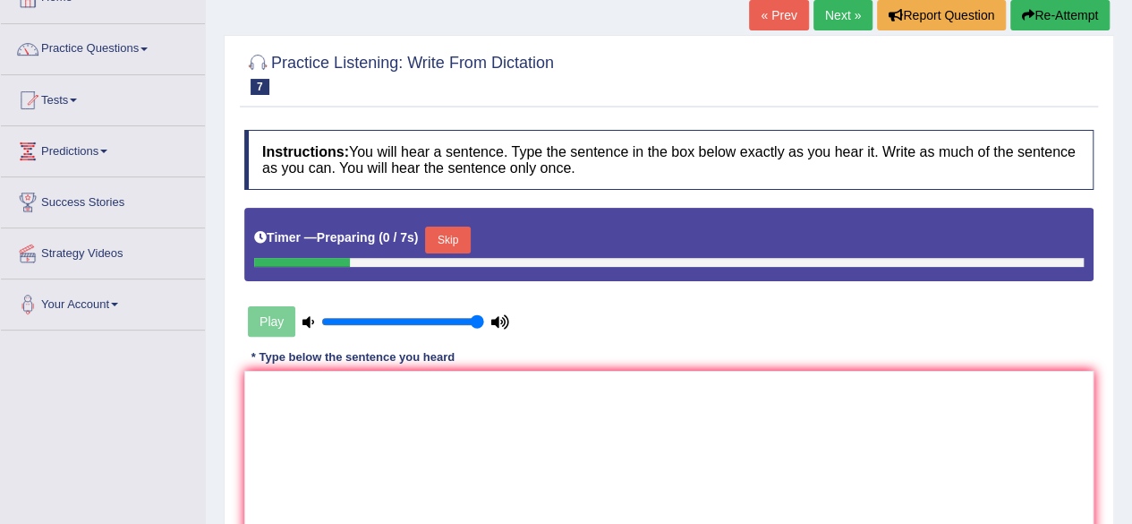
scroll to position [269, 0]
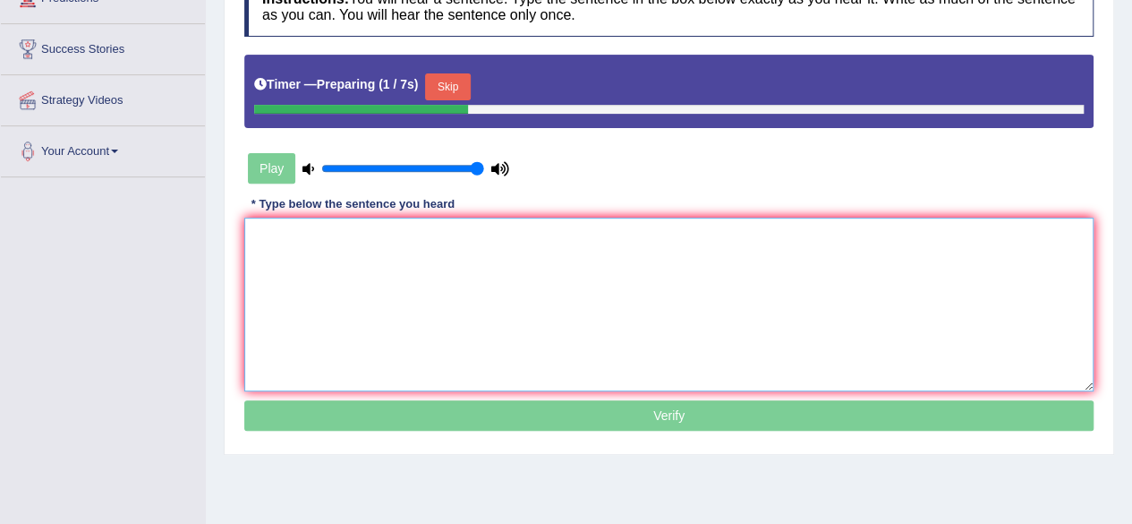
click at [729, 238] on textarea at bounding box center [669, 305] width 850 height 174
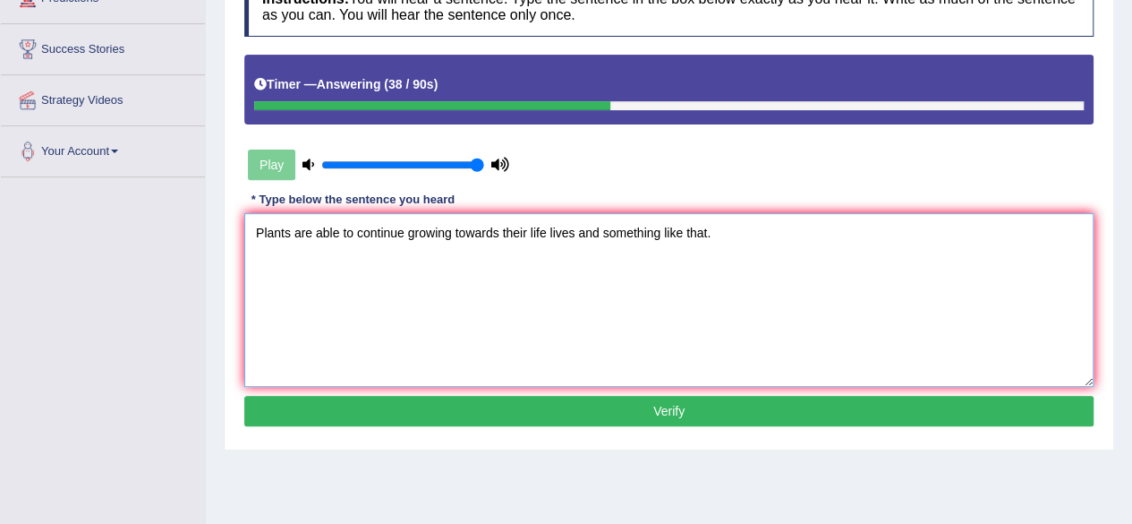
type textarea "Plants are able to continue growing towards their life lives and something like…"
click at [677, 416] on button "Verify" at bounding box center [669, 411] width 850 height 30
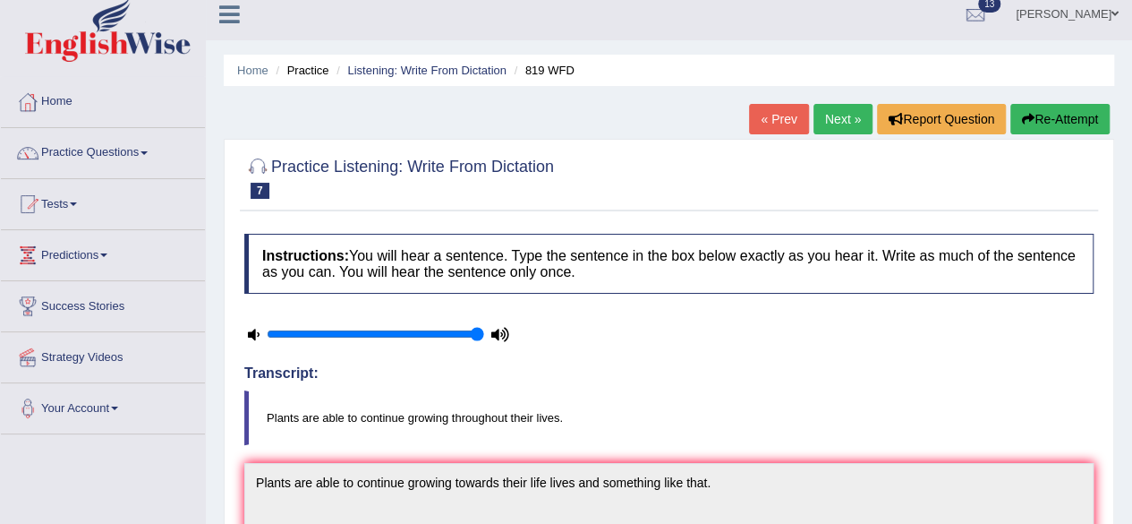
scroll to position [0, 0]
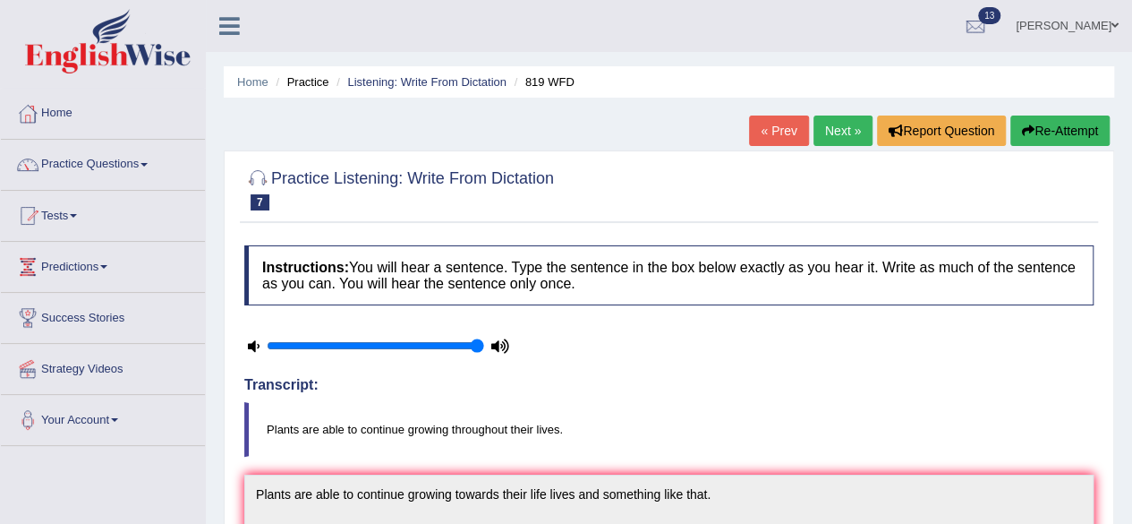
click at [825, 131] on link "Next »" at bounding box center [843, 130] width 59 height 30
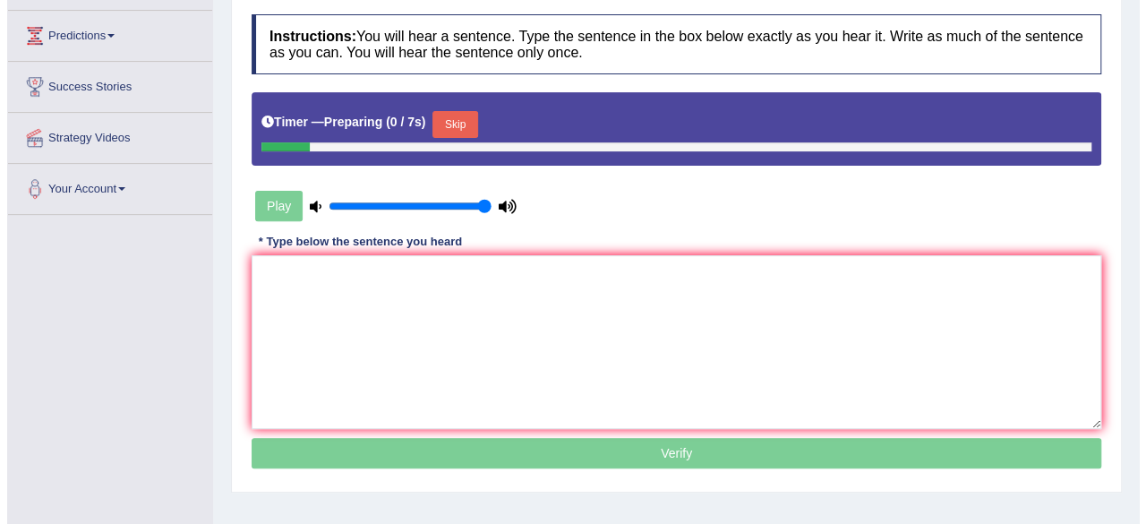
scroll to position [269, 0]
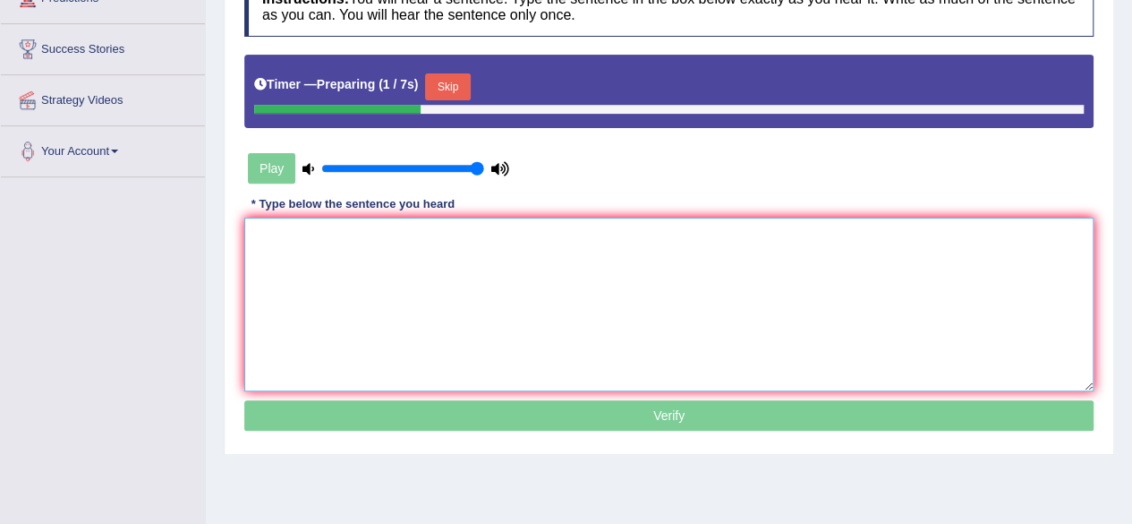
click at [749, 233] on textarea at bounding box center [669, 305] width 850 height 174
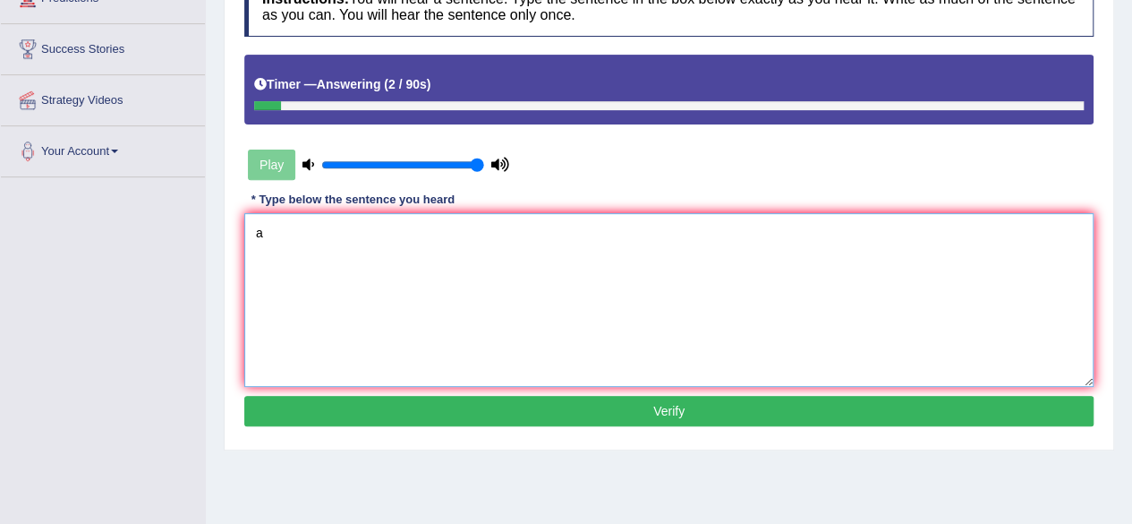
type textarea "a"
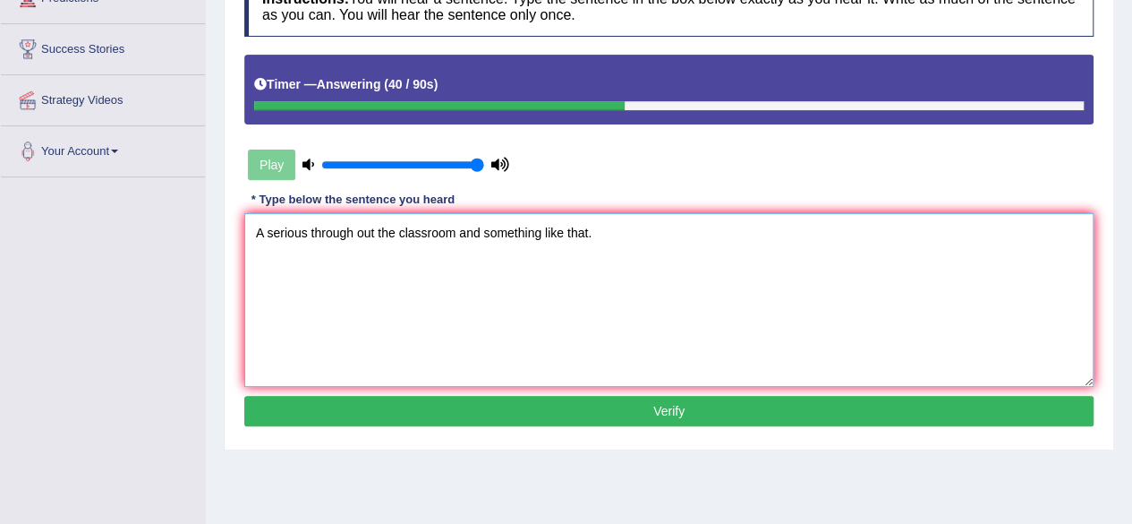
click at [599, 302] on textarea "A serious through out the classroom and something like that." at bounding box center [669, 300] width 850 height 174
type textarea "A serious through out the classroom and something like that."
click at [897, 410] on button "Verify" at bounding box center [669, 411] width 850 height 30
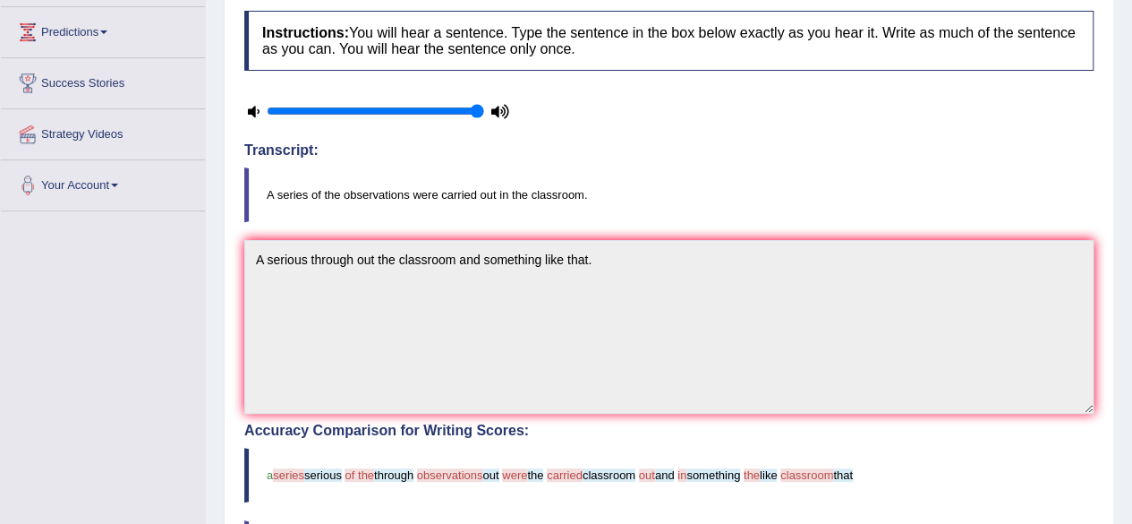
scroll to position [0, 0]
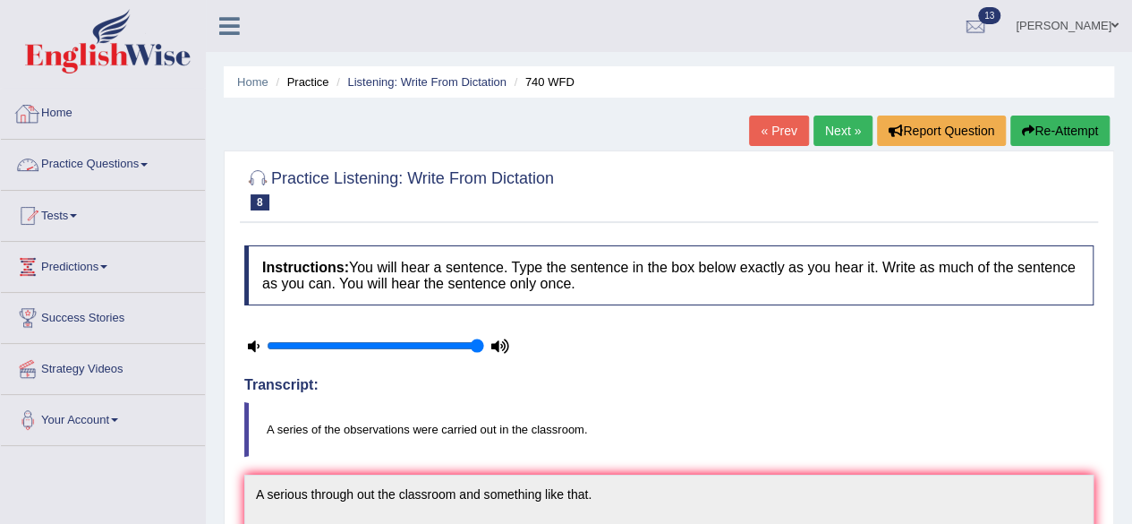
click at [43, 107] on link "Home" at bounding box center [103, 111] width 204 height 45
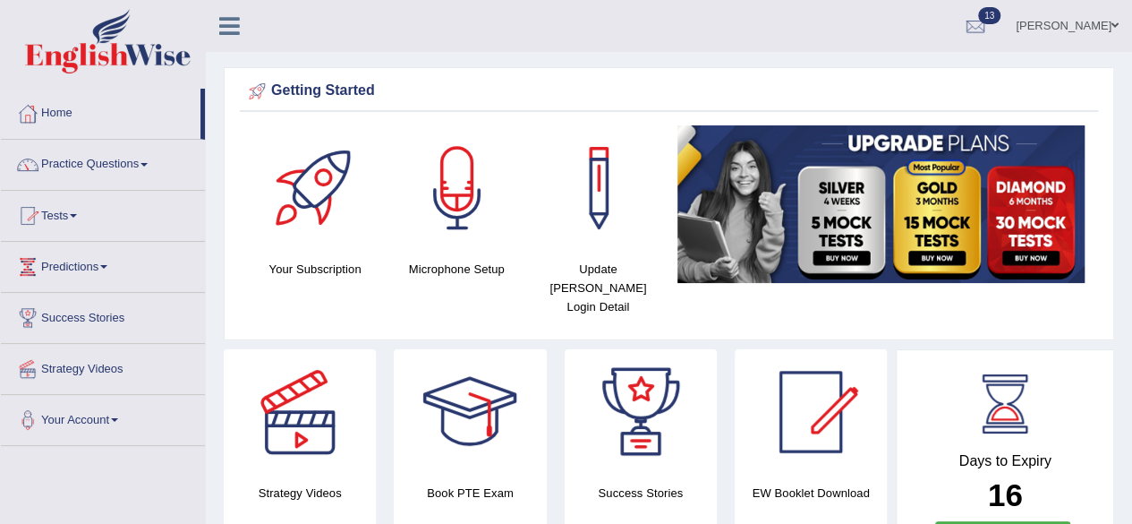
click at [54, 202] on link "Tests" at bounding box center [103, 213] width 204 height 45
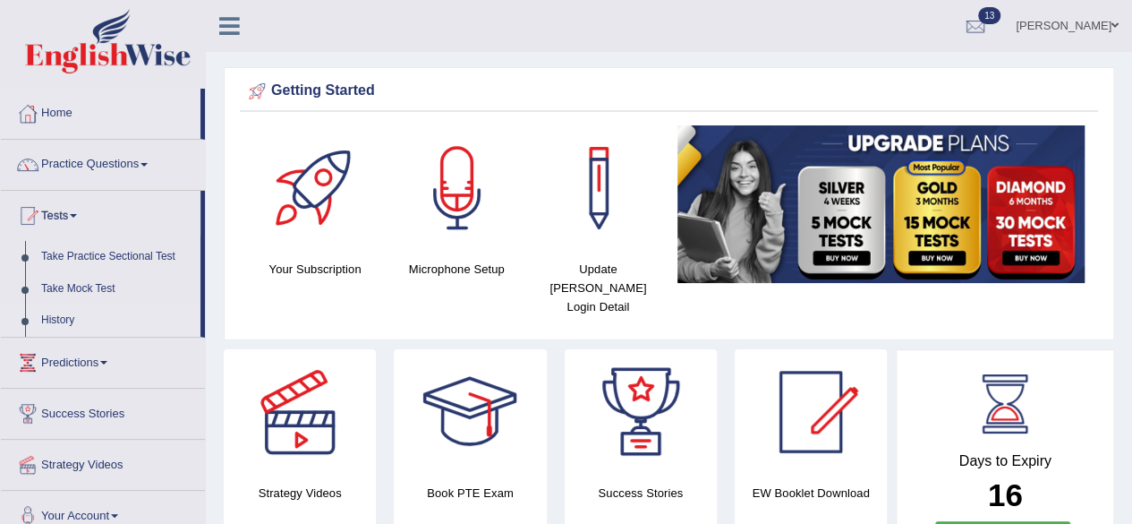
click at [56, 316] on link "History" at bounding box center [116, 320] width 167 height 32
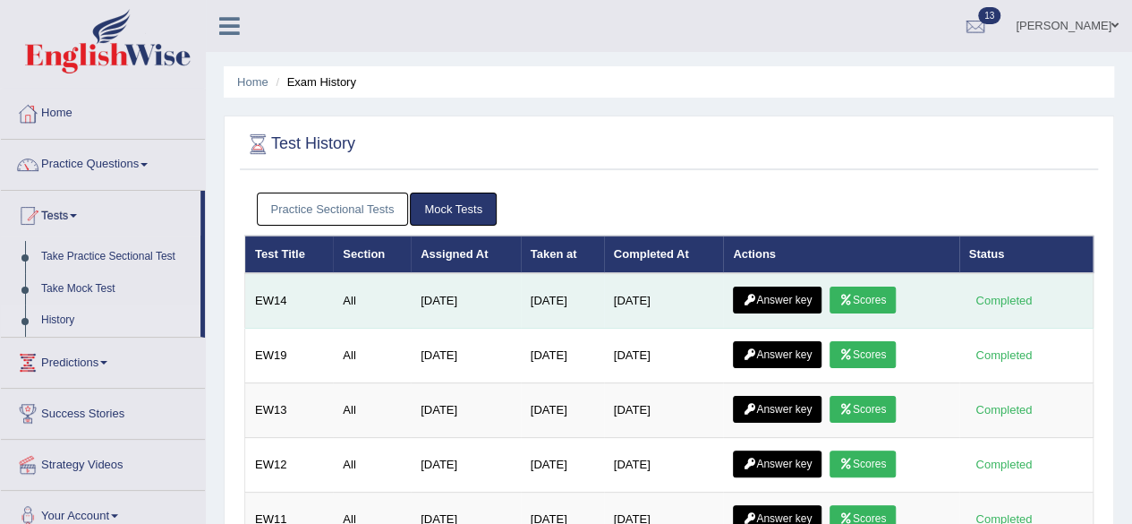
click at [893, 295] on link "Scores" at bounding box center [863, 299] width 66 height 27
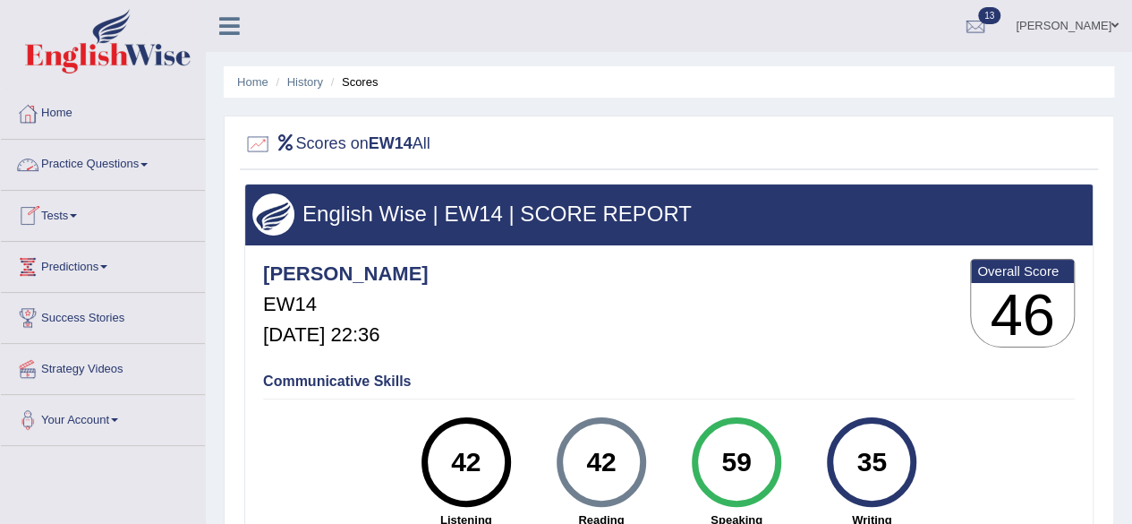
click at [61, 210] on link "Tests" at bounding box center [103, 213] width 204 height 45
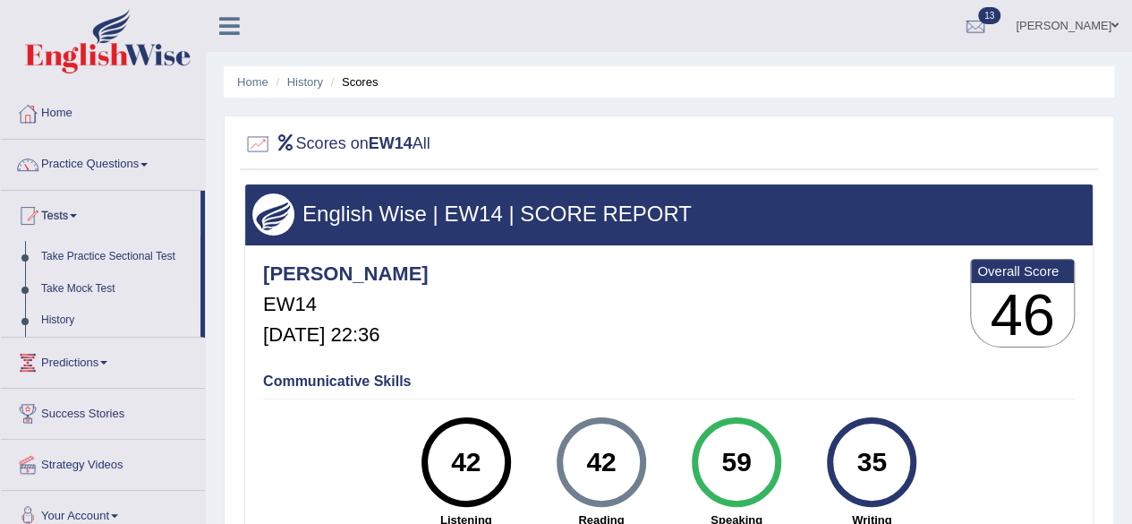
click at [69, 318] on link "History" at bounding box center [116, 320] width 167 height 32
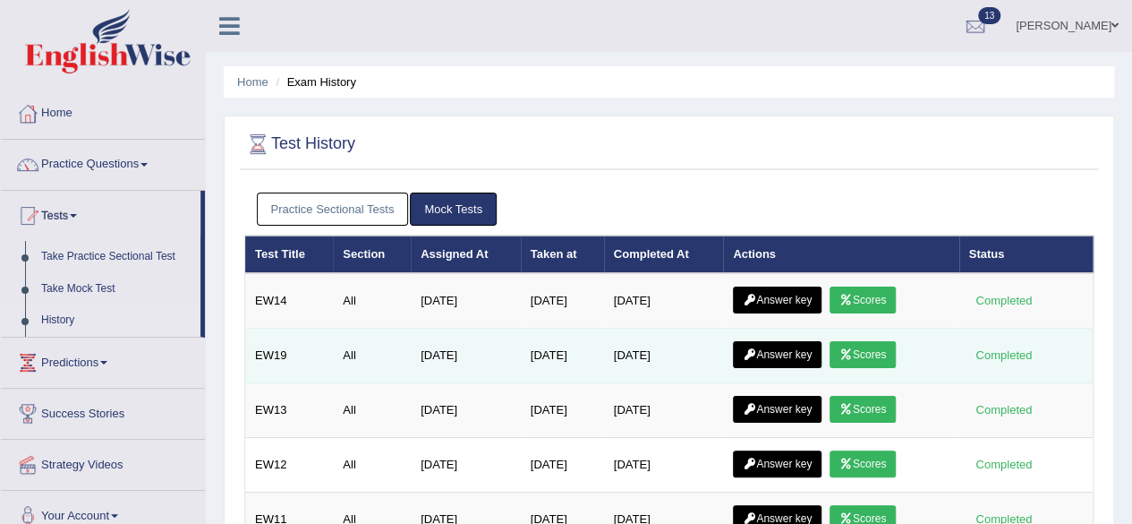
click at [867, 350] on link "Scores" at bounding box center [863, 354] width 66 height 27
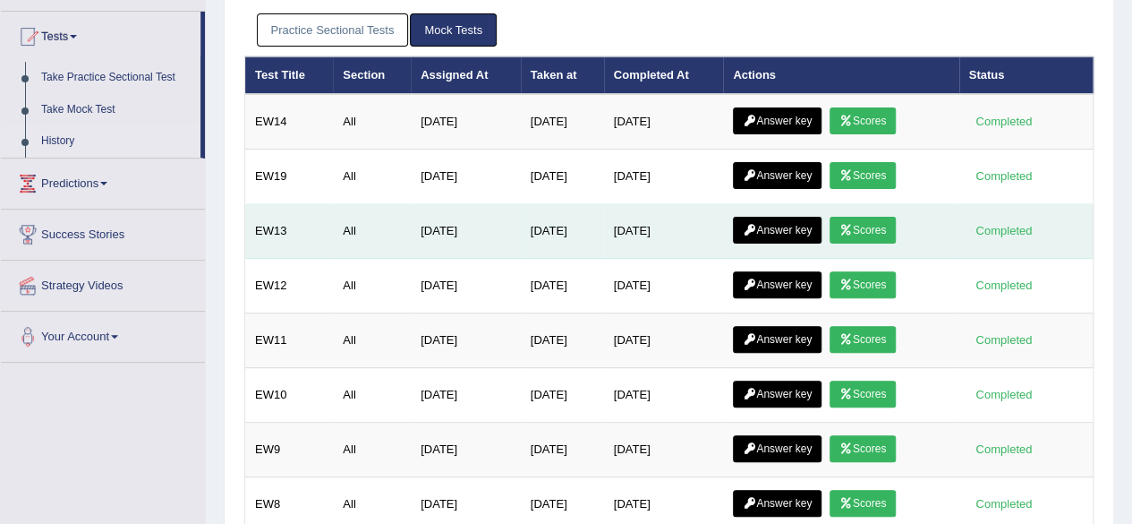
click at [869, 233] on link "Scores" at bounding box center [863, 230] width 66 height 27
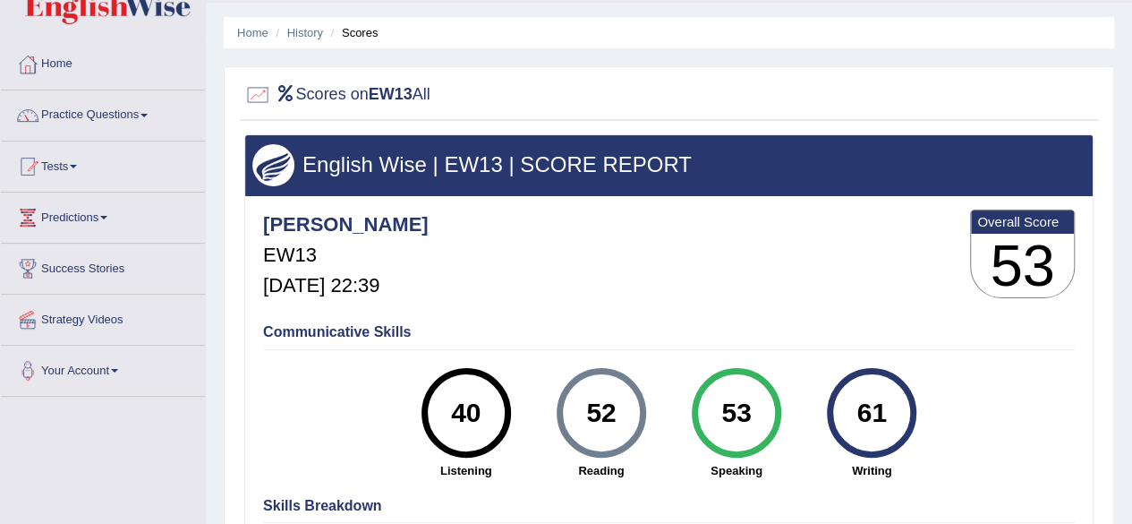
scroll to position [90, 0]
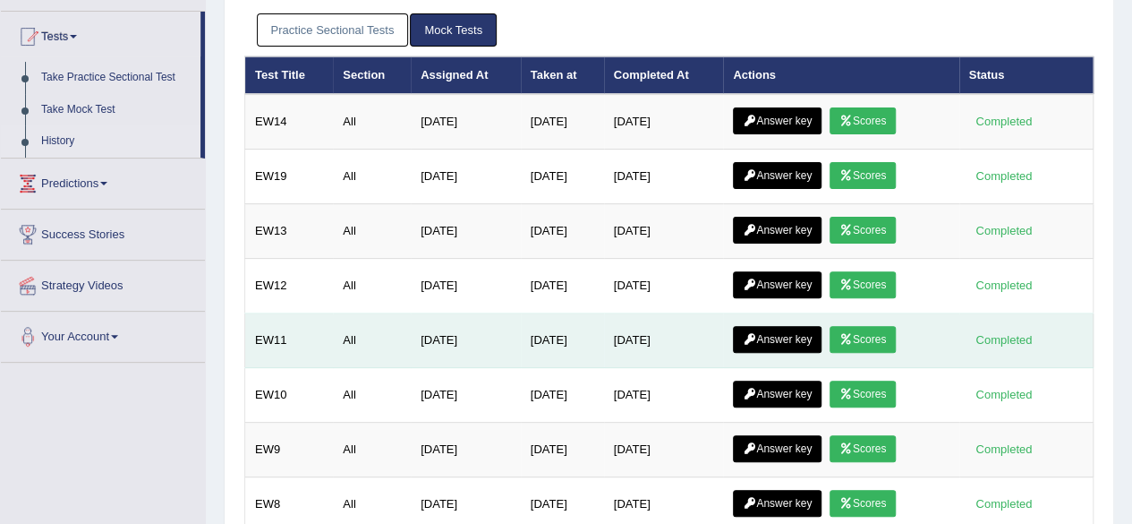
click at [892, 336] on link "Scores" at bounding box center [863, 339] width 66 height 27
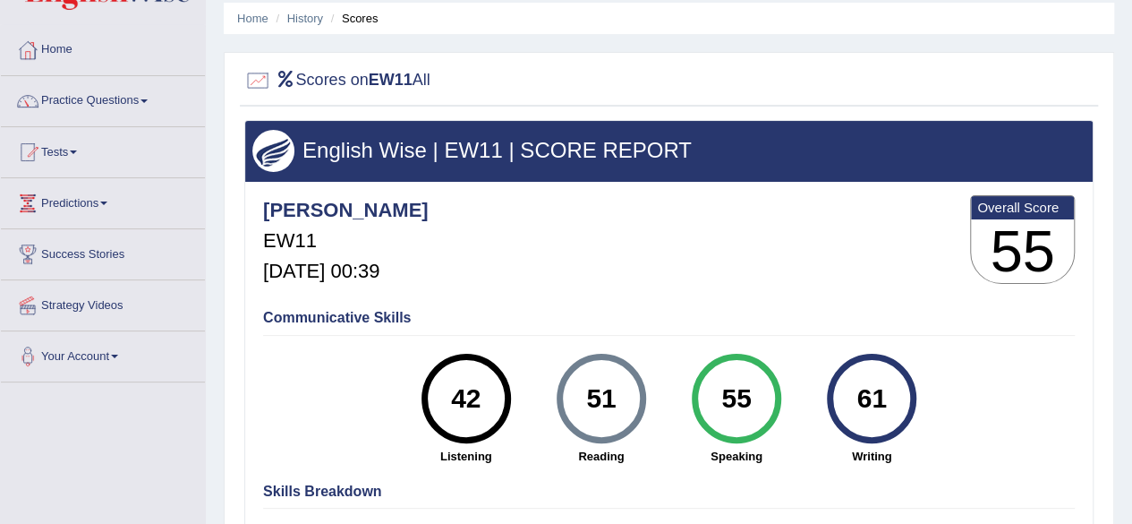
scroll to position [179, 0]
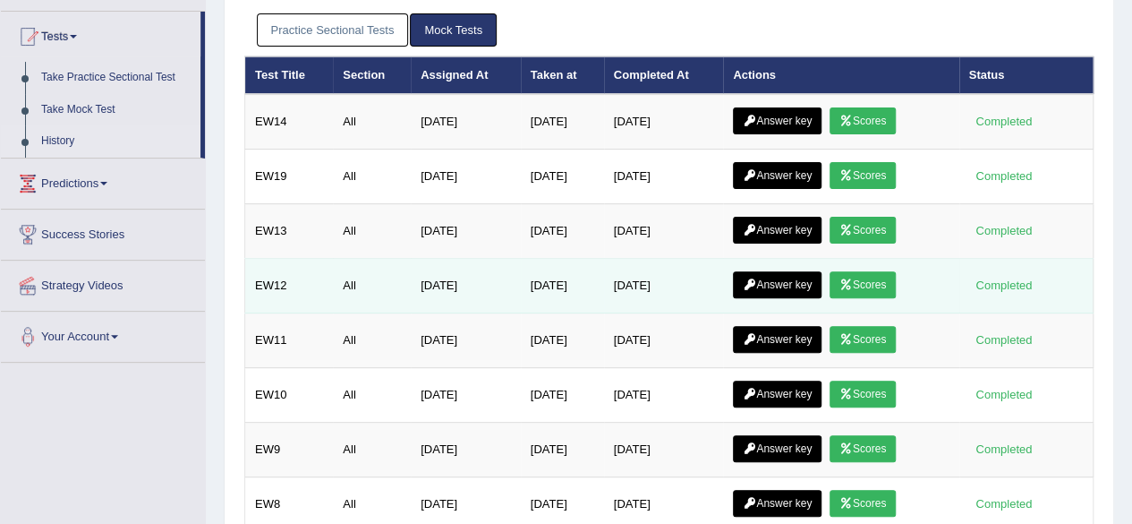
click at [876, 278] on link "Scores" at bounding box center [863, 284] width 66 height 27
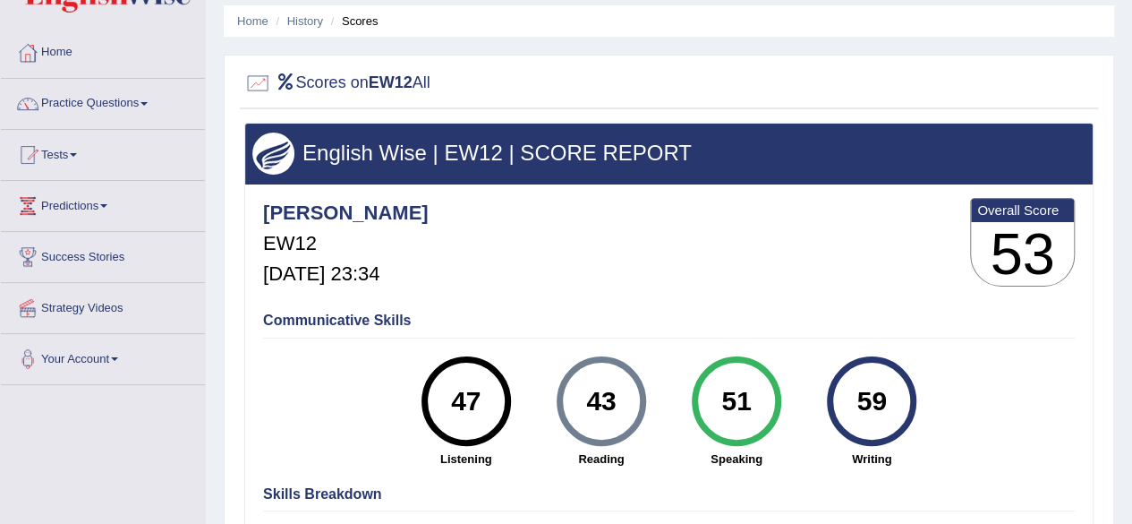
scroll to position [90, 0]
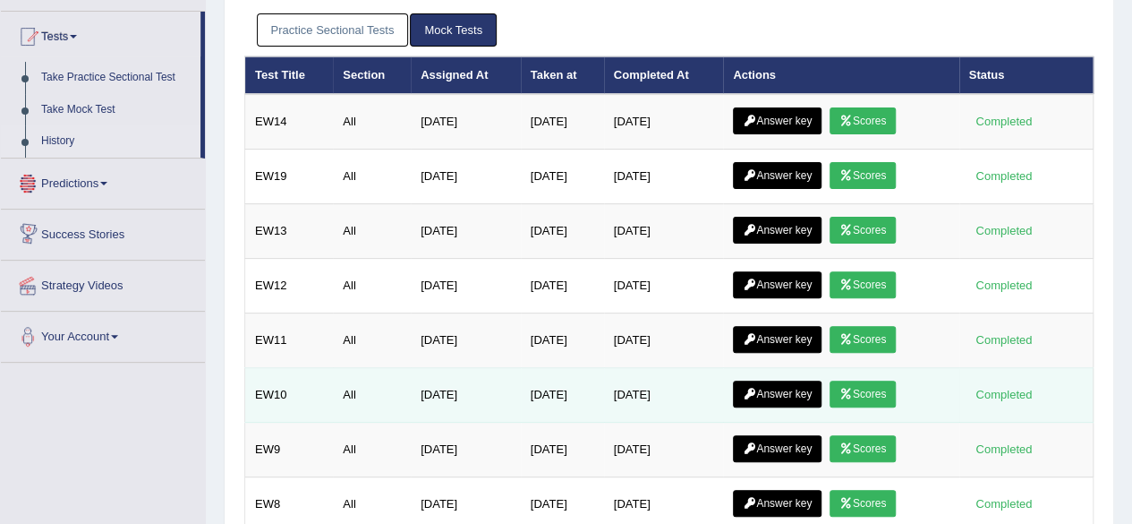
click at [874, 383] on link "Scores" at bounding box center [863, 393] width 66 height 27
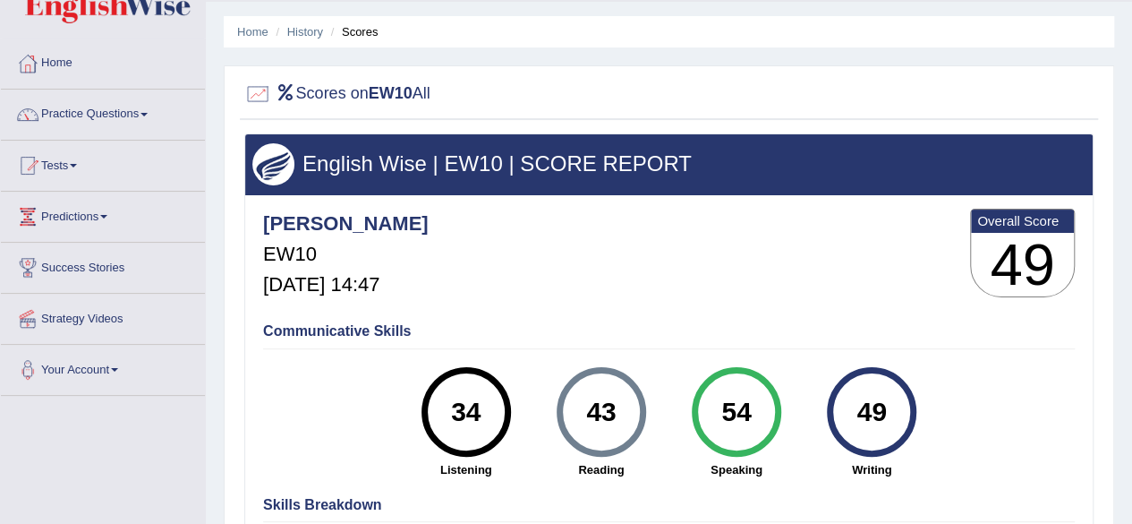
scroll to position [90, 0]
